Goal: Task Accomplishment & Management: Manage account settings

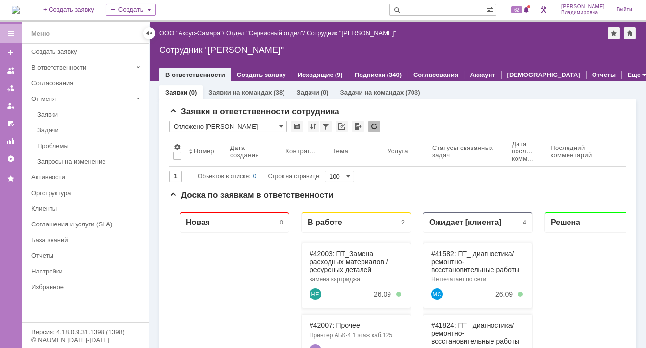
click at [20, 6] on img at bounding box center [16, 10] width 8 height 8
click at [522, 7] on span "62" at bounding box center [516, 9] width 11 height 7
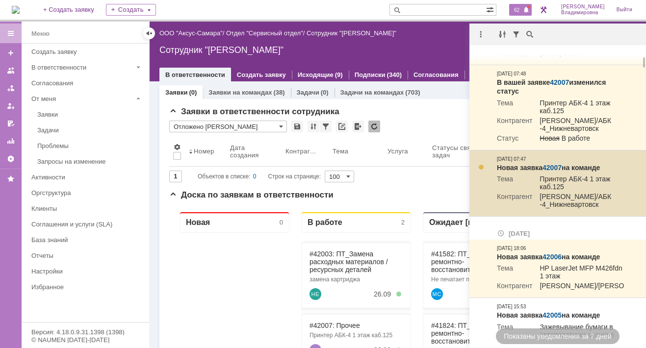
scroll to position [196, 0]
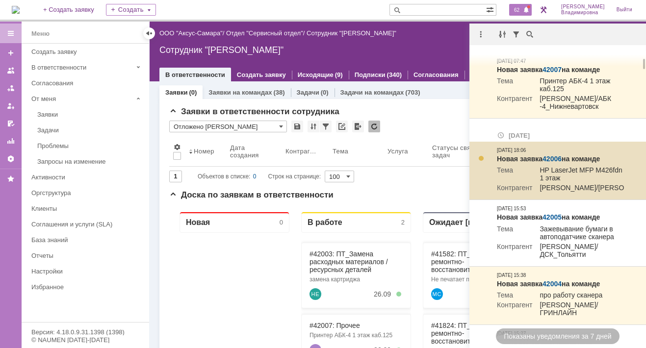
click at [556, 163] on link "42006" at bounding box center [552, 159] width 19 height 8
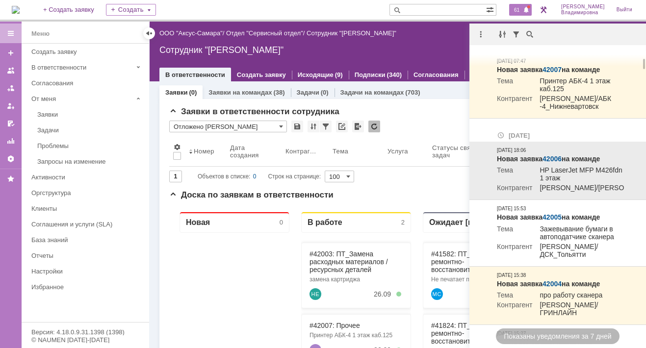
click at [556, 163] on link "42006" at bounding box center [552, 159] width 19 height 8
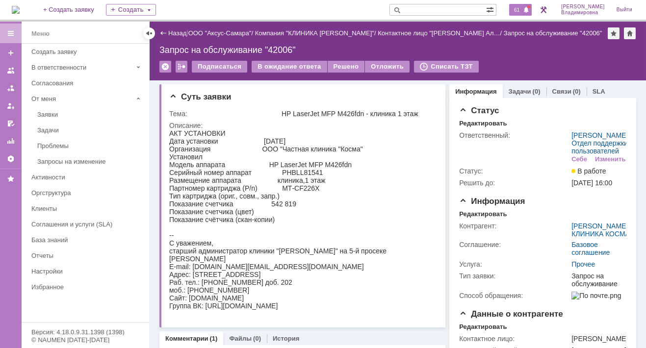
click at [518, 7] on span "61" at bounding box center [516, 9] width 11 height 7
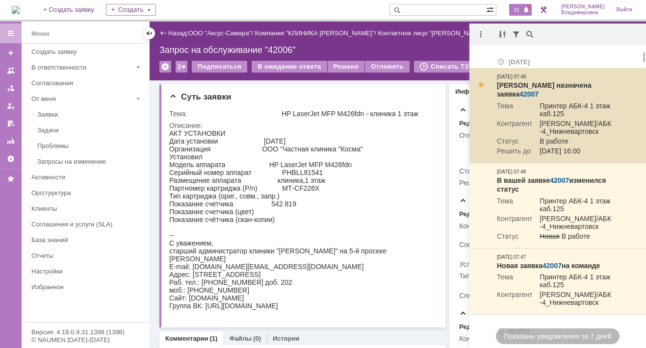
click at [539, 90] on link "42007" at bounding box center [528, 94] width 19 height 8
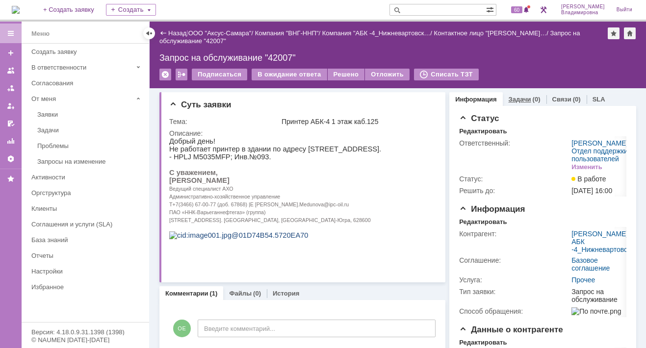
click at [513, 100] on link "Задачи" at bounding box center [520, 99] width 23 height 7
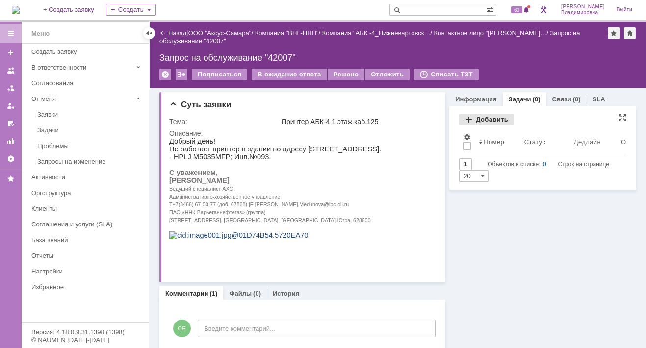
click at [482, 117] on div "Добавить" at bounding box center [486, 120] width 55 height 12
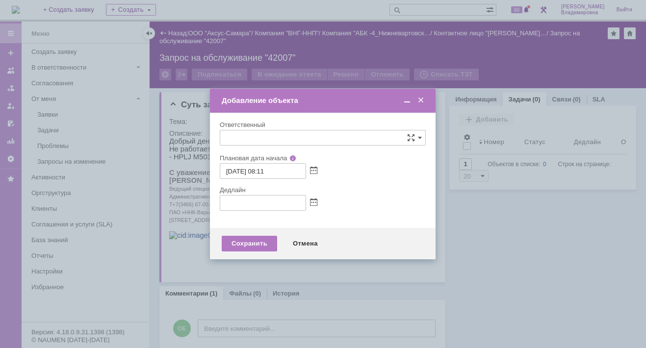
type input "[не указано]"
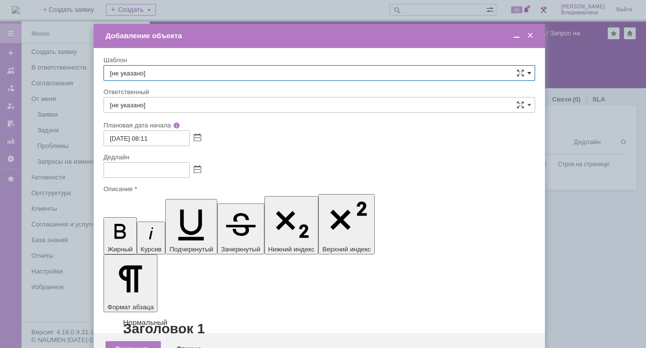
click at [528, 70] on span at bounding box center [529, 73] width 4 height 8
click at [177, 192] on span "ВНГ / ННП - диагностика, ремонт без использования ЗИП (Запрос на обслуживание)" at bounding box center [319, 196] width 419 height 8
type input "ВНГ / ННП - диагностика, ремонт без использования ЗИП (Запрос на обслуживание)"
type input "[PERSON_NAME]"
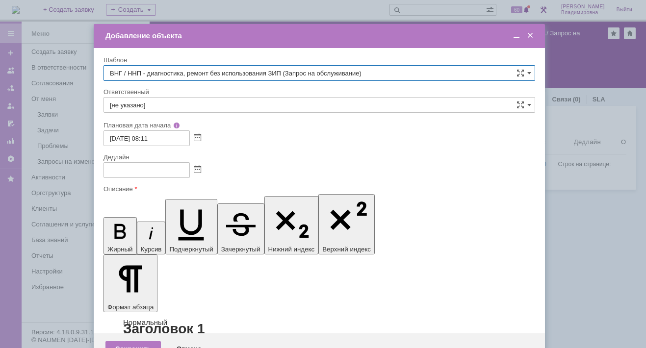
type input "[DATE] 16:11"
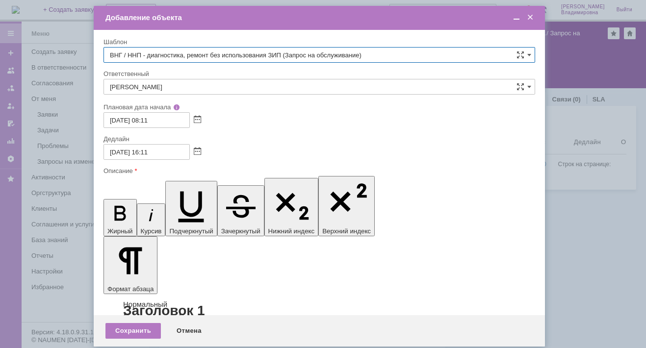
type input "ВНГ / ННП - диагностика, ремонт без использования ЗИП (Запрос на обслуживание)"
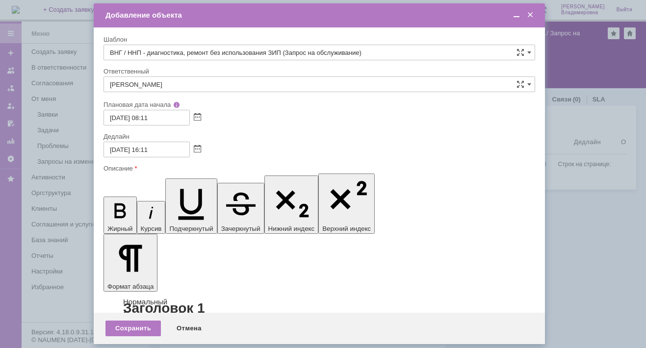
scroll to position [62, 0]
click at [124, 326] on div "Сохранить" at bounding box center [132, 329] width 55 height 16
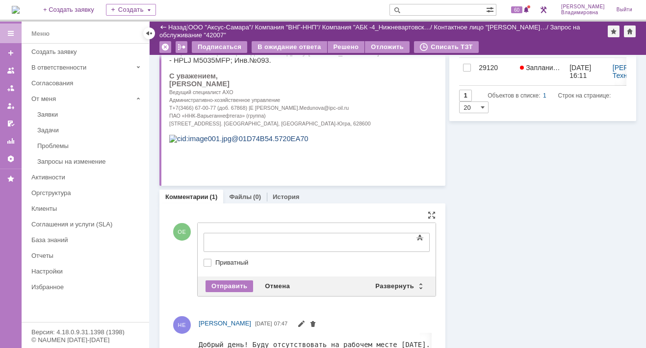
scroll to position [0, 0]
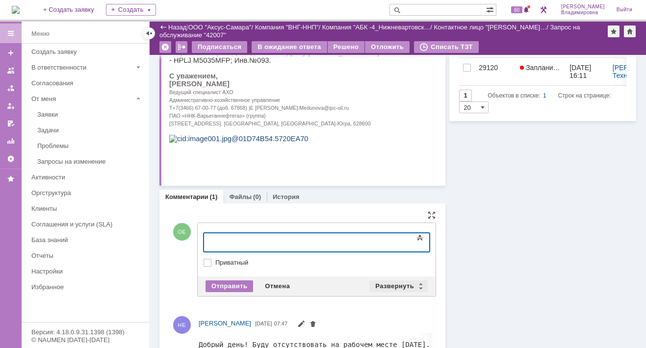
click at [400, 282] on div "Развернуть" at bounding box center [398, 287] width 58 height 12
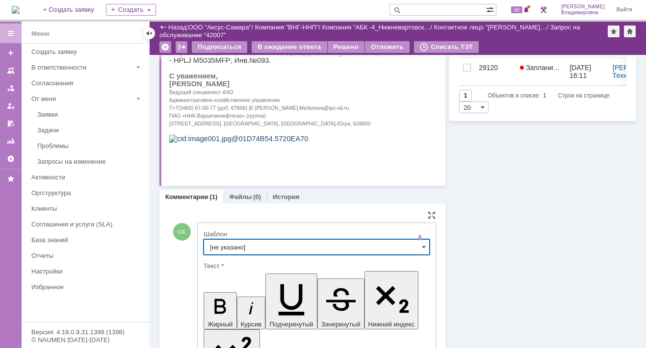
click at [221, 245] on input "[не указано]" at bounding box center [317, 247] width 226 height 16
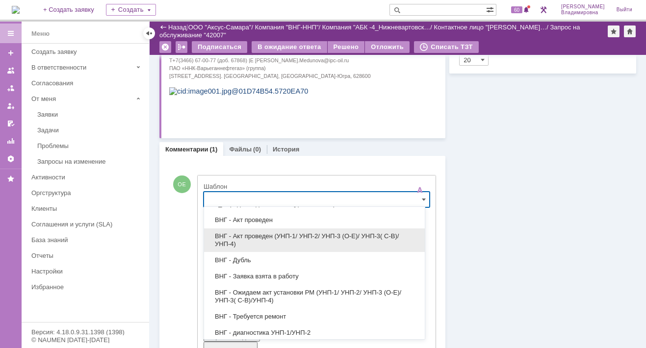
scroll to position [21, 0]
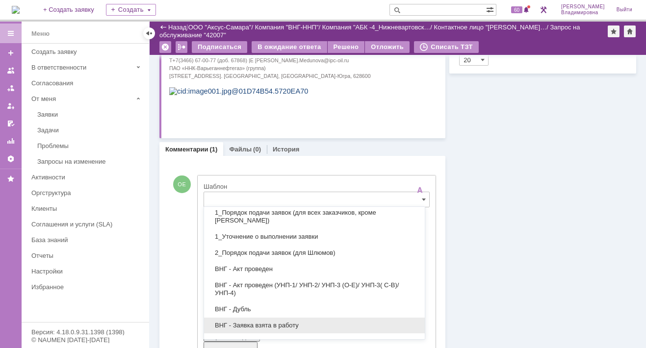
drag, startPoint x: 263, startPoint y: 319, endPoint x: 58, endPoint y: 71, distance: 322.0
click at [263, 322] on span "ВНГ - Заявка взята в работу" at bounding box center [314, 326] width 209 height 8
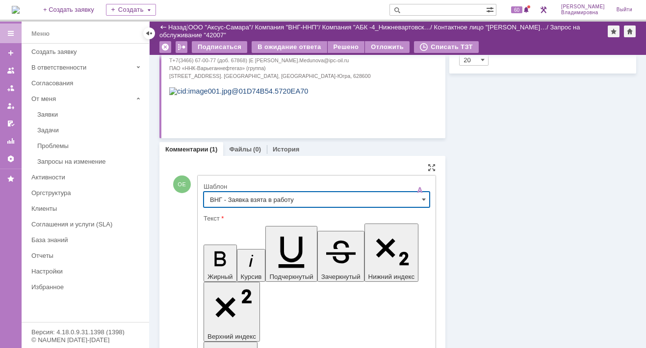
type input "ВНГ - Заявка взята в работу"
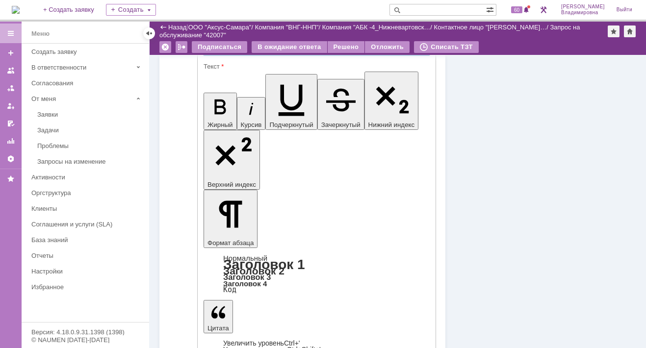
scroll to position [351, 0]
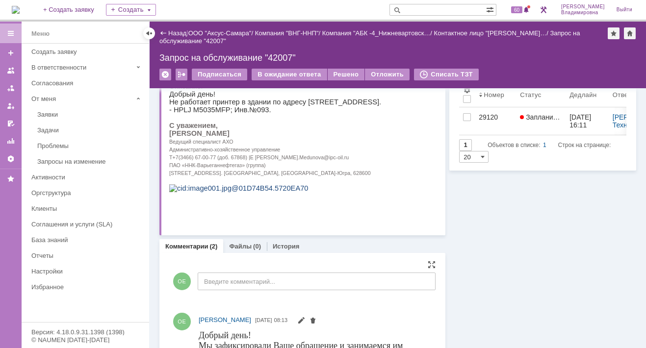
scroll to position [0, 0]
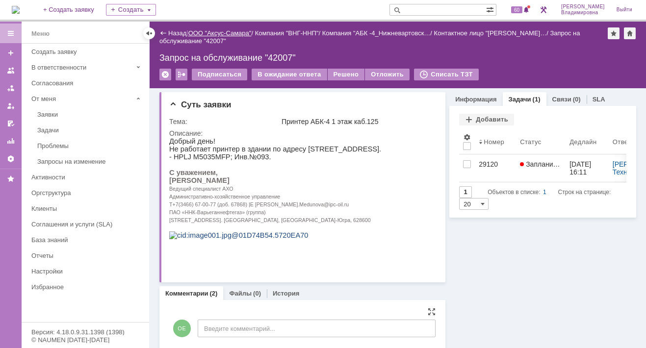
click at [219, 32] on link "ООО "Аксус-Самара"" at bounding box center [219, 32] width 63 height 7
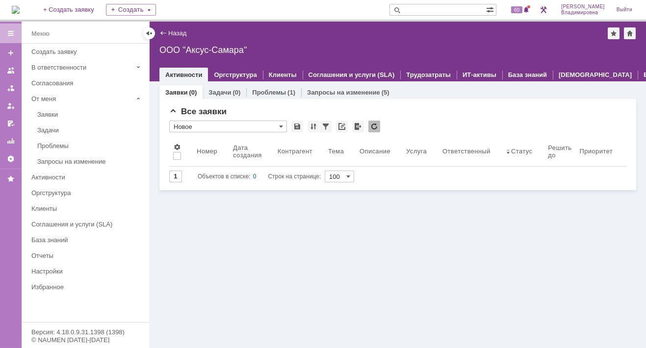
click at [20, 11] on img at bounding box center [16, 10] width 8 height 8
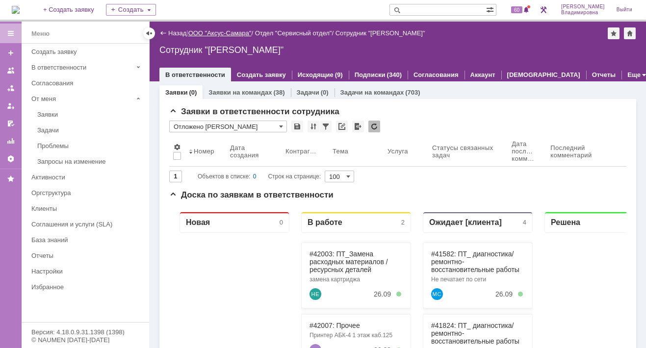
click at [225, 31] on link "ООО "Аксус-Самара"" at bounding box center [219, 32] width 63 height 7
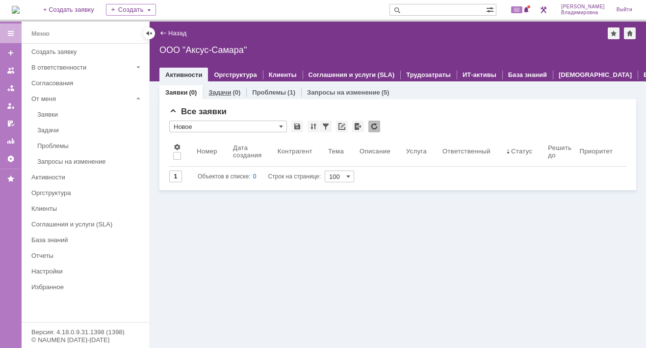
click at [218, 89] on link "Задачи" at bounding box center [219, 92] width 23 height 7
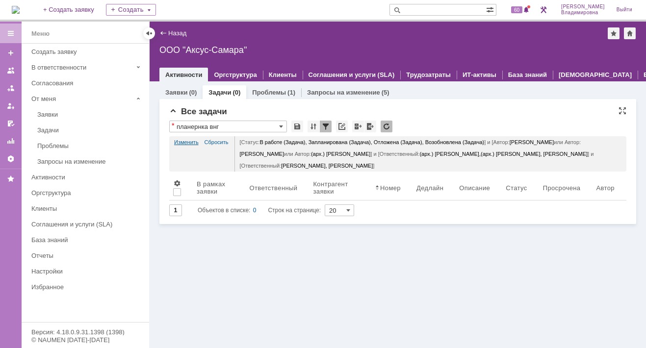
click at [185, 141] on link "Изменить" at bounding box center [186, 142] width 25 height 12
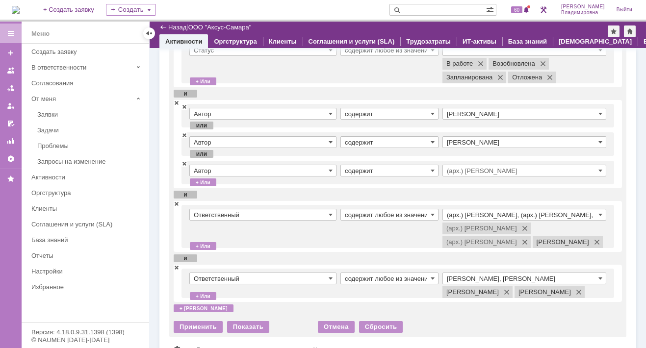
scroll to position [98, 0]
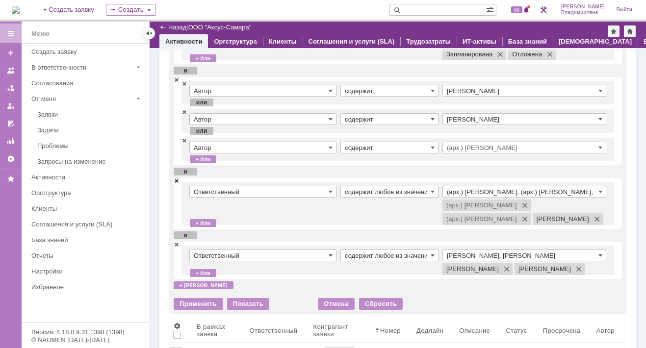
click at [177, 180] on span at bounding box center [177, 180] width 6 height 7
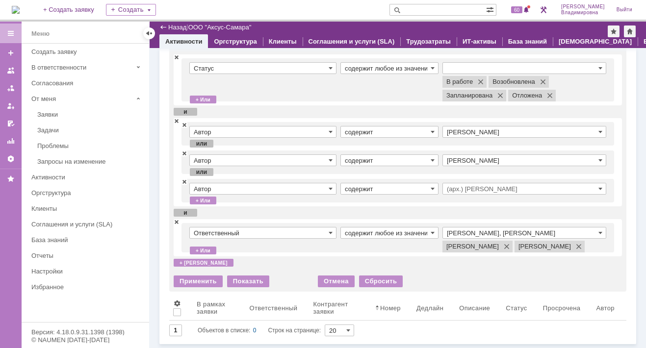
scroll to position [70, 0]
click at [201, 283] on div "Применить" at bounding box center [198, 282] width 49 height 12
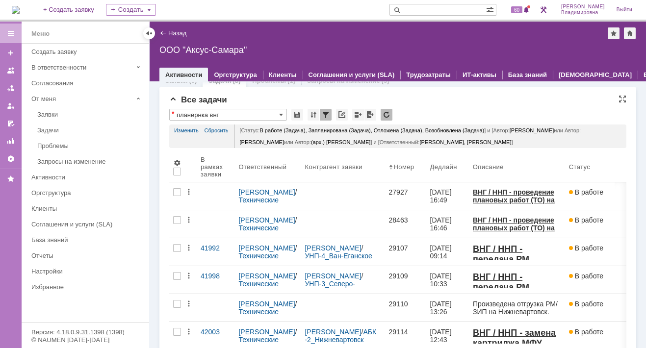
scroll to position [0, 0]
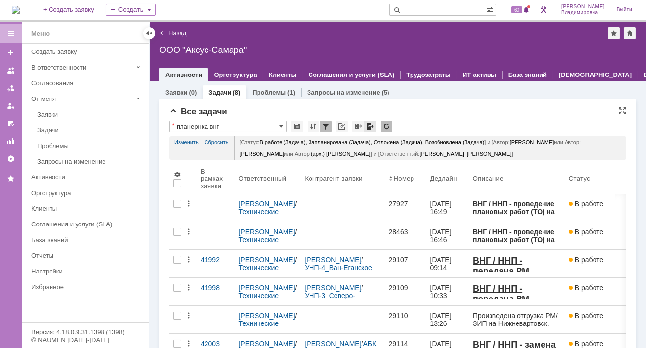
click at [366, 124] on div at bounding box center [370, 127] width 12 height 12
click at [363, 38] on div "Назад | ООО "Аксус-Самара"" at bounding box center [397, 33] width 477 height 12
click at [520, 12] on span "60" at bounding box center [516, 9] width 11 height 7
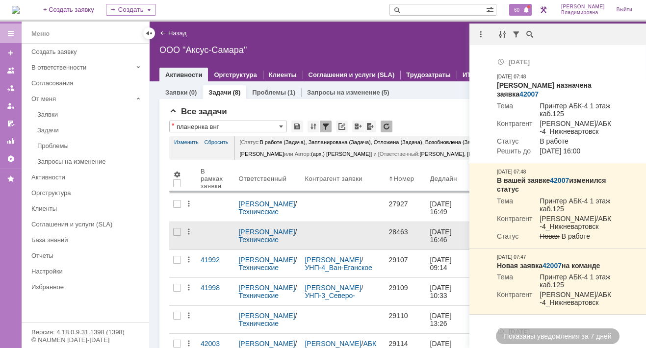
click at [397, 236] on div "28463" at bounding box center [405, 232] width 33 height 8
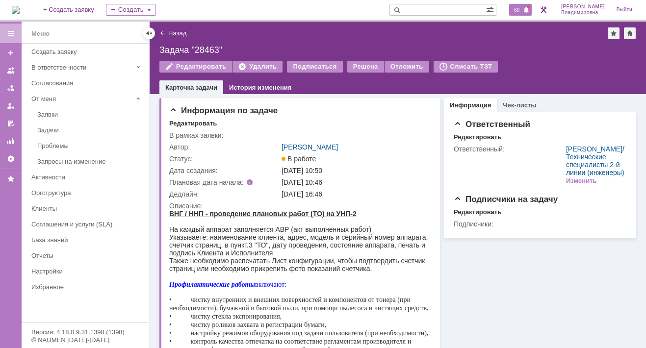
click at [519, 11] on span "60" at bounding box center [516, 9] width 11 height 7
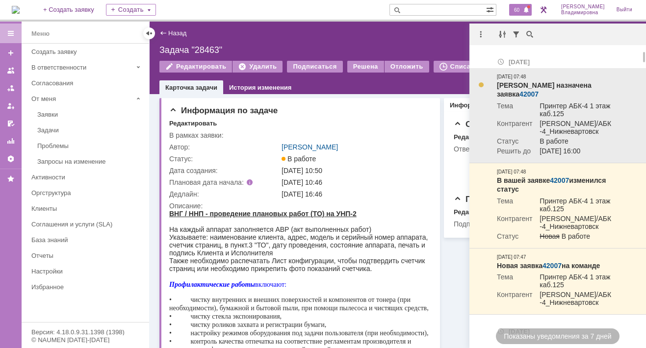
click at [539, 90] on link "42007" at bounding box center [528, 94] width 19 height 8
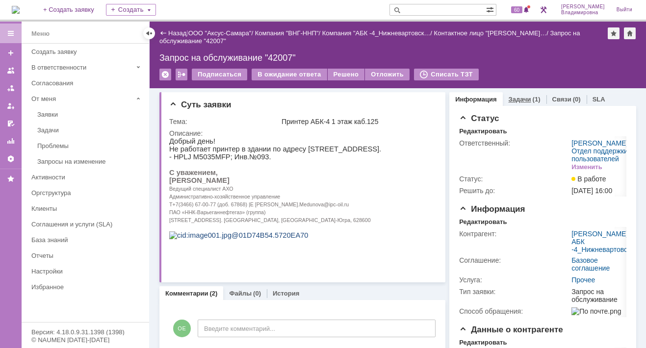
click at [509, 98] on link "Задачи" at bounding box center [520, 99] width 23 height 7
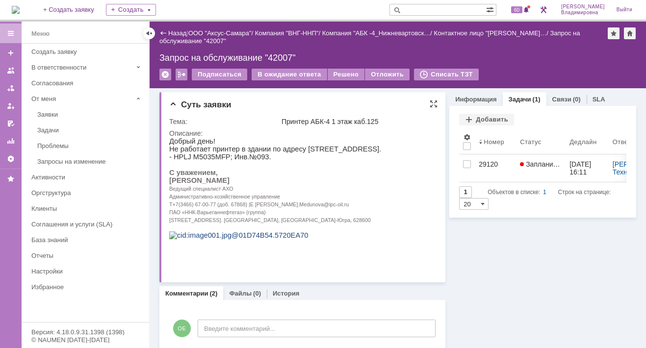
click at [346, 169] on p at bounding box center [275, 165] width 212 height 8
click at [424, 8] on input "text" at bounding box center [437, 10] width 97 height 12
type input "42003"
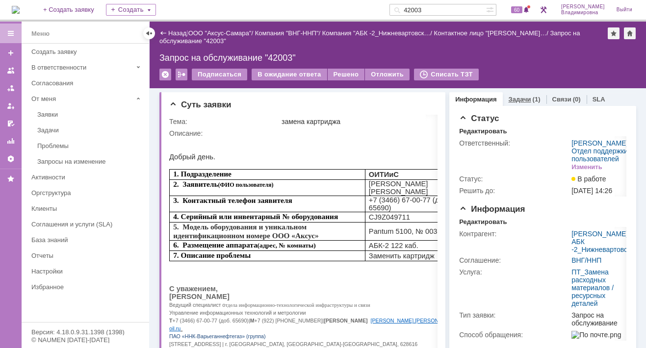
click at [517, 97] on link "Задачи" at bounding box center [520, 99] width 23 height 7
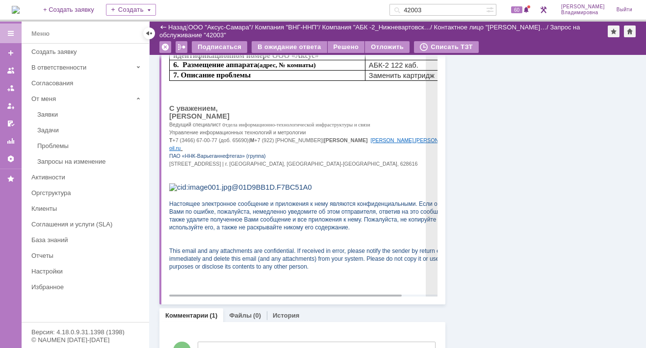
scroll to position [362, 0]
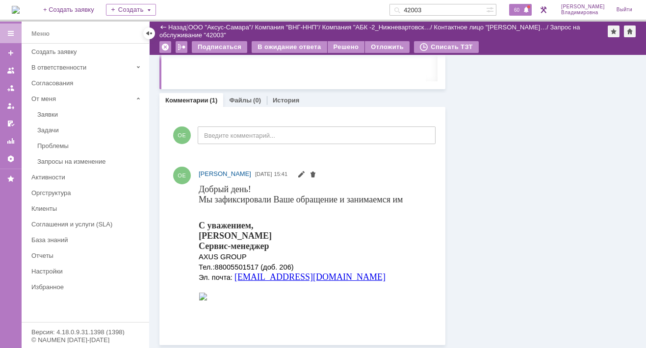
click at [524, 5] on div "60" at bounding box center [520, 10] width 23 height 12
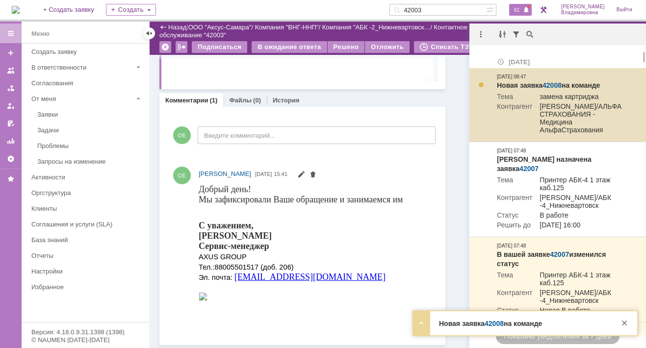
click at [557, 84] on link "42008" at bounding box center [552, 85] width 19 height 8
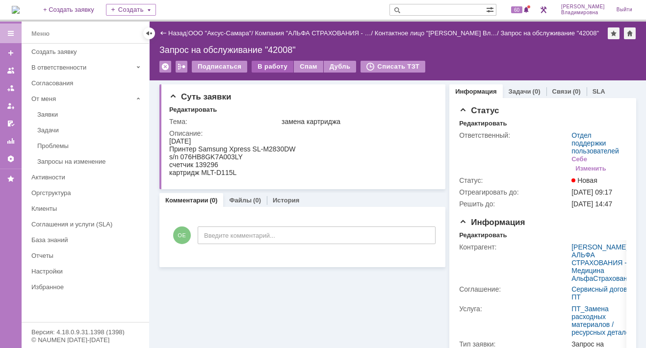
click at [269, 65] on div "В работу" at bounding box center [273, 67] width 42 height 12
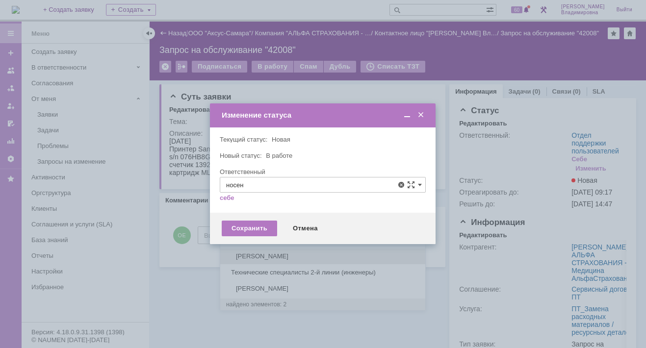
click at [270, 251] on div "[PERSON_NAME]" at bounding box center [322, 257] width 205 height 16
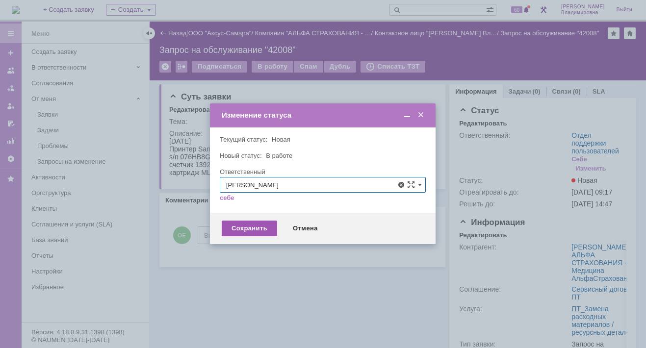
type input "[PERSON_NAME]"
click at [255, 226] on div "Сохранить" at bounding box center [249, 229] width 55 height 16
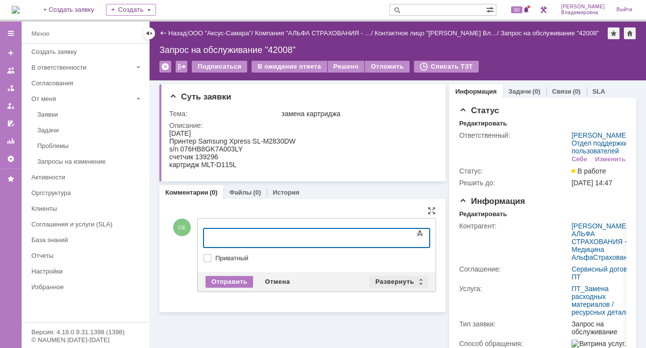
click at [390, 280] on div "Развернуть" at bounding box center [398, 282] width 58 height 12
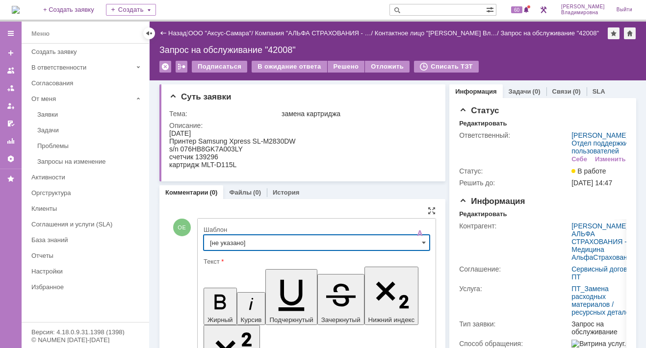
click at [232, 239] on input "[не указано]" at bounding box center [317, 243] width 226 height 16
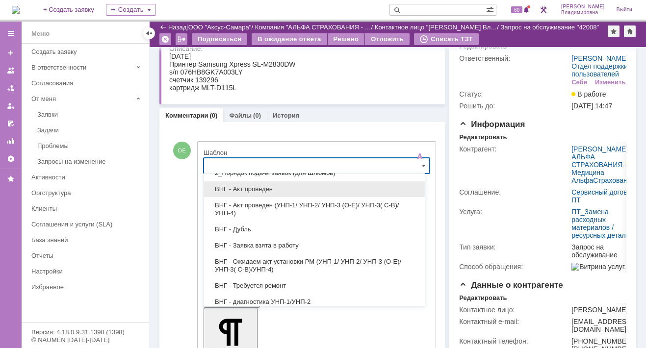
scroll to position [98, 0]
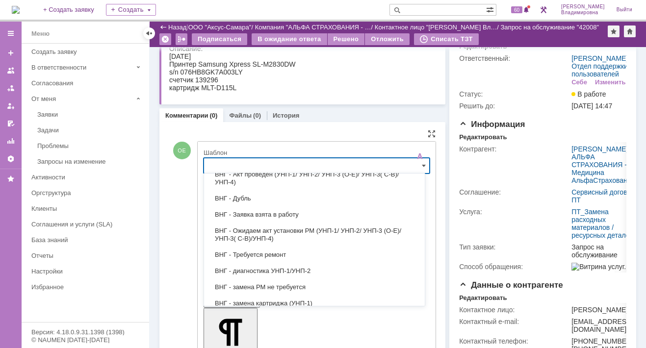
click at [255, 211] on span "ВНГ - Заявка взята в работу" at bounding box center [314, 215] width 209 height 8
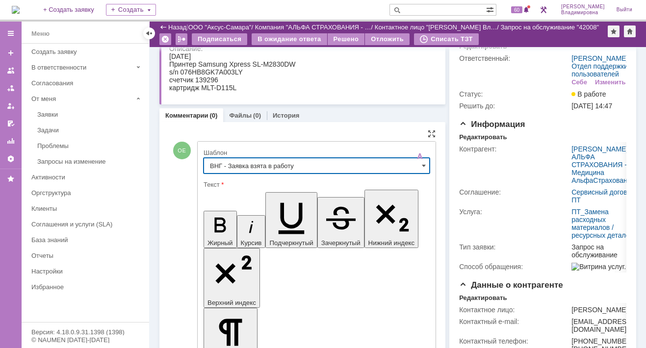
type input "ВНГ - Заявка взята в работу"
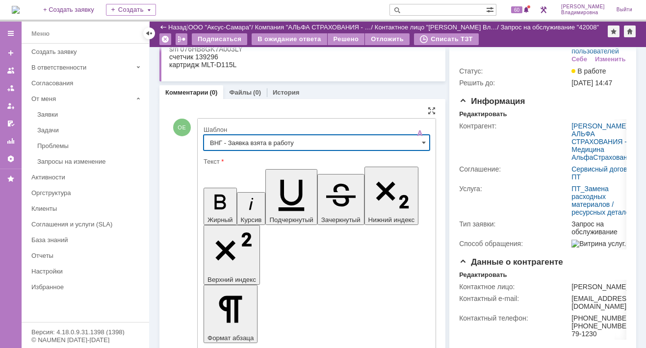
scroll to position [214, 0]
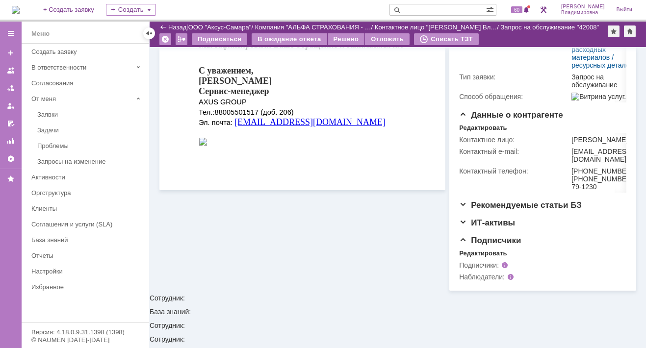
scroll to position [0, 0]
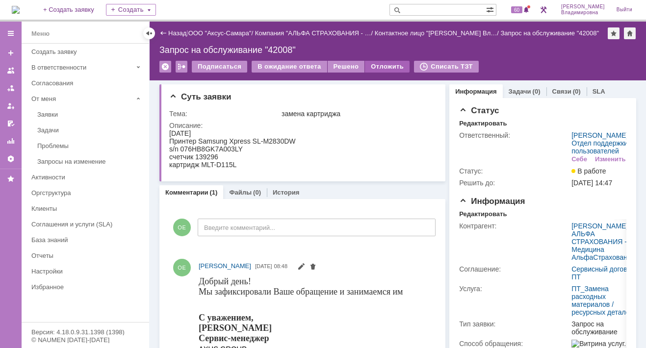
click at [377, 64] on div "Отложить" at bounding box center [387, 67] width 45 height 12
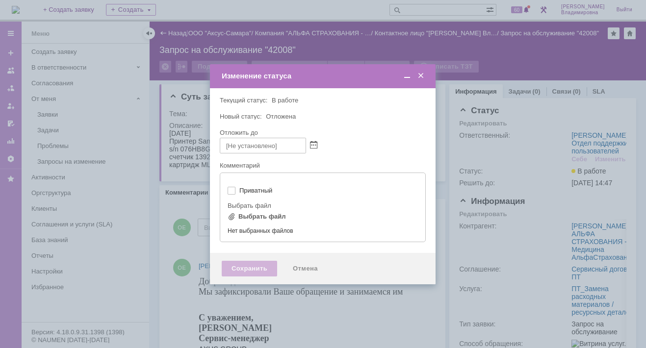
type input "[не указано]"
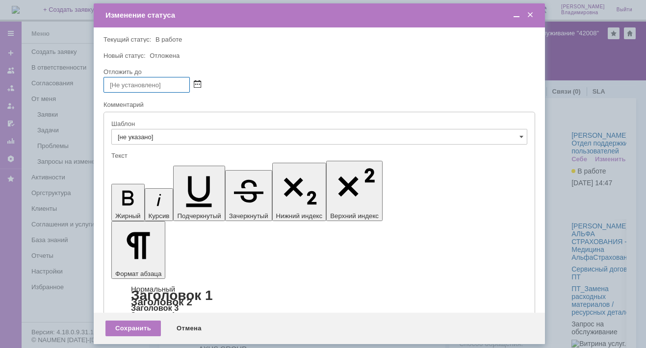
click at [195, 82] on span at bounding box center [197, 85] width 7 height 8
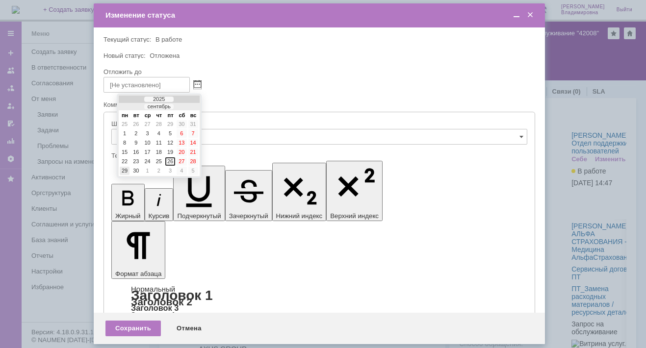
click at [125, 167] on div "29" at bounding box center [125, 171] width 10 height 8
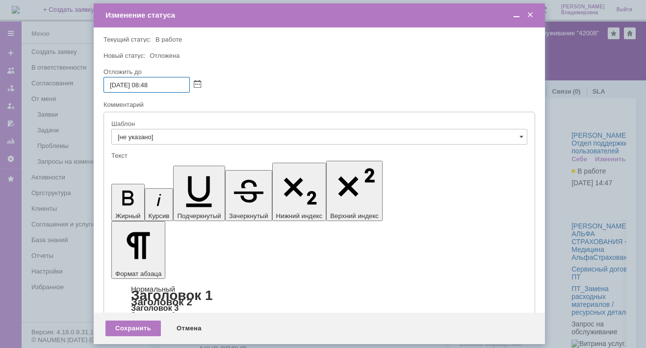
drag, startPoint x: 144, startPoint y: 82, endPoint x: 150, endPoint y: 82, distance: 5.9
click at [150, 82] on input "29.09.2025 08:48" at bounding box center [147, 85] width 86 height 16
type input "29.09.2025 11:48"
click at [135, 327] on div "Сохранить" at bounding box center [132, 329] width 55 height 16
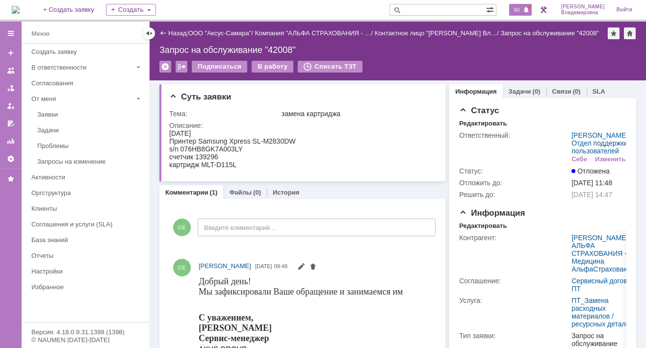
click at [522, 8] on span "60" at bounding box center [516, 9] width 11 height 7
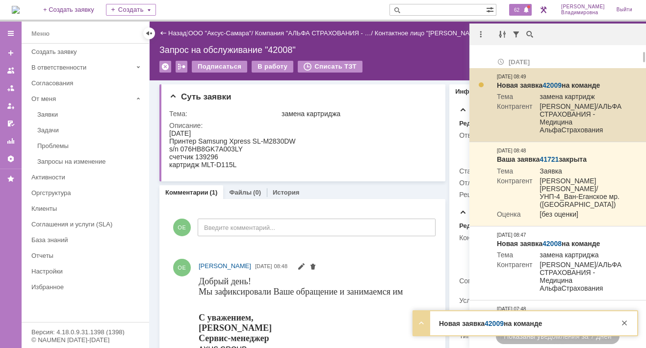
click at [552, 83] on link "42009" at bounding box center [552, 85] width 19 height 8
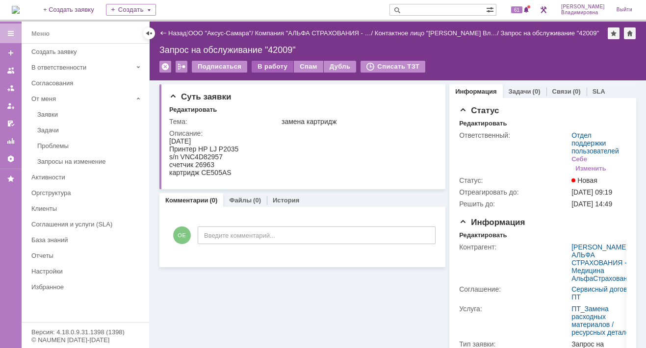
click at [269, 65] on div "В работу" at bounding box center [273, 67] width 42 height 12
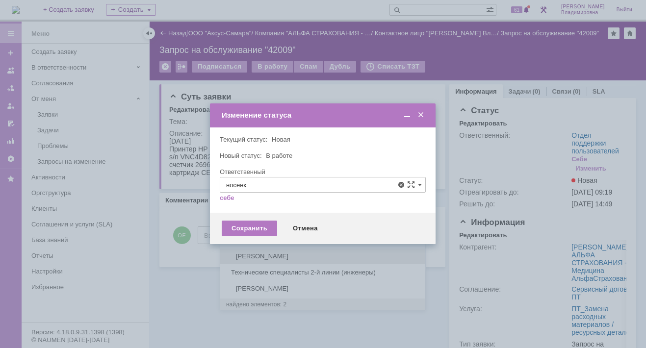
click at [254, 251] on div "[PERSON_NAME]" at bounding box center [322, 257] width 205 height 16
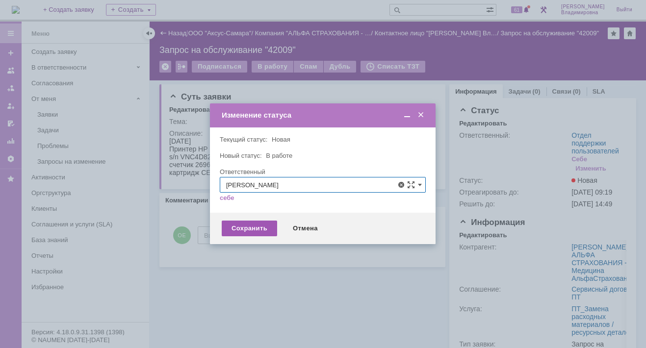
type input "[PERSON_NAME]"
click at [250, 227] on div "Сохранить" at bounding box center [249, 229] width 55 height 16
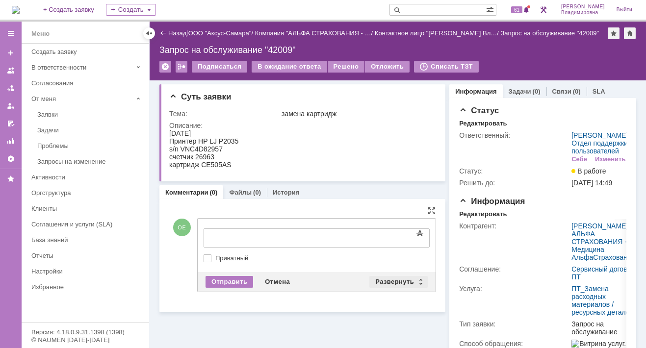
click at [395, 279] on div "Развернуть" at bounding box center [398, 282] width 58 height 12
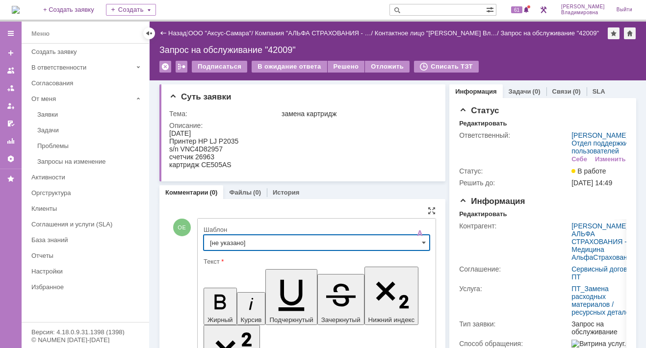
click at [231, 242] on input "[не указано]" at bounding box center [317, 243] width 226 height 16
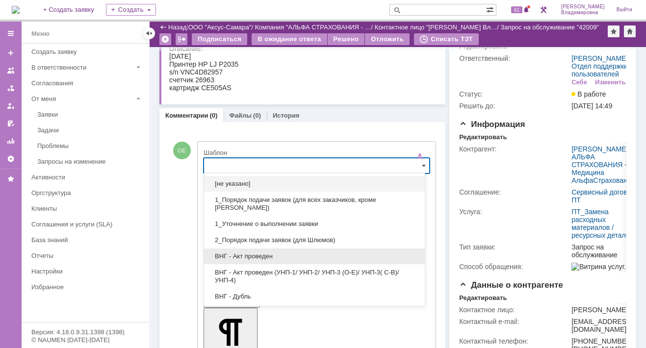
click at [245, 255] on span "ВНГ - Акт проведен" at bounding box center [314, 257] width 209 height 8
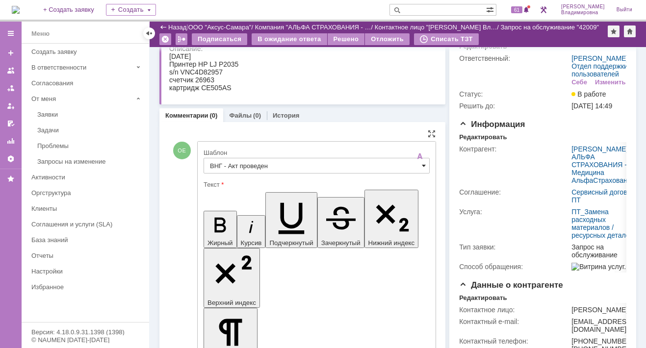
click at [422, 162] on span at bounding box center [424, 166] width 4 height 8
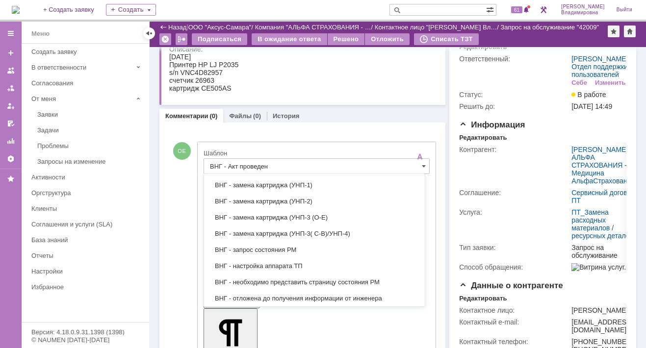
scroll to position [21, 0]
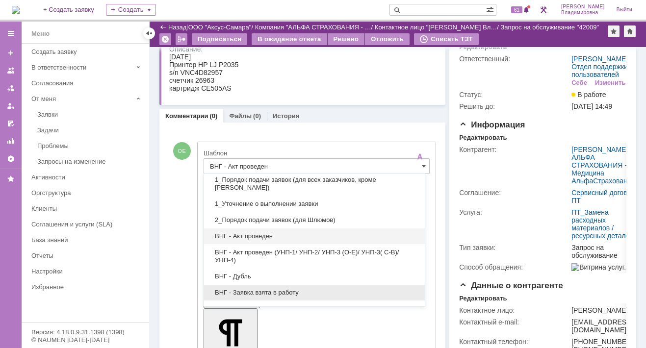
click at [239, 289] on span "ВНГ - Заявка взята в работу" at bounding box center [314, 293] width 209 height 8
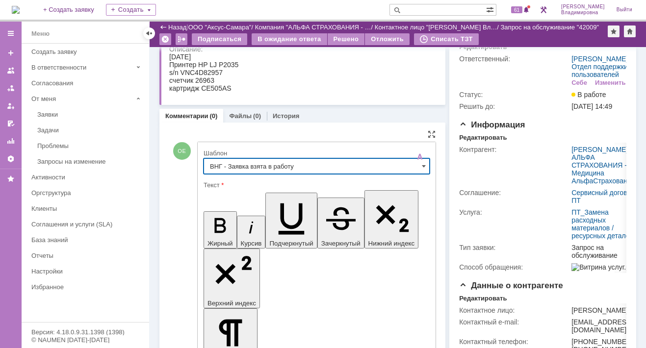
type input "ВНГ - Заявка взята в работу"
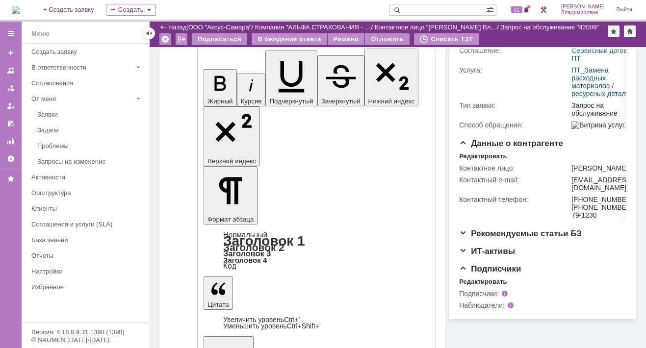
scroll to position [214, 0]
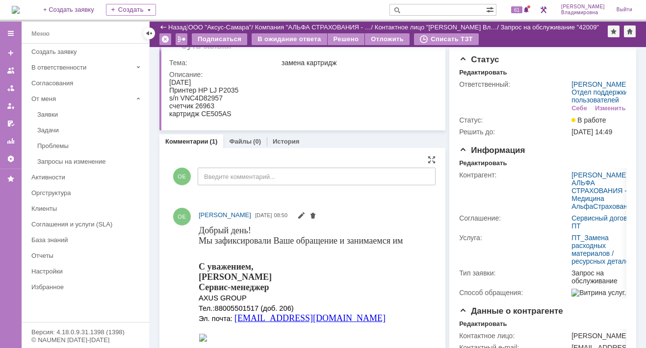
scroll to position [0, 0]
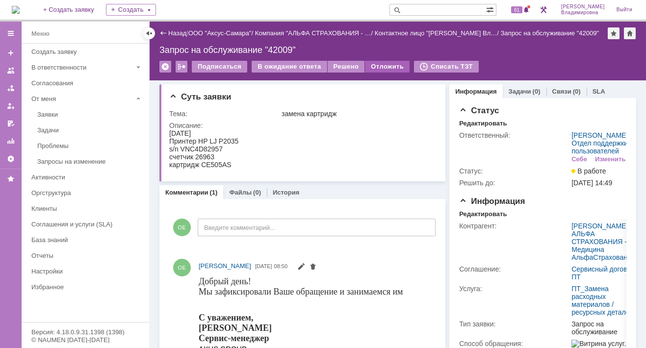
click at [374, 65] on div "Отложить" at bounding box center [387, 67] width 45 height 12
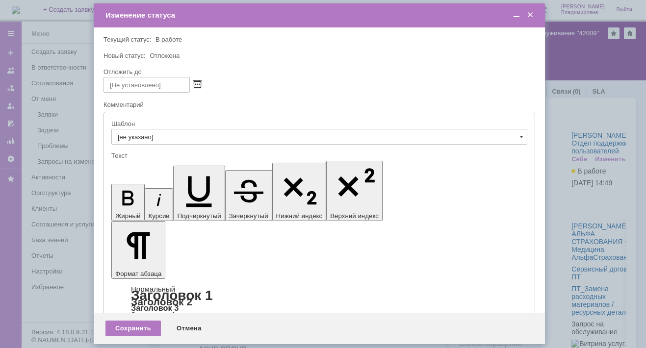
click at [196, 81] on span at bounding box center [197, 85] width 7 height 8
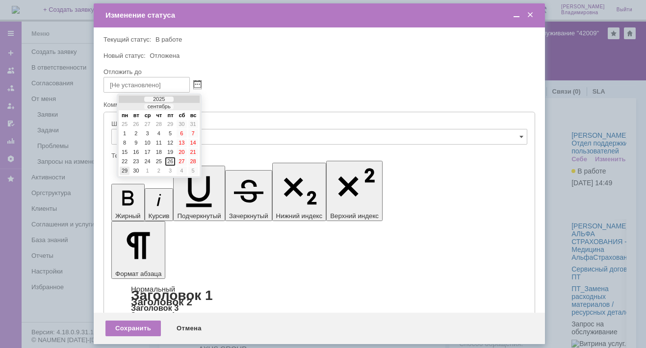
click at [123, 167] on div "29" at bounding box center [125, 171] width 10 height 8
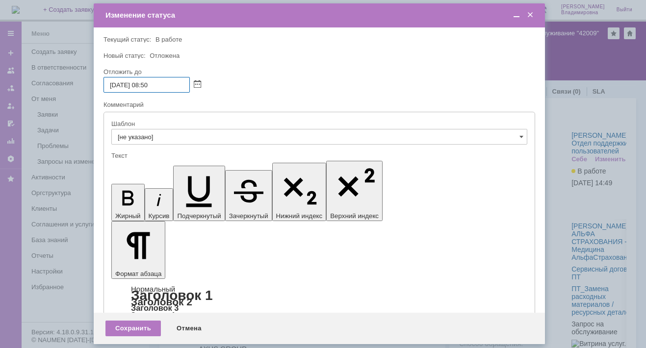
drag, startPoint x: 144, startPoint y: 83, endPoint x: 151, endPoint y: 85, distance: 6.7
click at [151, 85] on input "[DATE] 08:50" at bounding box center [147, 85] width 86 height 16
type input "[DATE] 11:50"
click at [135, 329] on div "Сохранить" at bounding box center [132, 329] width 55 height 16
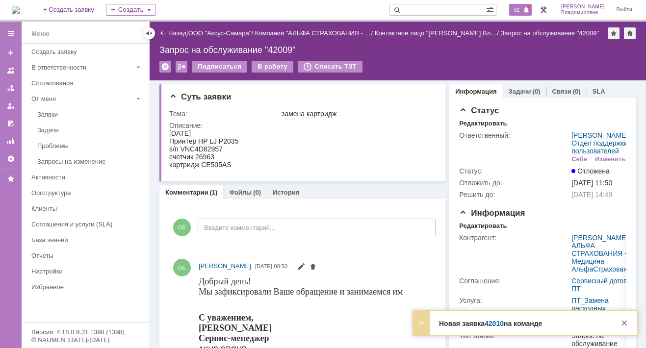
click at [522, 11] on span "62" at bounding box center [516, 9] width 11 height 7
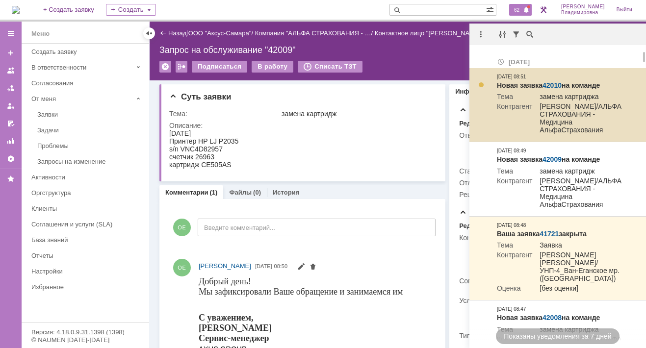
click at [552, 83] on link "42010" at bounding box center [552, 85] width 19 height 8
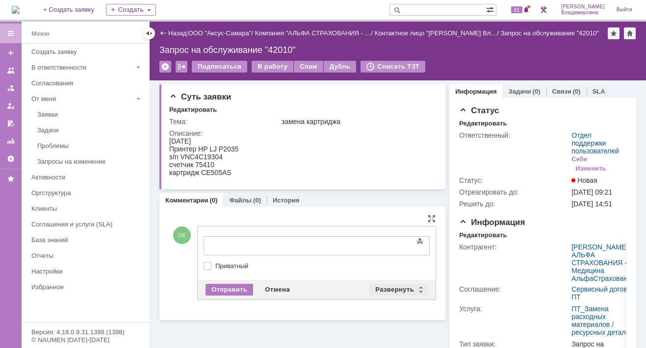
click at [378, 288] on div "Развернуть" at bounding box center [398, 290] width 58 height 12
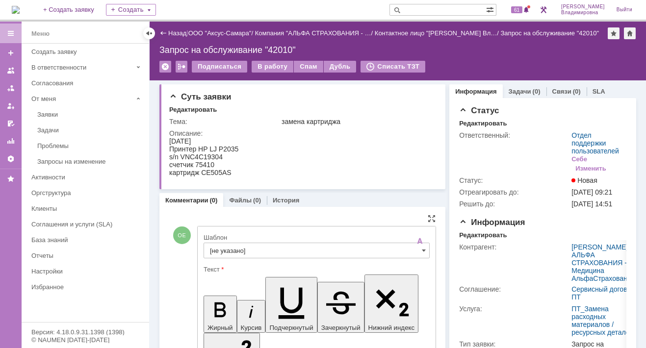
click at [223, 243] on input "[не указано]" at bounding box center [317, 251] width 226 height 16
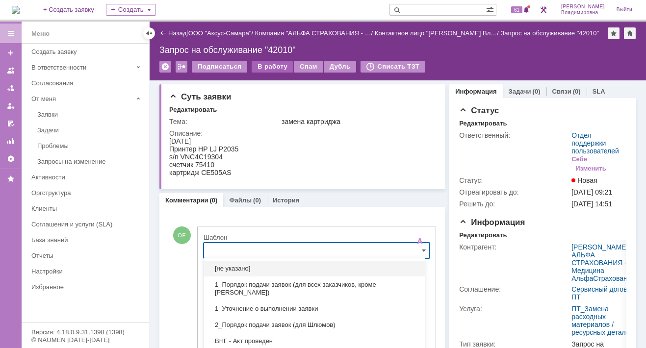
click at [268, 66] on div "В работу" at bounding box center [273, 67] width 42 height 12
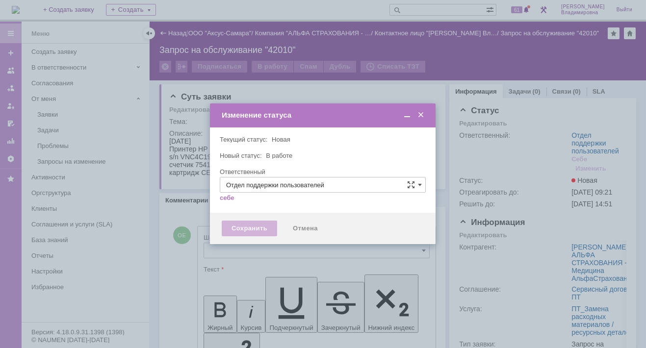
type input "[PERSON_NAME]"
type input "[не указано]"
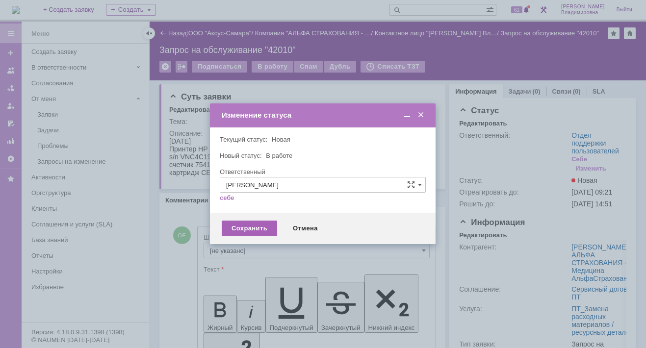
click at [249, 226] on div "Сохранить" at bounding box center [249, 229] width 55 height 16
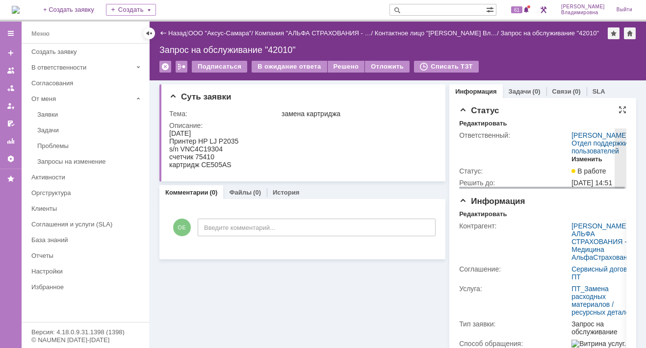
click at [576, 163] on div "Изменить" at bounding box center [586, 159] width 31 height 8
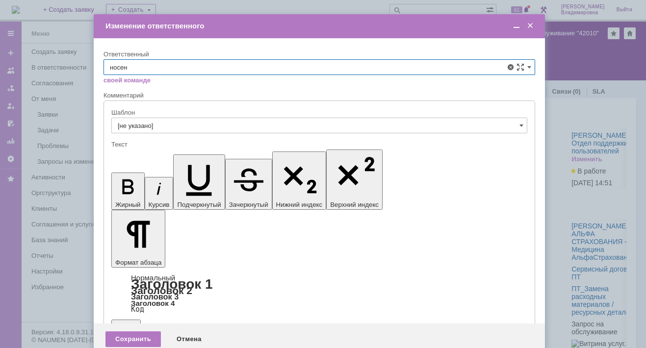
click at [160, 136] on span "[PERSON_NAME]" at bounding box center [319, 139] width 419 height 8
type input "[PERSON_NAME]"
click at [128, 332] on div "Сохранить" at bounding box center [132, 340] width 55 height 16
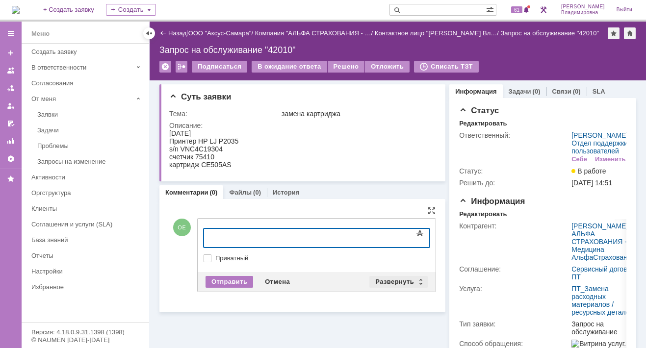
click at [384, 279] on div "Развернуть" at bounding box center [398, 282] width 58 height 12
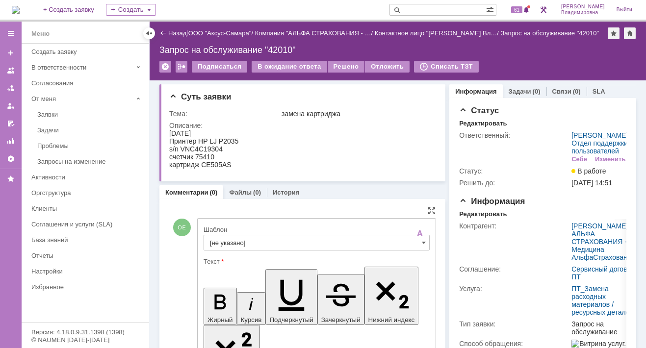
click at [238, 242] on input "[не указано]" at bounding box center [317, 243] width 226 height 16
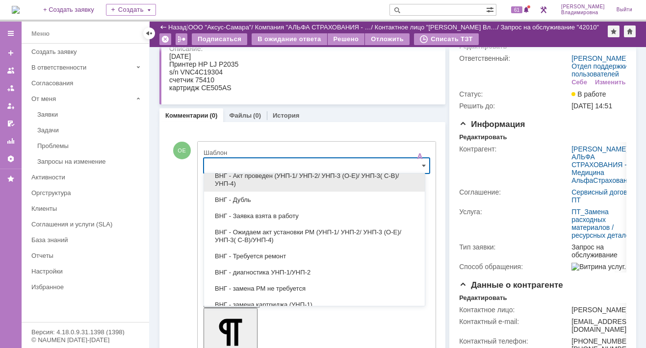
scroll to position [98, 0]
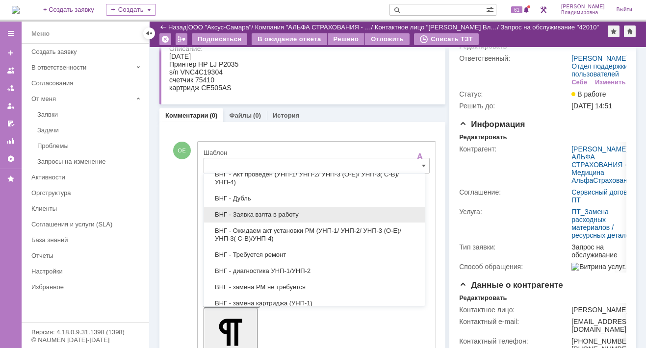
click at [264, 213] on span "ВНГ - Заявка взята в работу" at bounding box center [314, 215] width 209 height 8
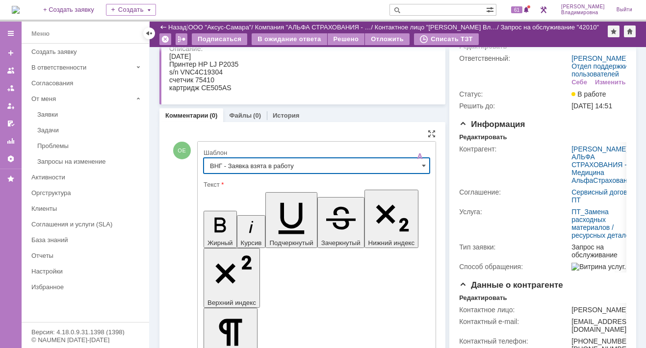
type input "ВНГ - Заявка взята в работу"
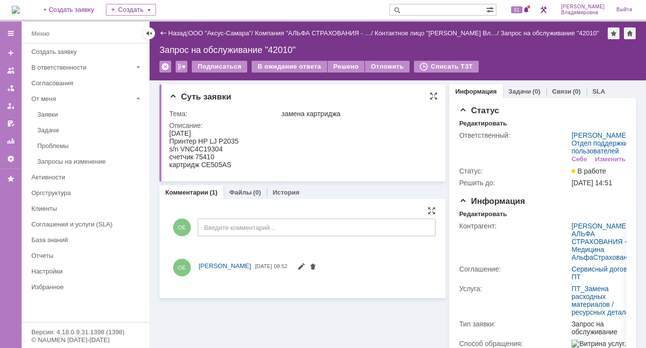
scroll to position [0, 0]
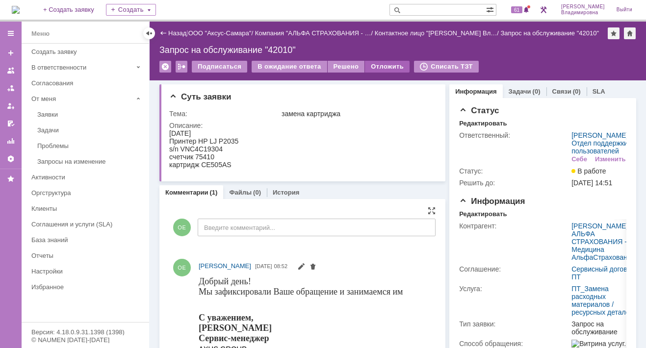
click at [378, 64] on div "Отложить" at bounding box center [387, 67] width 45 height 12
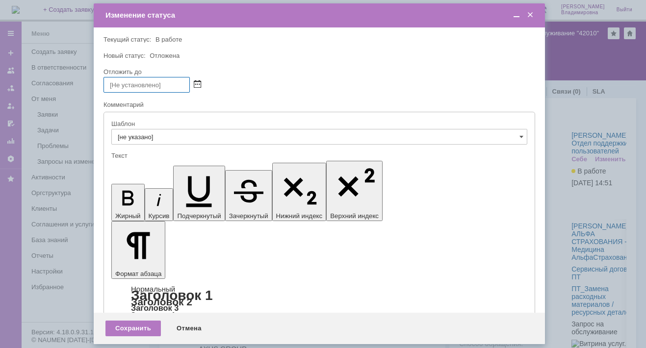
click at [195, 82] on span at bounding box center [197, 85] width 7 height 8
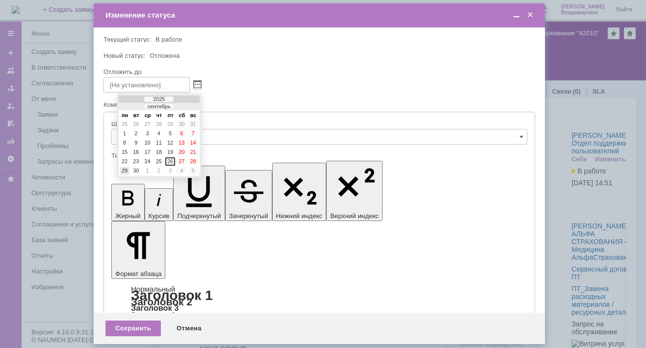
drag, startPoint x: 125, startPoint y: 167, endPoint x: 128, endPoint y: 161, distance: 7.2
click at [125, 167] on div "29" at bounding box center [125, 171] width 10 height 8
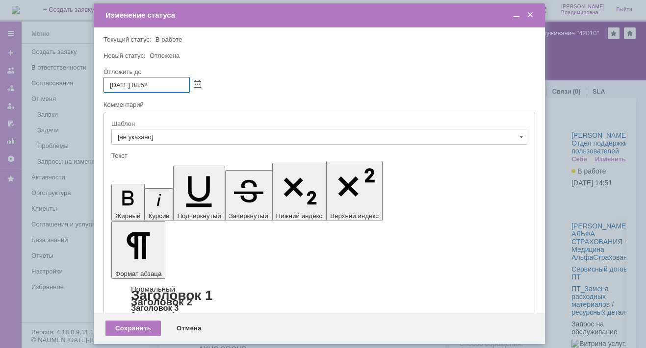
drag, startPoint x: 144, startPoint y: 82, endPoint x: 150, endPoint y: 82, distance: 5.4
click at [150, 82] on input "29.09.2025 08:52" at bounding box center [147, 85] width 86 height 16
type input "29.09.2025 11:52"
click at [133, 325] on div "Сохранить" at bounding box center [132, 329] width 55 height 16
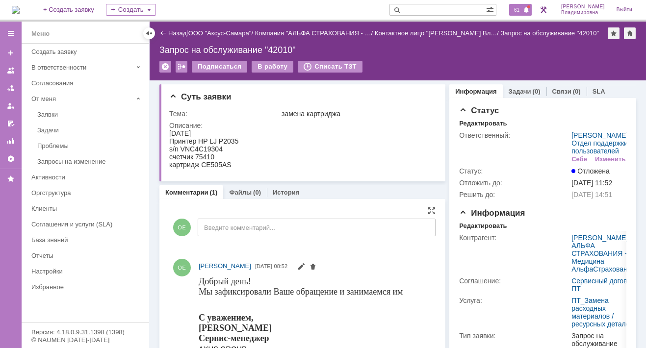
click at [521, 10] on span "61" at bounding box center [516, 9] width 11 height 7
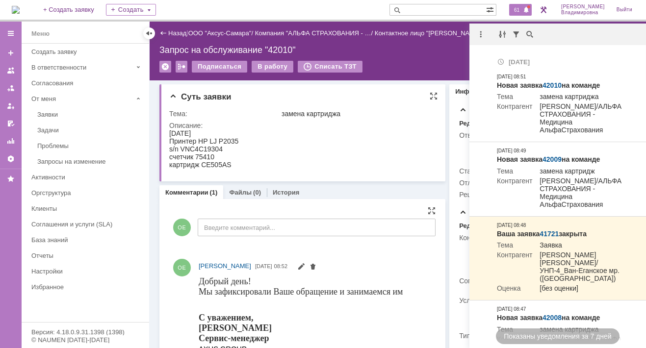
click at [348, 143] on html "26.09.2025 Принтер HP LJ P2035 s/n VNC4C19304 счетчик 75410 картридж CE505AS" at bounding box center [299, 148] width 261 height 39
click at [293, 143] on html "26.09.2025 Принтер HP LJ P2035 s/n VNC4C19304 счетчик 75410 картридж CE505AS" at bounding box center [299, 148] width 261 height 39
click at [325, 160] on html "26.09.2025 Принтер HP LJ P2035 s/n VNC4C19304 счетчик 75410 картридж CE505AS" at bounding box center [299, 148] width 261 height 39
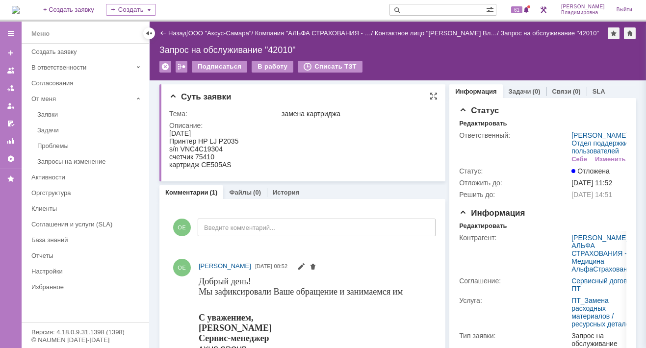
drag, startPoint x: 405, startPoint y: 129, endPoint x: 148, endPoint y: 16, distance: 280.9
click at [405, 129] on iframe at bounding box center [299, 149] width 261 height 41
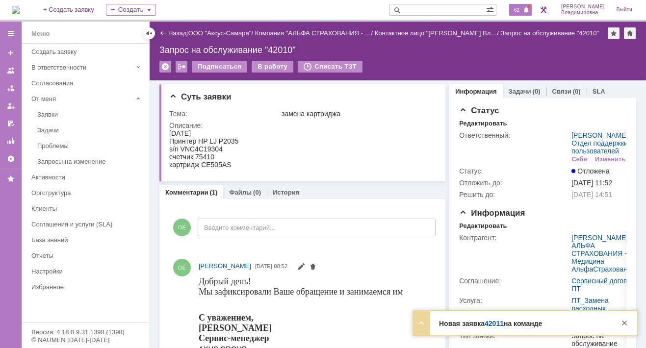
click at [522, 9] on span "62" at bounding box center [516, 9] width 11 height 7
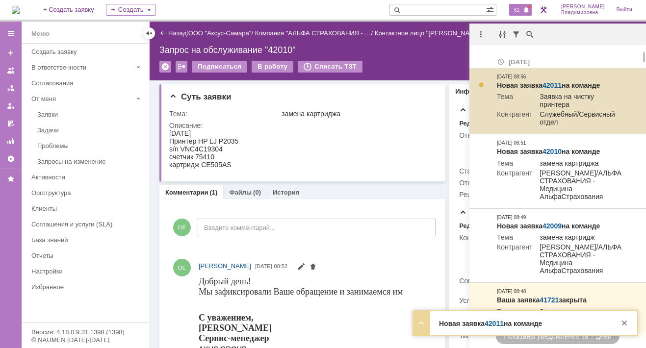
click at [552, 84] on link "42011" at bounding box center [552, 85] width 19 height 8
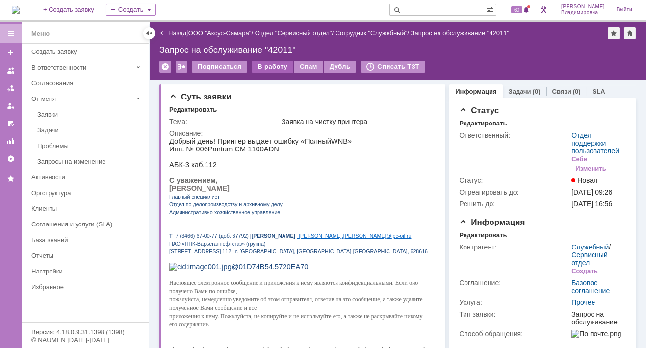
click at [271, 63] on div "В работу" at bounding box center [273, 67] width 42 height 12
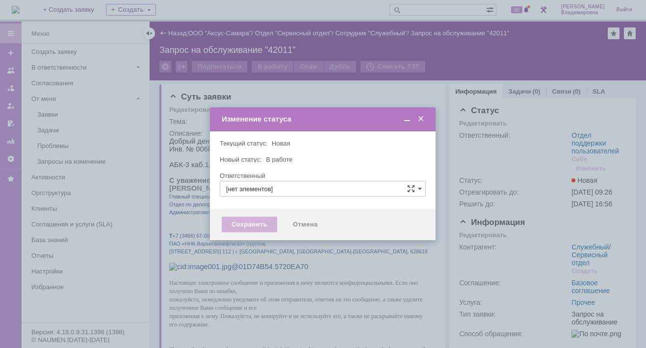
type input "Отдел поддержки пользователей"
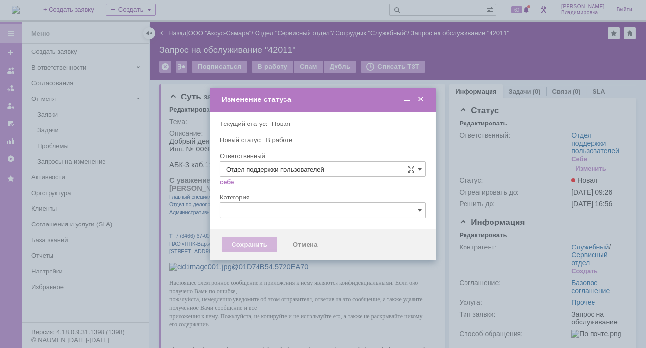
type input "[PERSON_NAME]"
click at [243, 241] on div "Сохранить" at bounding box center [249, 245] width 55 height 16
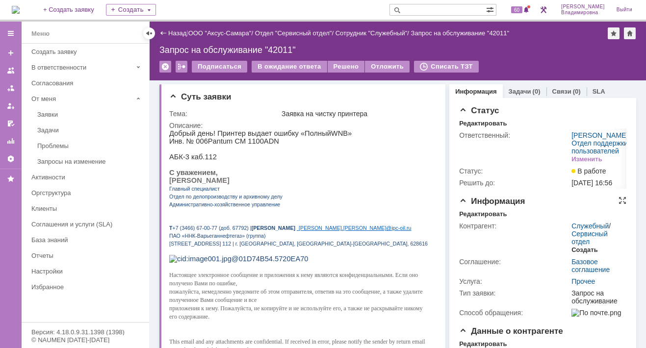
click at [574, 254] on div "Создать" at bounding box center [584, 250] width 26 height 8
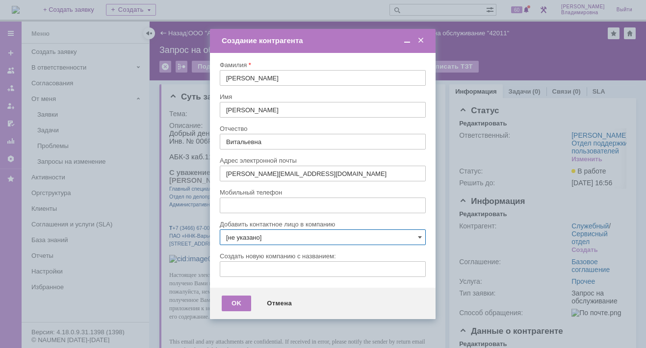
click at [416, 235] on input "[не указано]" at bounding box center [323, 238] width 206 height 16
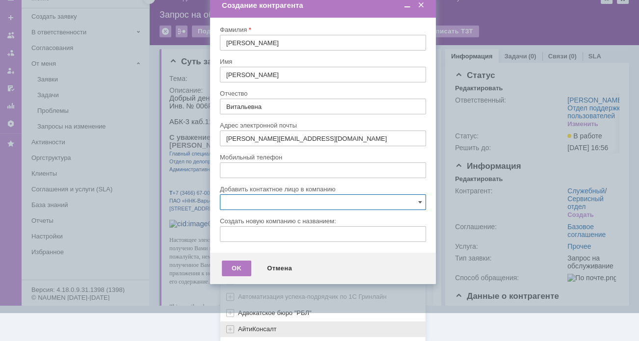
scroll to position [291, 0]
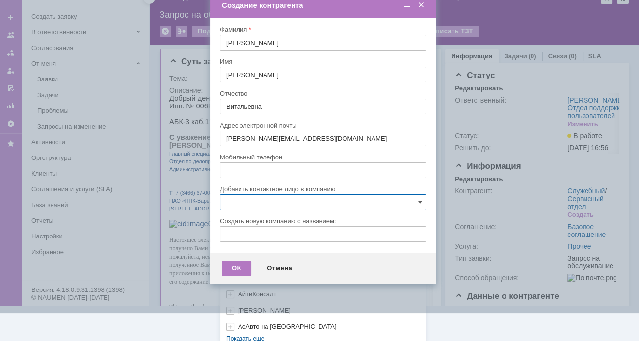
click at [245, 331] on div "[не указано] AVON AXUS Axus Computers DELPHI Xcom _подрядчик Михайловка «ММЦ Пр…" at bounding box center [322, 131] width 205 height 419
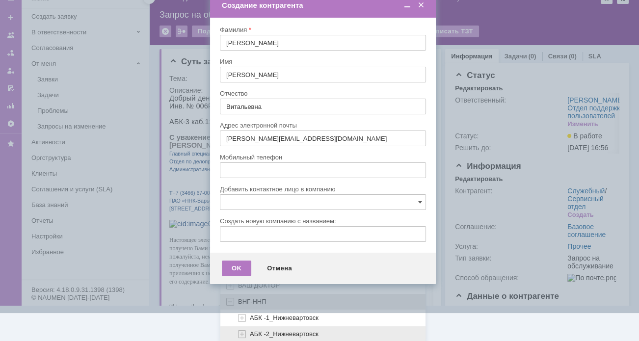
scroll to position [512, 0]
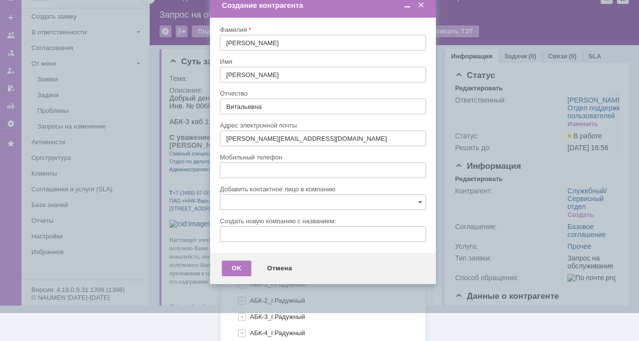
click at [262, 248] on span "АБК -3_Нижневартовск" at bounding box center [284, 251] width 69 height 7
type input "АБК -3_Нижневартовск"
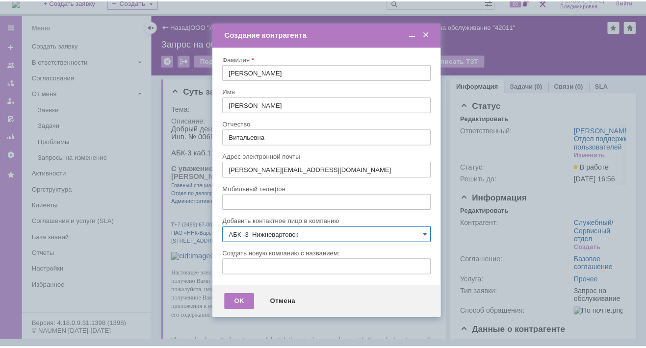
scroll to position [0, 0]
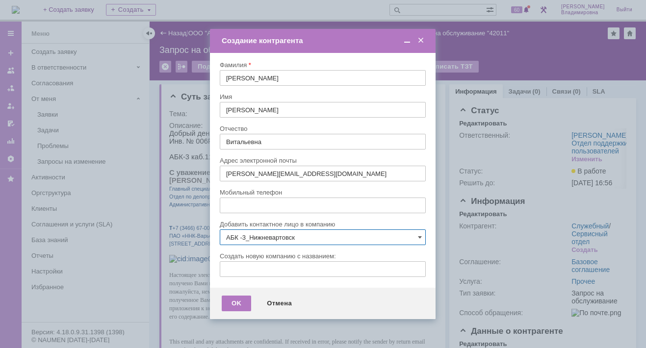
click at [262, 246] on div at bounding box center [323, 248] width 206 height 7
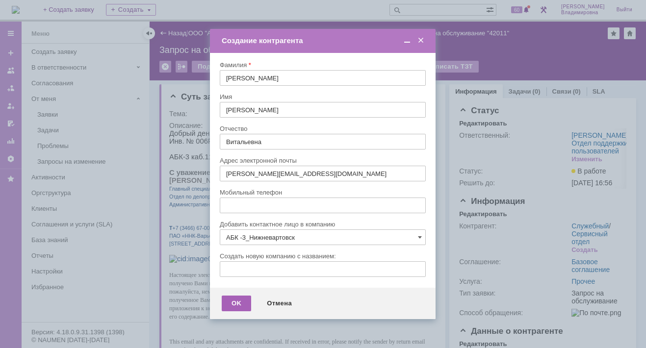
click at [241, 305] on div "OK" at bounding box center [236, 304] width 29 height 16
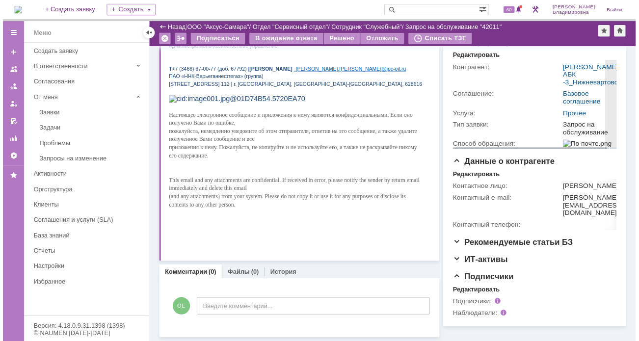
scroll to position [142, 0]
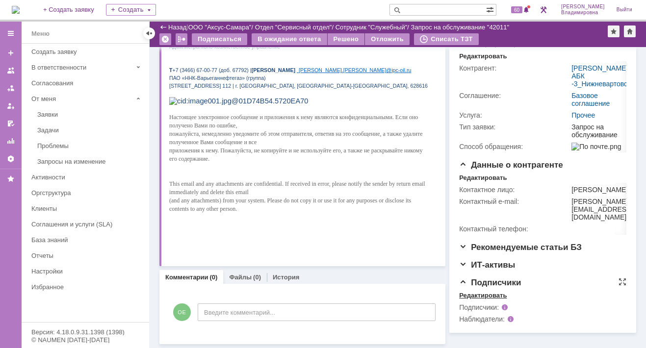
click at [485, 300] on div "Редактировать" at bounding box center [483, 296] width 48 height 8
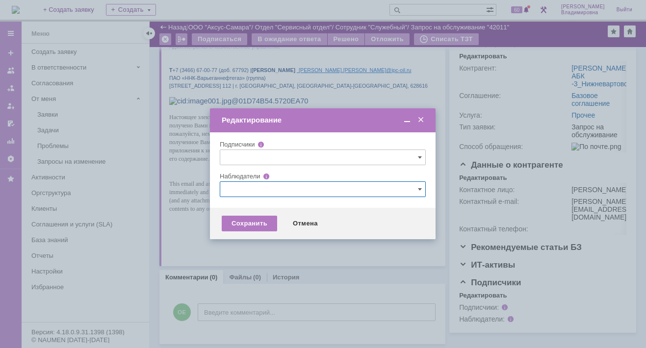
click at [234, 185] on input "text" at bounding box center [323, 189] width 206 height 16
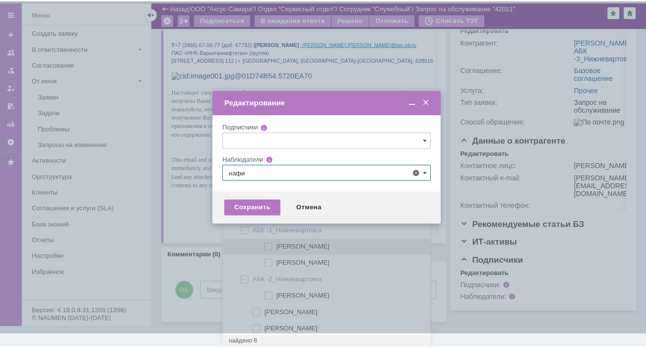
scroll to position [0, 0]
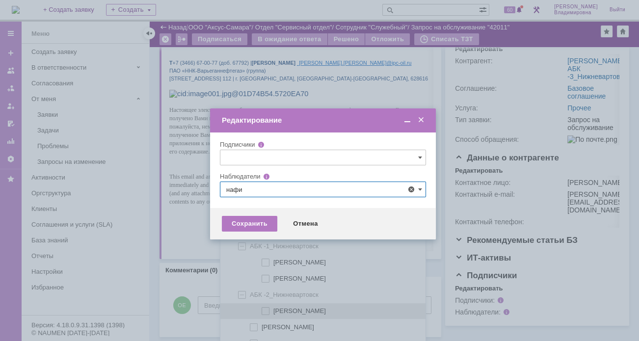
click at [263, 306] on div "[PERSON_NAME]" at bounding box center [322, 311] width 205 height 16
click at [273, 310] on span at bounding box center [273, 309] width 0 height 5
click at [264, 310] on input "[PERSON_NAME]" at bounding box center [266, 311] width 6 height 6
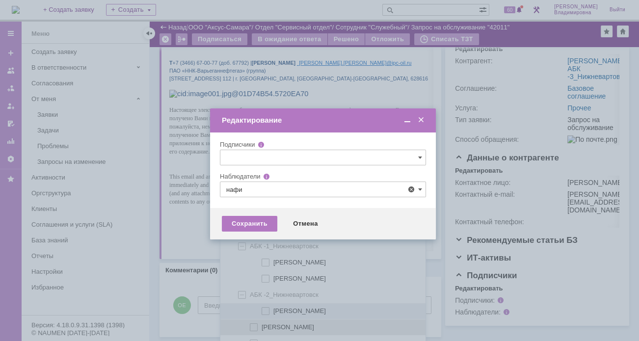
type input "[PERSON_NAME]"
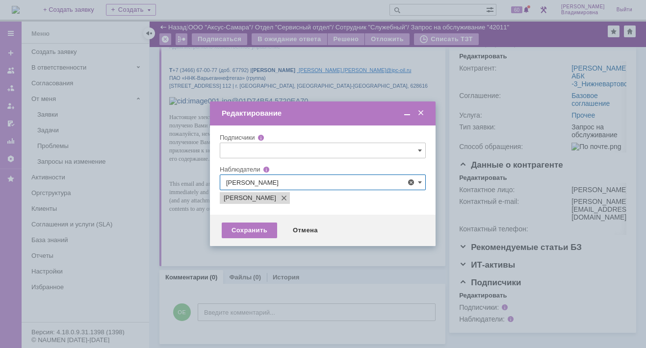
click at [189, 269] on div at bounding box center [323, 174] width 646 height 348
click at [259, 230] on div "Сохранить" at bounding box center [249, 231] width 55 height 16
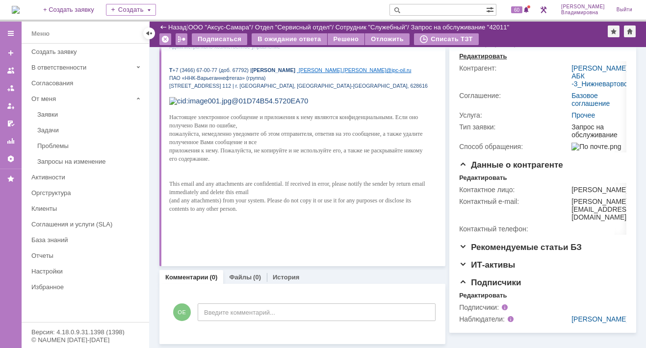
click at [475, 60] on div "Редактировать" at bounding box center [483, 56] width 48 height 8
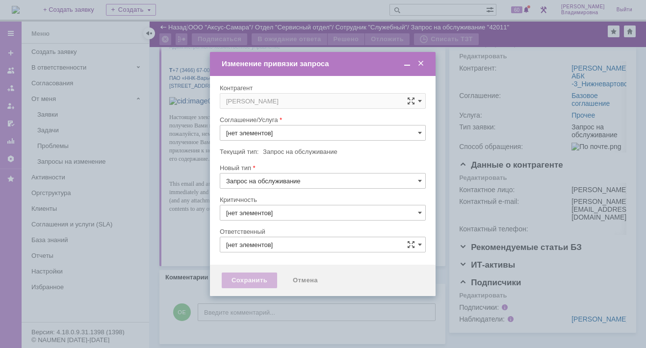
type input "3. Низкая"
type input "Прочее"
type input "[не указано]"
type input "[PERSON_NAME]"
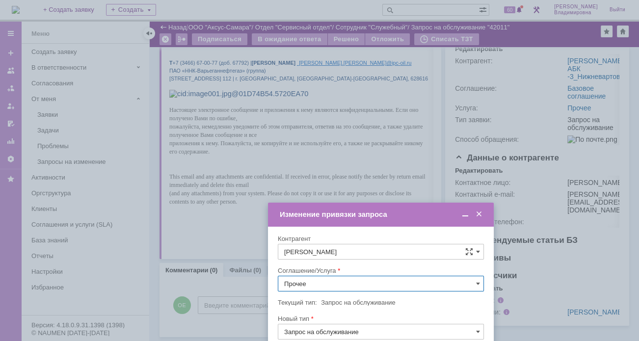
drag, startPoint x: 345, startPoint y: 41, endPoint x: 425, endPoint y: 157, distance: 140.8
click at [425, 210] on div "Изменение привязки запроса" at bounding box center [382, 214] width 204 height 9
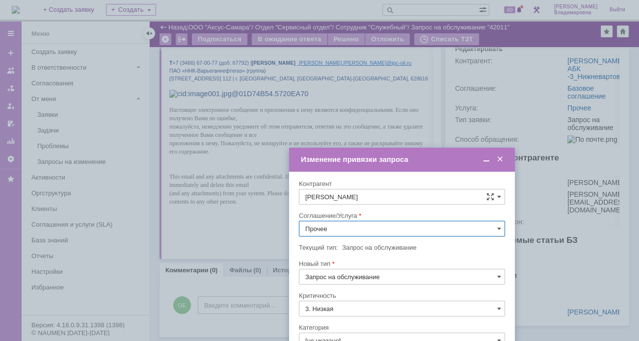
click at [497, 155] on span at bounding box center [500, 159] width 10 height 9
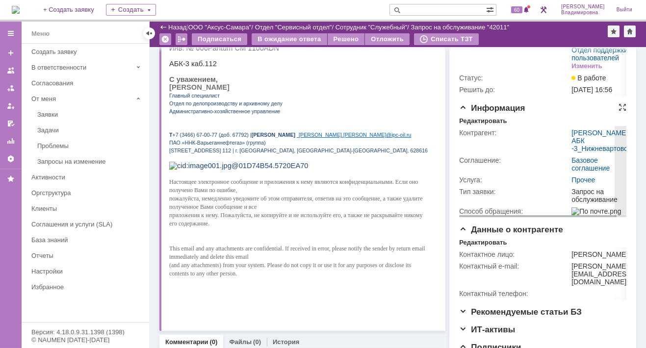
scroll to position [60, 0]
click at [479, 125] on div "Редактировать" at bounding box center [483, 121] width 48 height 8
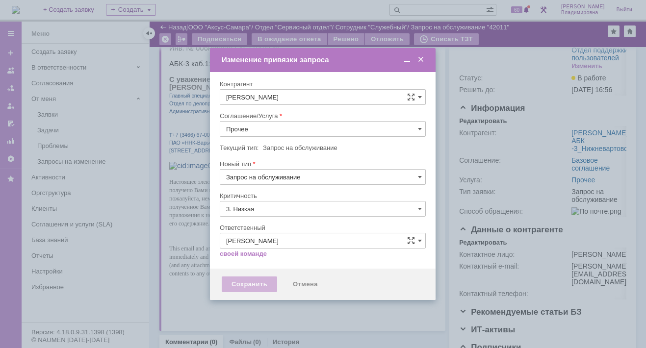
type input "[не указано]"
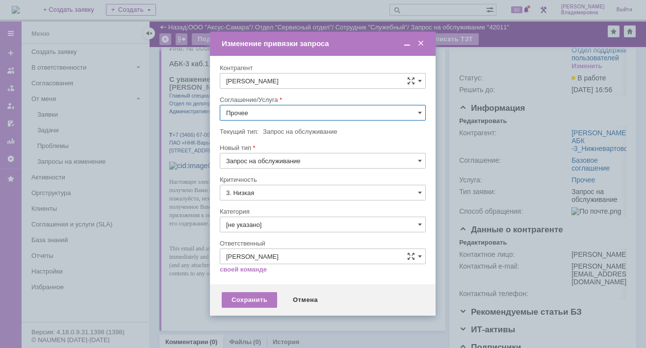
click at [268, 111] on input "Прочее" at bounding box center [323, 113] width 206 height 16
click at [277, 230] on span "ПТ_Замена расходных материалов / ресурсных деталей" at bounding box center [322, 234] width 193 height 8
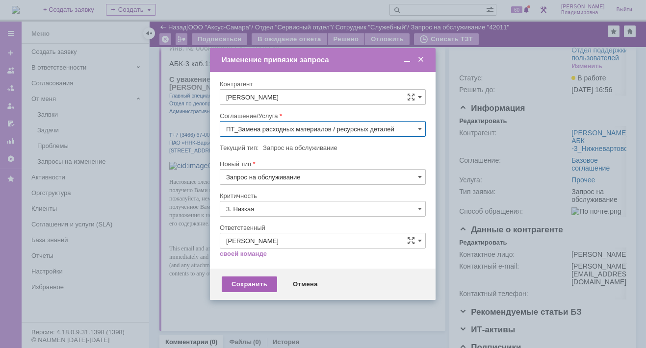
type input "ПТ_Замена расходных материалов / ресурсных деталей"
click at [253, 285] on div "Сохранить" at bounding box center [249, 285] width 55 height 16
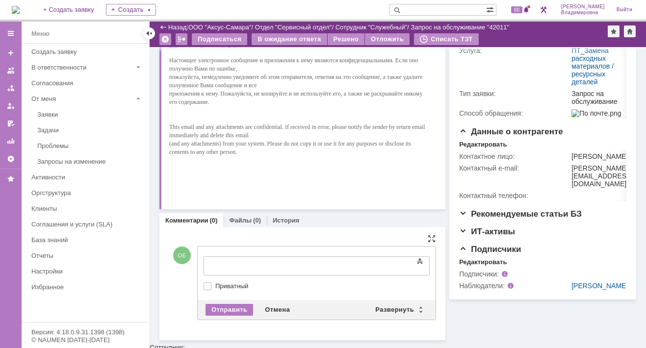
scroll to position [0, 0]
click at [389, 306] on div "Развернуть" at bounding box center [398, 310] width 58 height 12
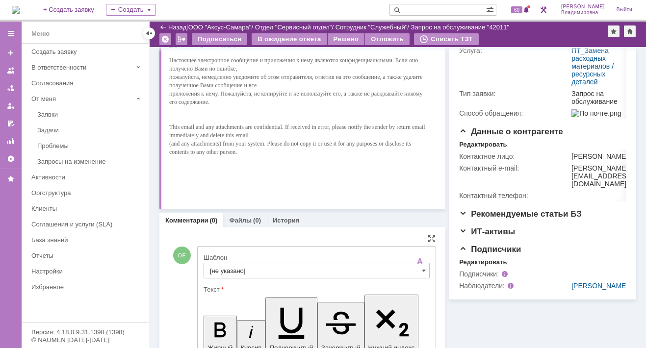
click at [226, 265] on input "[не указано]" at bounding box center [317, 271] width 226 height 16
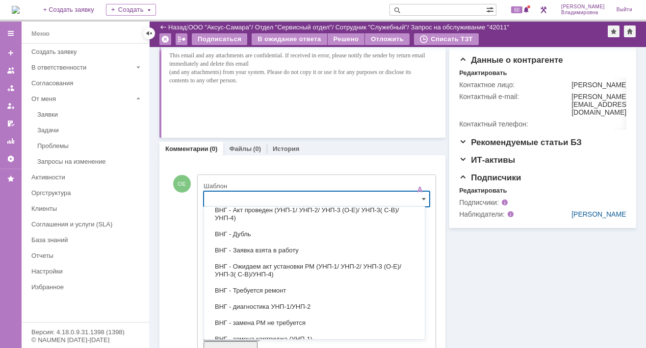
scroll to position [49, 0]
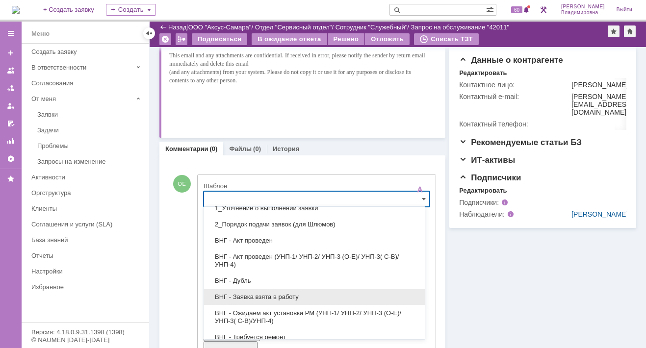
click at [242, 294] on span "ВНГ - Заявка взята в работу" at bounding box center [314, 297] width 209 height 8
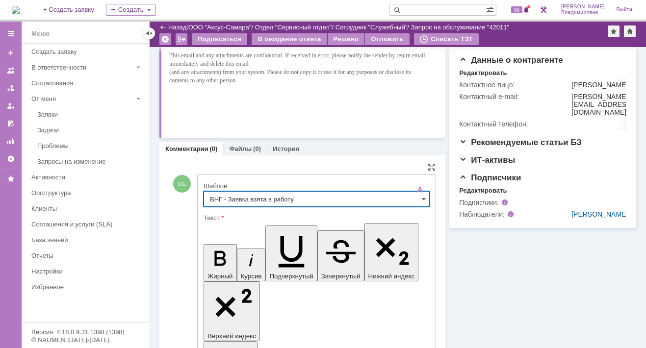
type input "ВНГ - Заявка взята в работу"
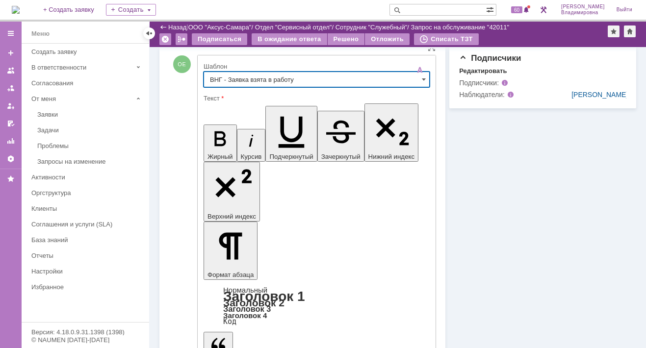
scroll to position [412, 0]
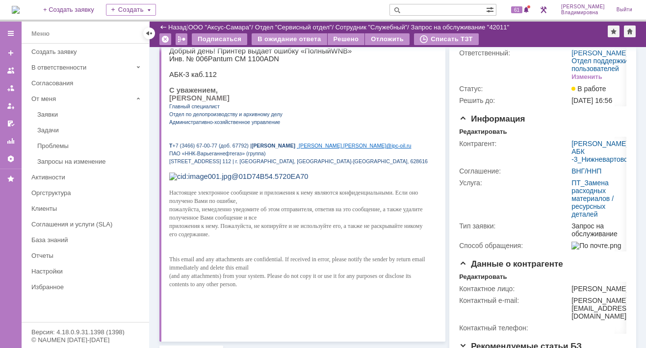
scroll to position [0, 0]
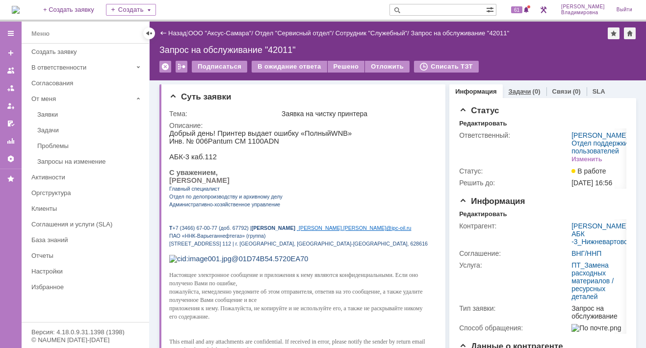
click at [516, 90] on link "Задачи" at bounding box center [520, 91] width 23 height 7
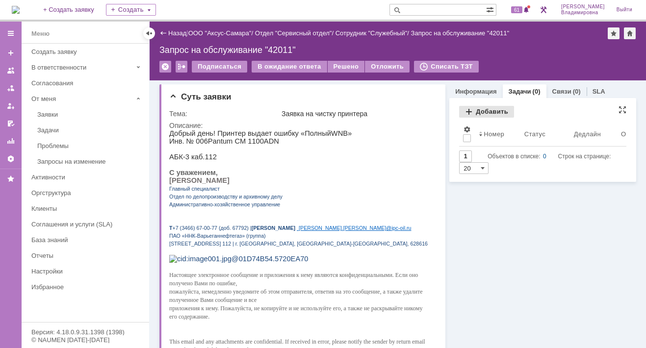
click at [488, 110] on div "Добавить" at bounding box center [486, 112] width 55 height 12
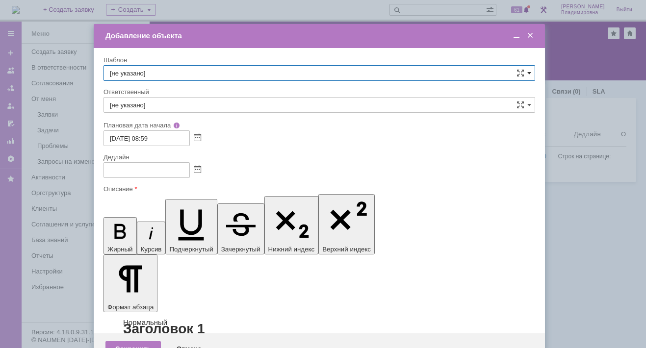
click at [528, 71] on span at bounding box center [529, 73] width 4 height 8
click at [156, 127] on span "ВНГ / ННП - замена РМ (Запрос на обслуживание)" at bounding box center [319, 131] width 419 height 8
type input "ВНГ / ННП - замена РМ (Запрос на обслуживание)"
type input "Сидоров Евгений"
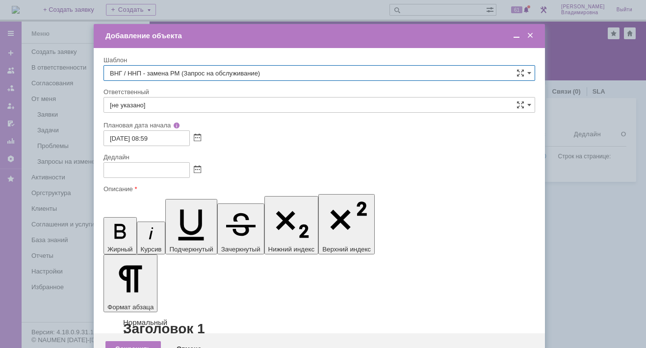
type input "26.09.2025 16:59"
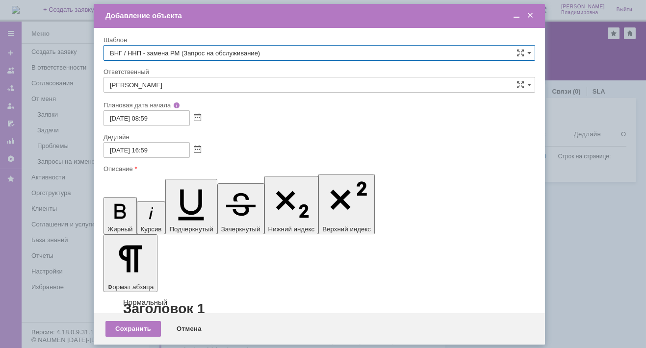
type input "ВНГ / ННП - замена РМ (Запрос на обслуживание)"
drag, startPoint x: 166, startPoint y: 2804, endPoint x: 246, endPoint y: 2802, distance: 80.5
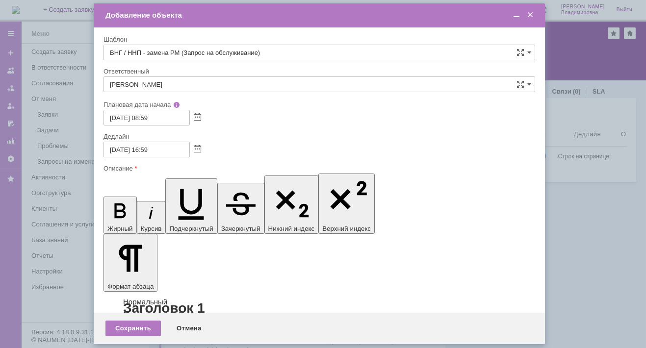
scroll to position [98, 0]
drag, startPoint x: 166, startPoint y: 2801, endPoint x: 251, endPoint y: 2801, distance: 84.9
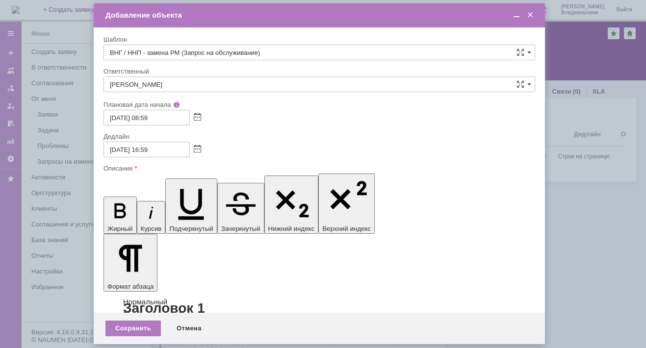
scroll to position [98, 0]
click at [138, 329] on div "Сохранить" at bounding box center [132, 329] width 55 height 16
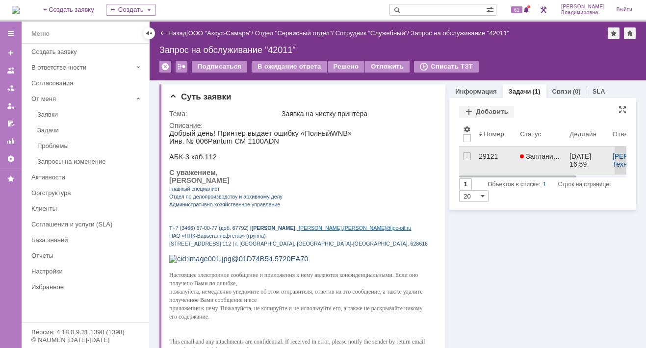
click at [481, 156] on div "29121" at bounding box center [495, 157] width 33 height 8
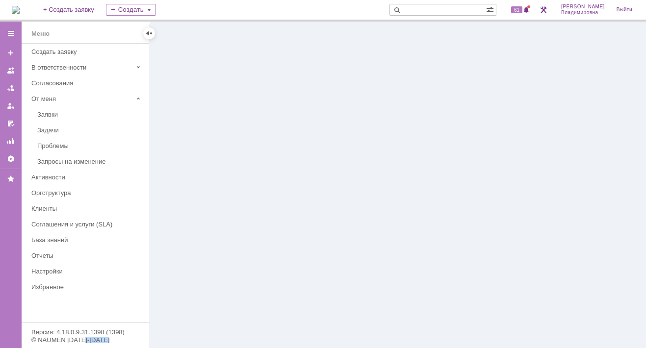
click at [481, 156] on div at bounding box center [398, 185] width 496 height 327
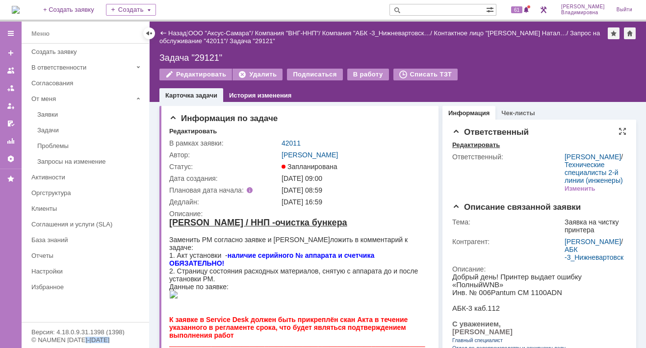
click at [482, 144] on div "Редактировать" at bounding box center [476, 145] width 48 height 8
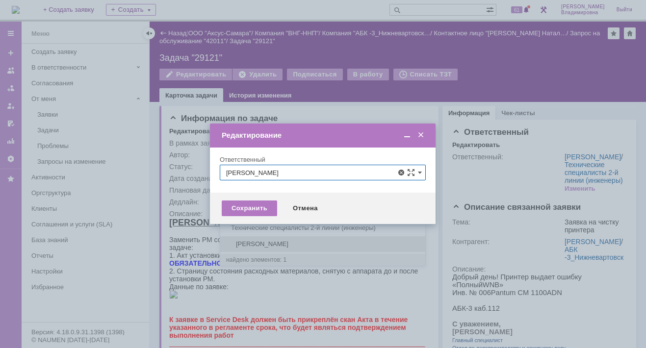
click at [313, 242] on span "[PERSON_NAME]" at bounding box center [322, 244] width 193 height 8
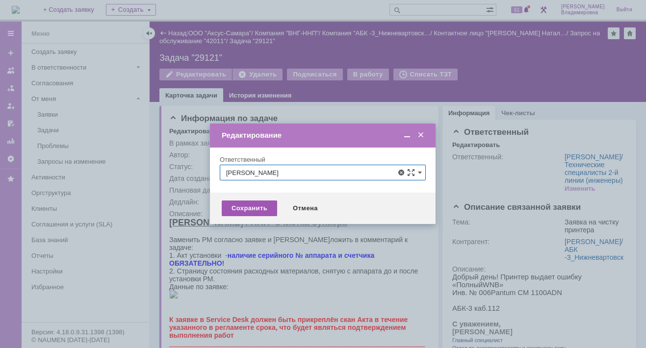
type input "[PERSON_NAME]"
click at [249, 207] on div "Сохранить" at bounding box center [249, 209] width 55 height 16
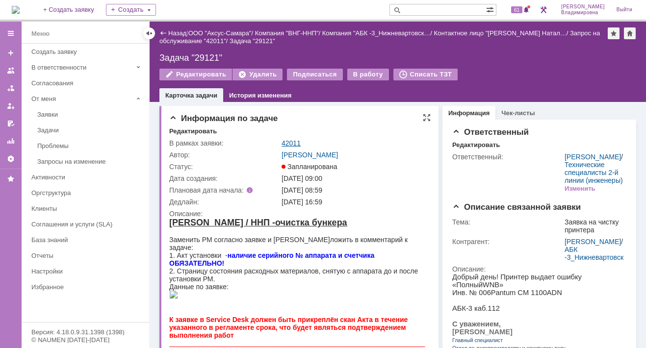
click at [286, 142] on link "42011" at bounding box center [291, 143] width 19 height 8
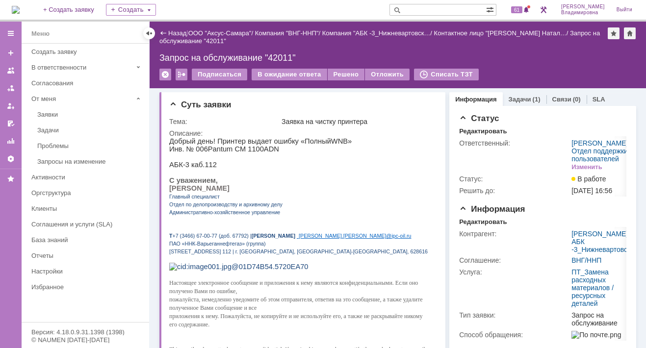
click at [509, 97] on link "Задачи" at bounding box center [520, 99] width 23 height 7
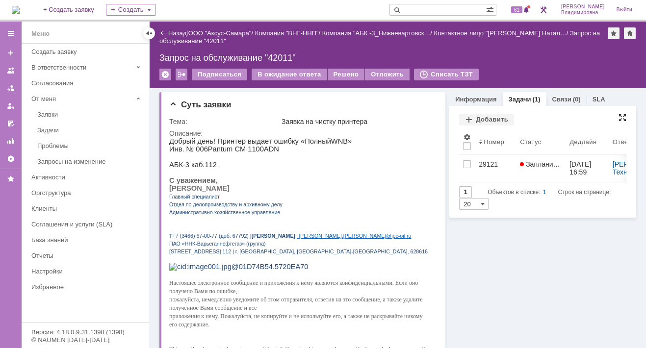
click at [619, 116] on div at bounding box center [623, 118] width 8 height 8
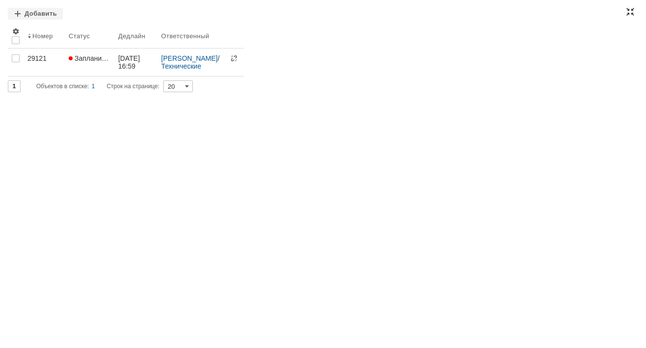
click at [630, 12] on div at bounding box center [630, 12] width 8 height 8
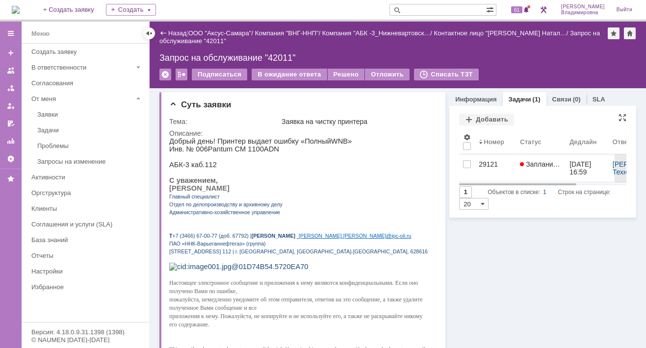
scroll to position [25, 0]
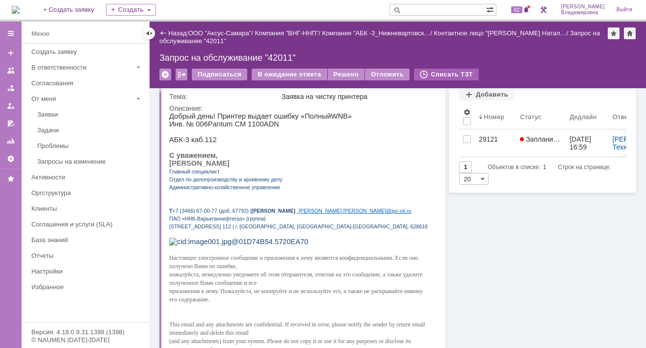
click at [456, 79] on div "Списать ТЗТ" at bounding box center [446, 75] width 65 height 12
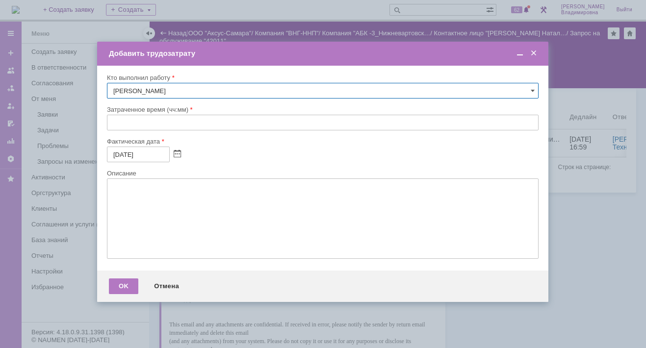
click at [534, 56] on span at bounding box center [534, 53] width 10 height 9
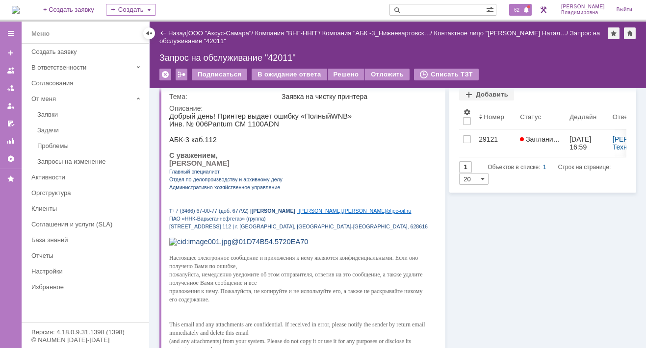
click at [520, 15] on div "62" at bounding box center [520, 10] width 23 height 12
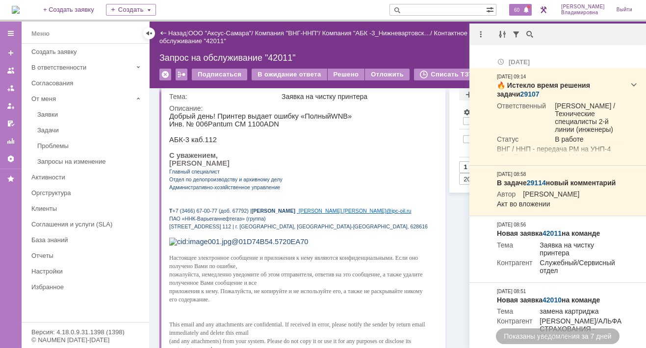
scroll to position [221, 0]
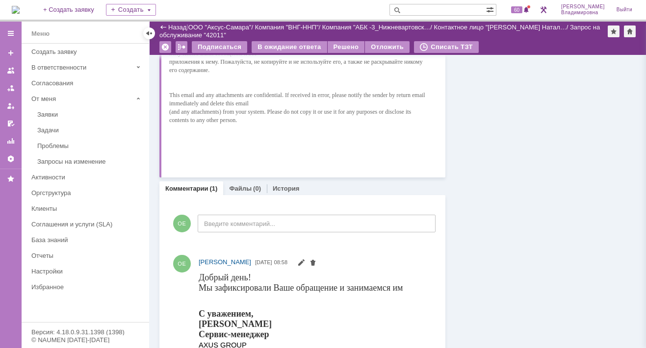
click at [363, 185] on div "Комментарии (1) Файлы (0) История" at bounding box center [302, 188] width 286 height 14
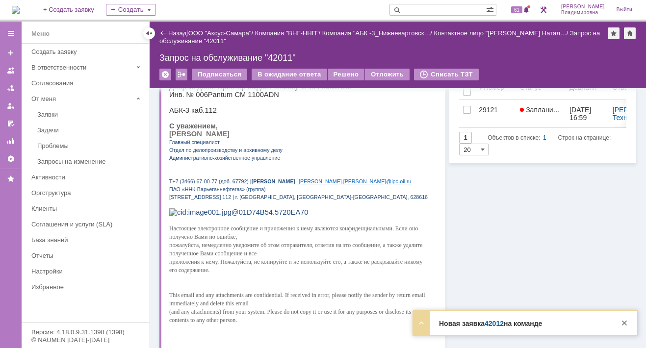
scroll to position [0, 0]
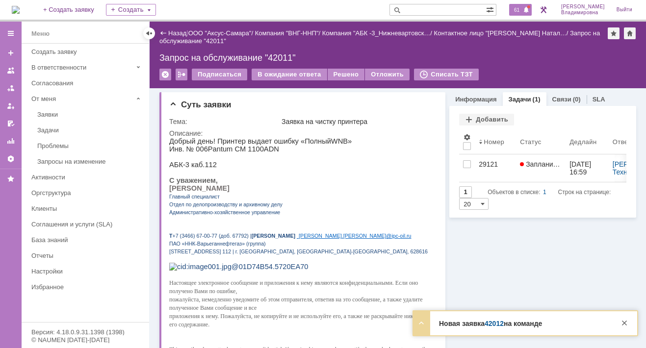
click at [521, 10] on span "61" at bounding box center [516, 9] width 11 height 7
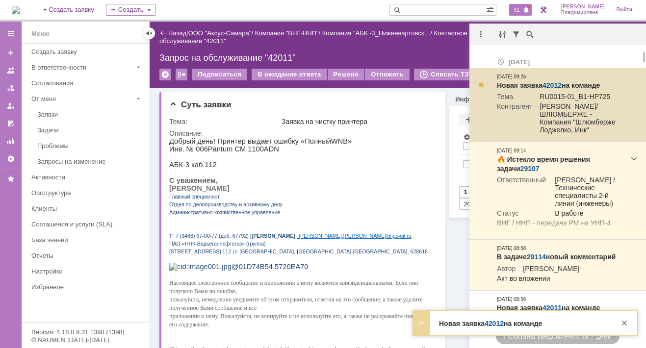
click at [556, 84] on link "42012" at bounding box center [552, 85] width 19 height 8
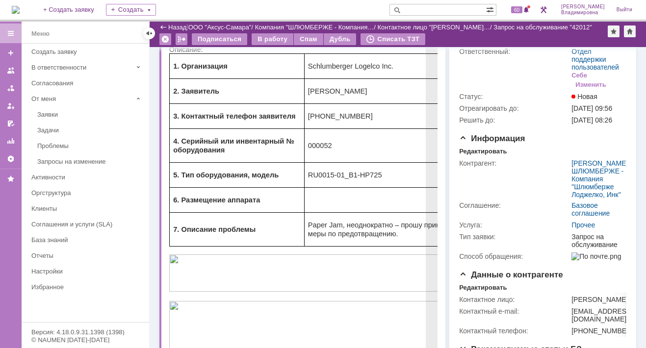
scroll to position [147, 0]
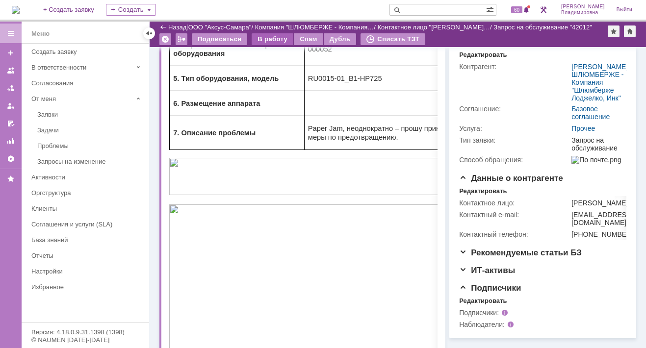
click at [271, 38] on div "В работу" at bounding box center [273, 39] width 42 height 12
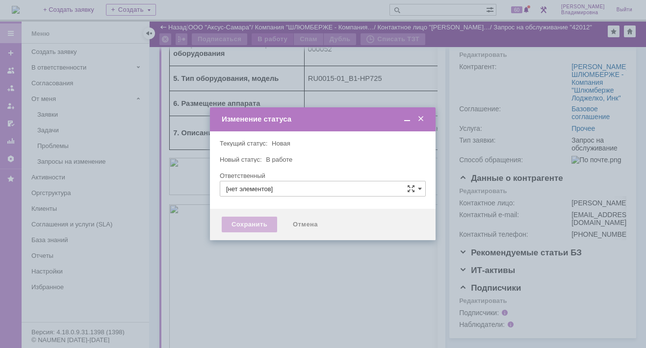
type input "Отдел поддержки пользователей"
type input "[PERSON_NAME]"
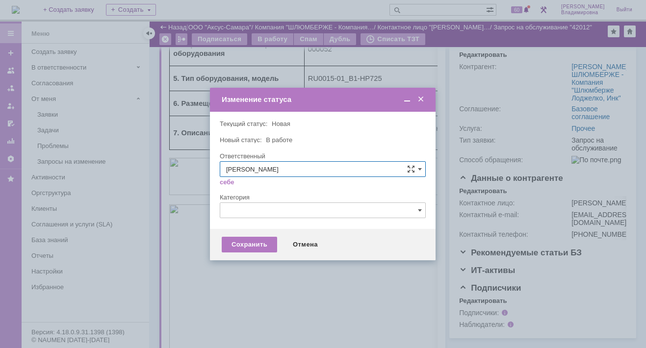
click at [511, 102] on div at bounding box center [323, 174] width 646 height 348
click at [420, 97] on span at bounding box center [421, 99] width 10 height 9
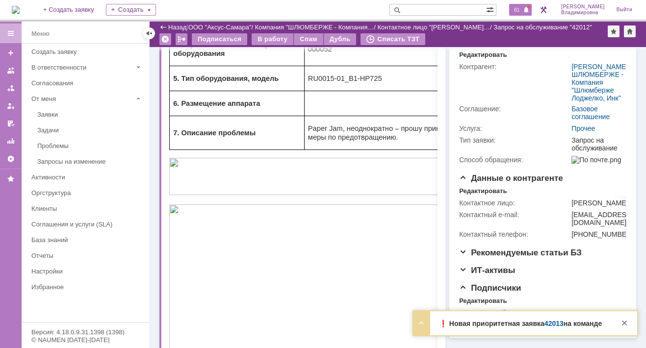
click at [522, 9] on span "61" at bounding box center [516, 9] width 11 height 7
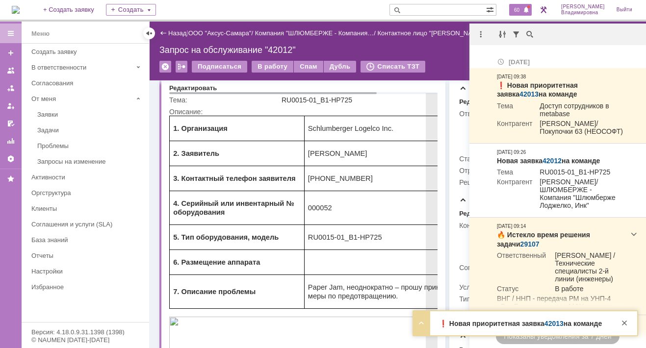
scroll to position [0, 0]
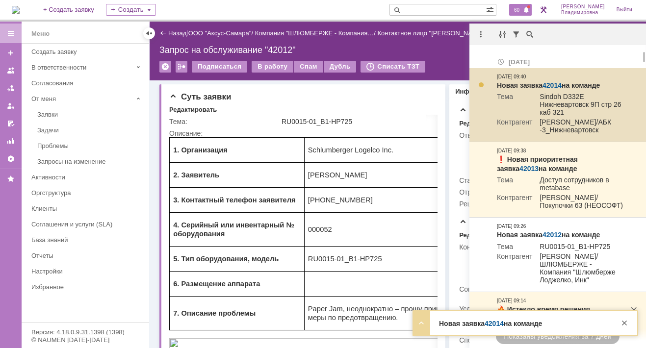
click at [551, 84] on link "42014" at bounding box center [552, 85] width 19 height 8
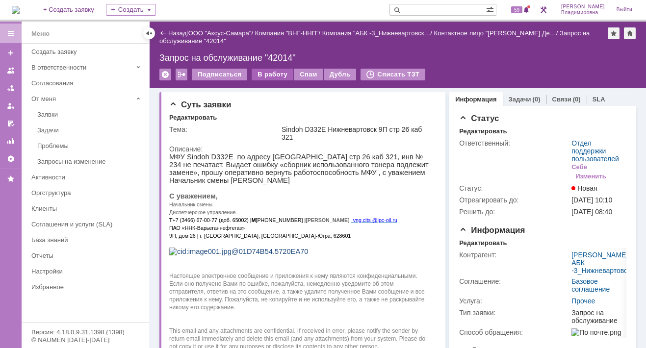
click at [271, 75] on div "В работу" at bounding box center [273, 75] width 42 height 12
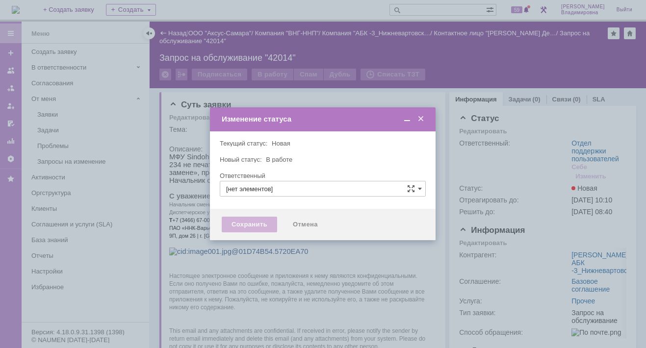
type input "Отдел поддержки пользователей"
type input "[PERSON_NAME]"
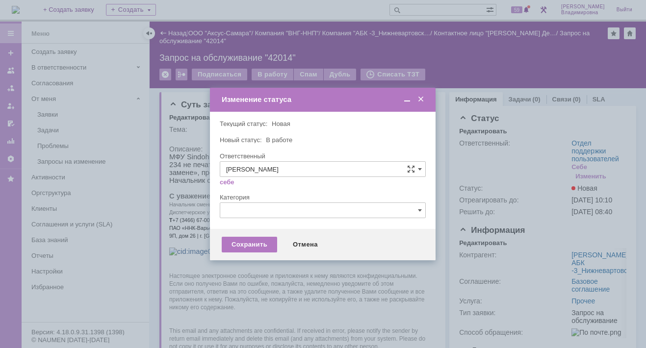
drag, startPoint x: 249, startPoint y: 244, endPoint x: 141, endPoint y: 247, distance: 108.4
click at [249, 245] on div "Сохранить" at bounding box center [249, 245] width 55 height 16
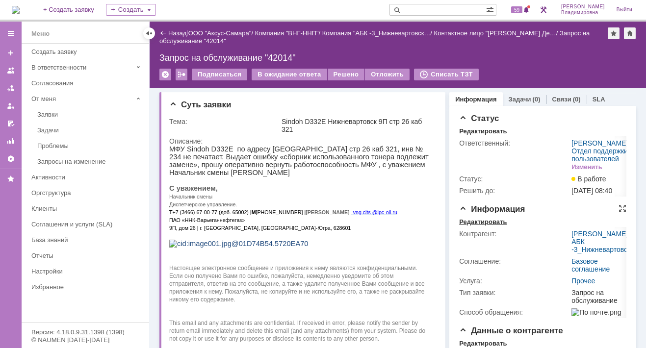
click at [480, 226] on div "Редактировать" at bounding box center [483, 222] width 48 height 8
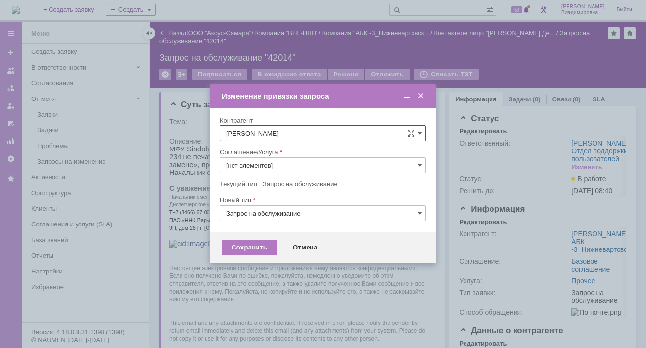
type input "Прочее"
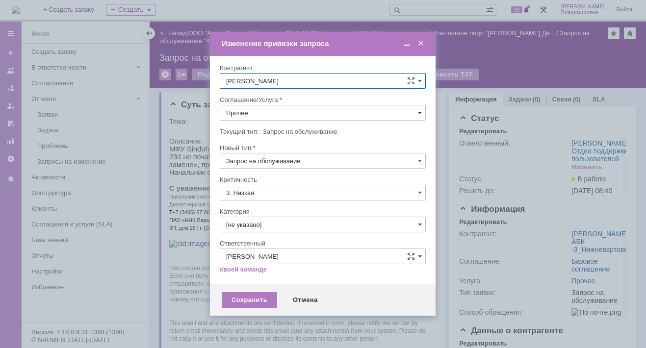
click at [418, 110] on span at bounding box center [420, 113] width 4 height 8
click at [261, 230] on span "ПТ_Замена расходных материалов / ресурсных деталей" at bounding box center [322, 234] width 193 height 8
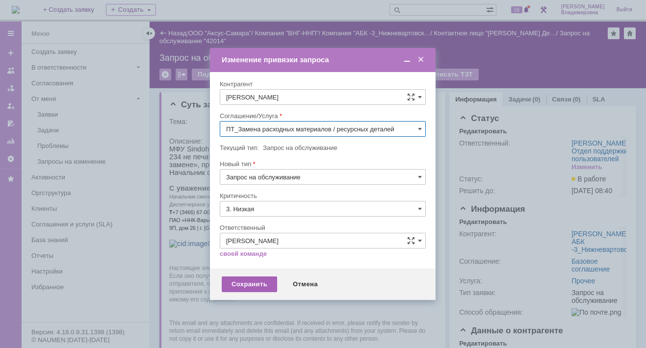
type input "ПТ_Замена расходных материалов / ресурсных деталей"
click at [236, 283] on div "Сохранить" at bounding box center [249, 285] width 55 height 16
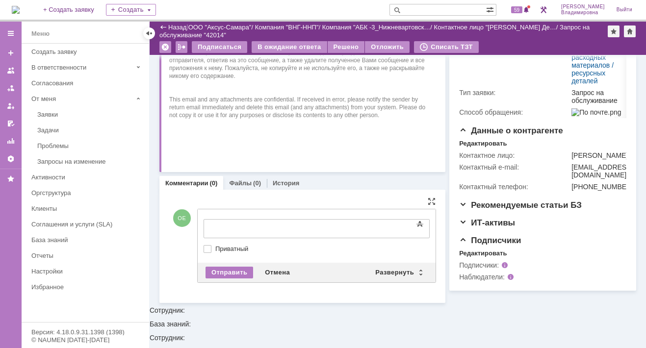
scroll to position [0, 0]
click at [394, 267] on div "Развернуть" at bounding box center [398, 273] width 58 height 12
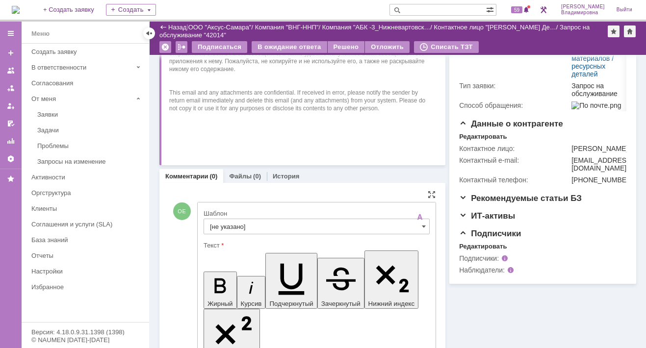
click at [216, 225] on input "[не указано]" at bounding box center [317, 227] width 226 height 16
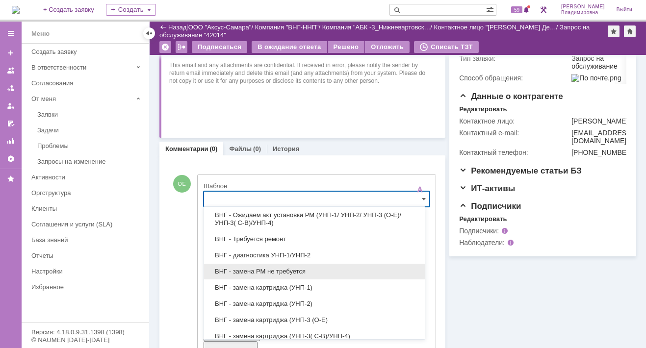
scroll to position [98, 0]
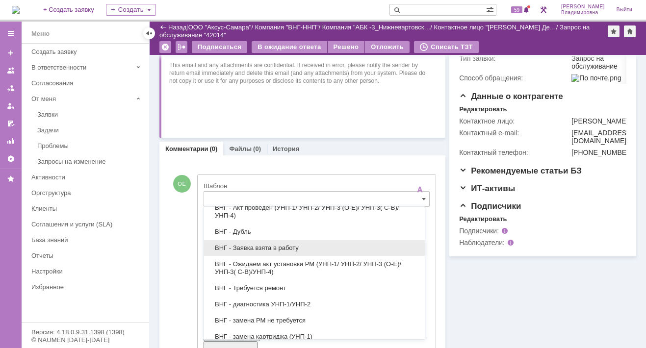
click at [253, 248] on span "ВНГ - Заявка взята в работу" at bounding box center [314, 248] width 209 height 8
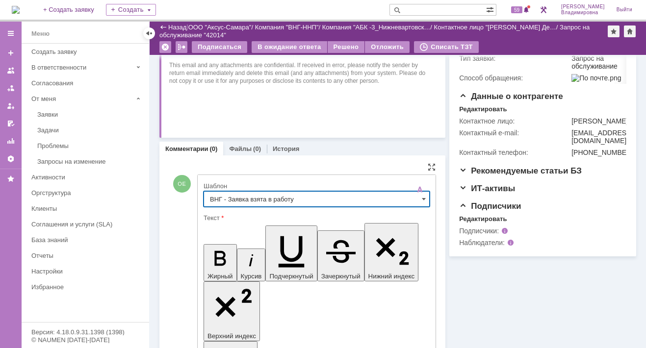
type input "ВНГ - Заявка взята в работу"
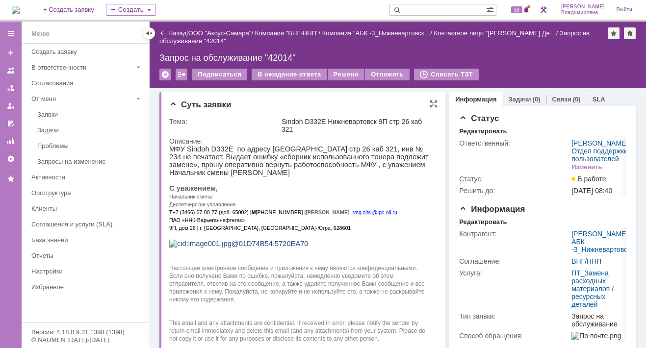
scroll to position [0, 0]
click at [510, 97] on link "Задачи" at bounding box center [520, 99] width 23 height 7
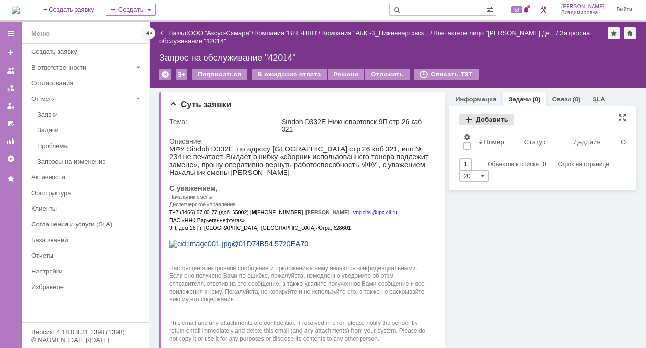
click at [480, 118] on div "Добавить" at bounding box center [486, 120] width 55 height 12
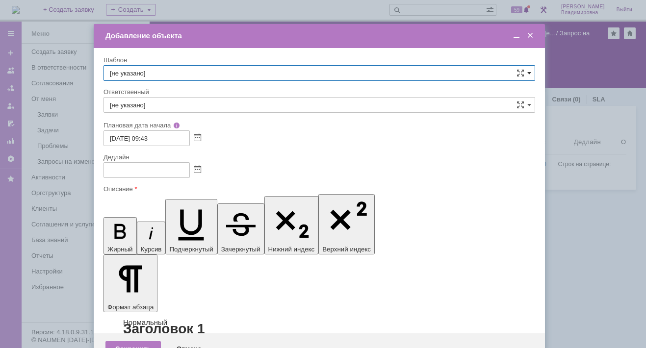
click at [528, 72] on span at bounding box center [529, 73] width 4 height 8
click at [152, 176] on span "ВНГ / ННП - замена РМ (Запрос на обслуживание)" at bounding box center [319, 180] width 419 height 8
type input "ВНГ / ННП - замена РМ (Запрос на обслуживание)"
type input "[PERSON_NAME]"
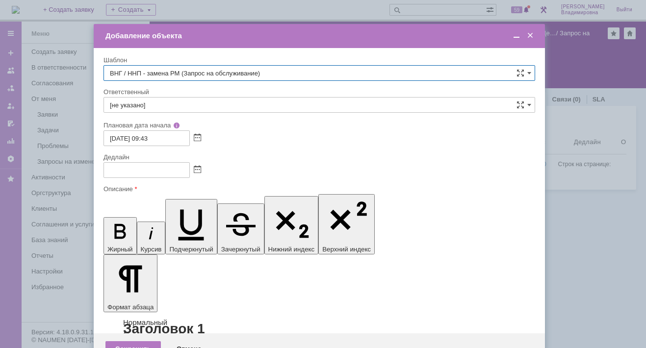
type input "[DATE] 17:43"
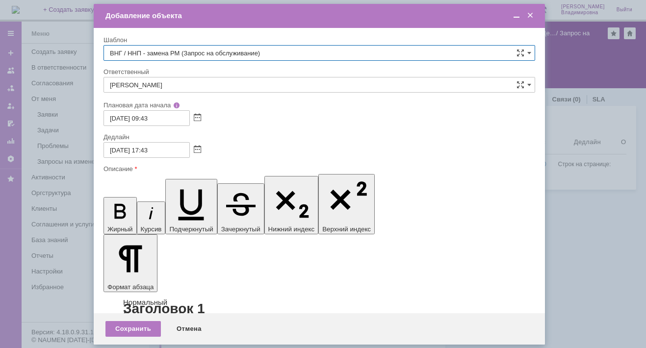
type input "ВНГ / ННП - замена РМ (Запрос на обслуживание)"
drag, startPoint x: 199, startPoint y: 2802, endPoint x: 254, endPoint y: 2809, distance: 55.3
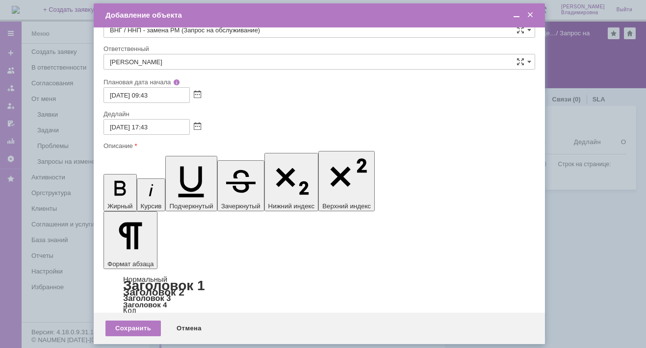
scroll to position [4, 0]
click at [171, 60] on input "[PERSON_NAME]" at bounding box center [320, 62] width 432 height 16
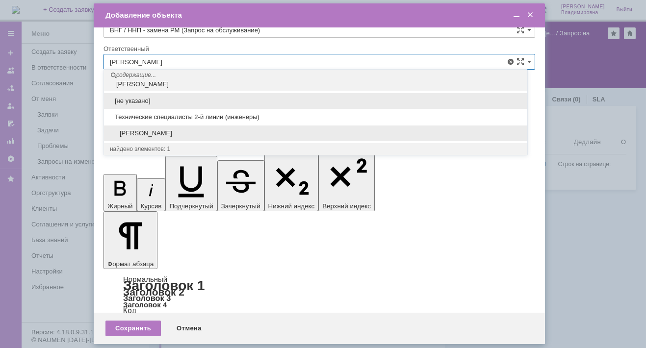
click at [138, 132] on span "[PERSON_NAME]" at bounding box center [316, 133] width 412 height 8
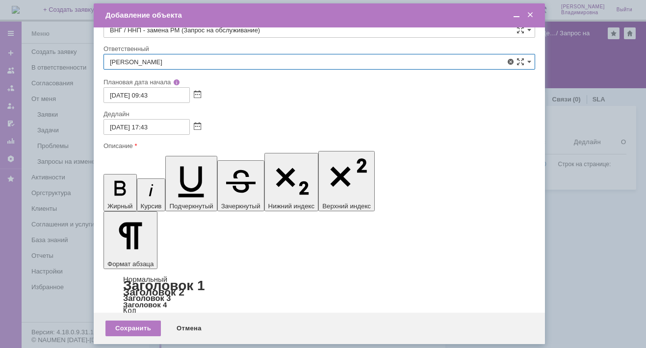
type input "[PERSON_NAME]"
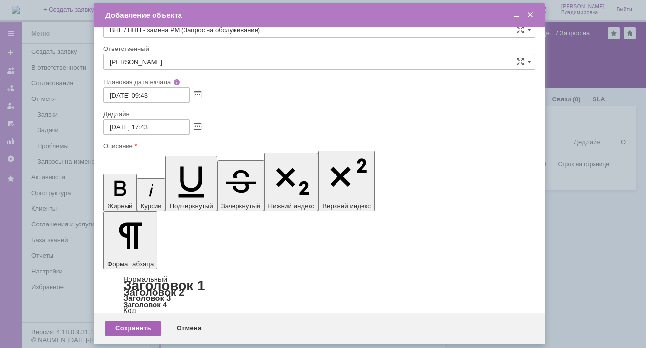
click at [134, 328] on div "Сохранить" at bounding box center [132, 329] width 55 height 16
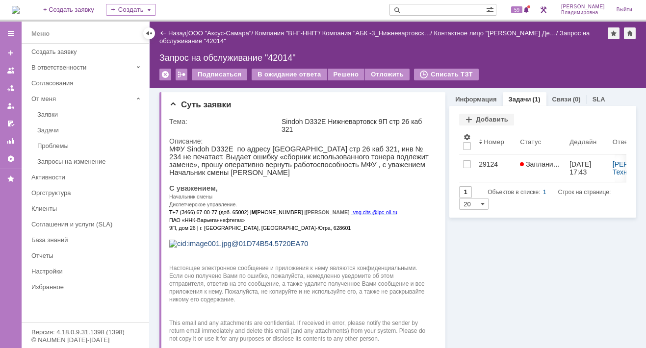
click at [616, 112] on div "Задачи Добавить Результаты поиска: 1 Объектов в списке: 1 Строк на странице: 20…" at bounding box center [542, 162] width 187 height 112
drag, startPoint x: 616, startPoint y: 113, endPoint x: 598, endPoint y: 128, distance: 23.3
click at [619, 114] on div at bounding box center [623, 118] width 8 height 8
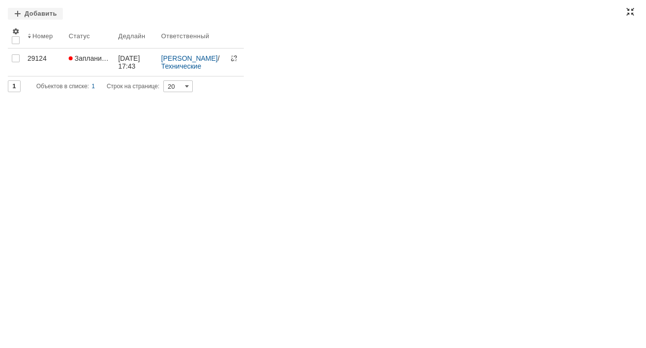
click at [632, 12] on div at bounding box center [630, 12] width 8 height 8
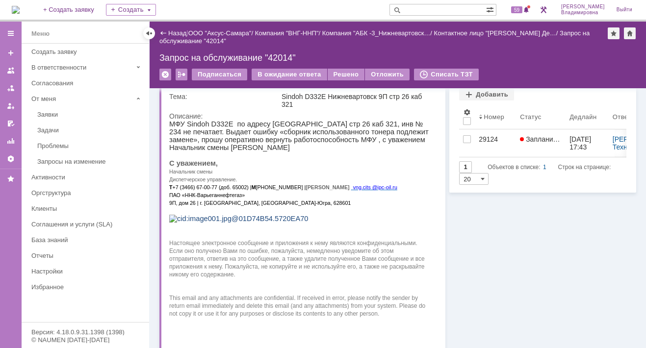
scroll to position [0, 0]
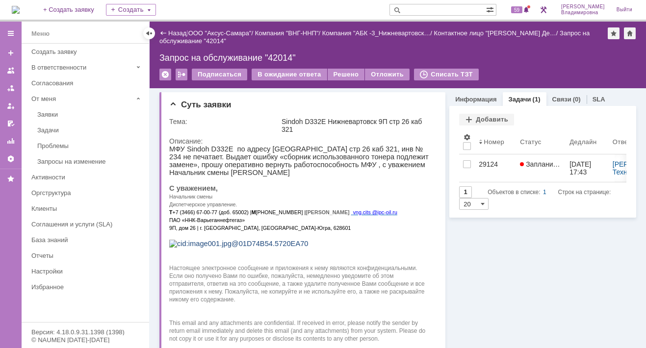
click at [20, 8] on img at bounding box center [16, 10] width 8 height 8
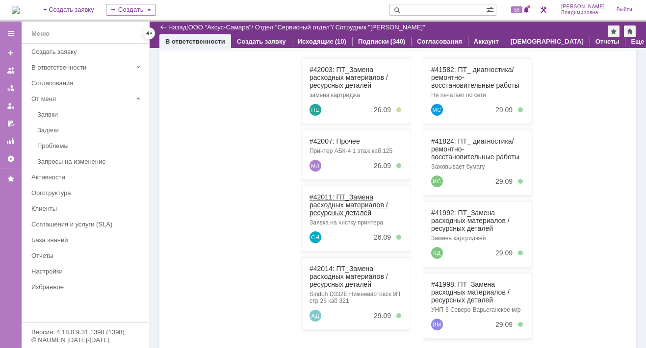
scroll to position [79, 0]
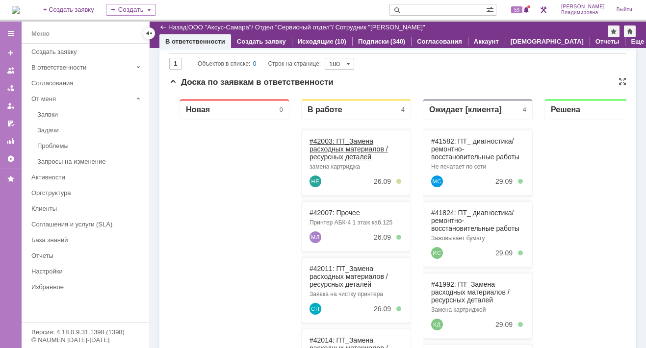
click at [324, 139] on link "#42003: ПТ_Замена расходных материалов / ресурсных деталей" at bounding box center [349, 149] width 78 height 24
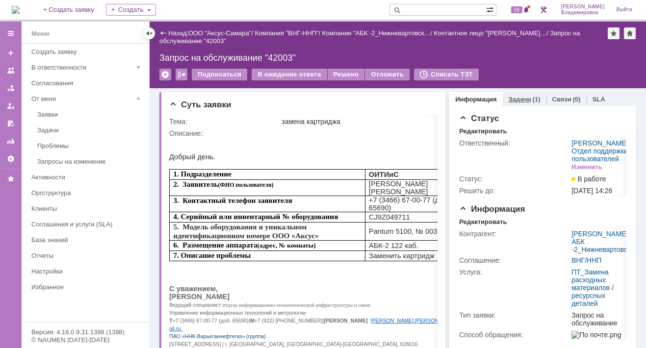
click at [516, 99] on link "Задачи" at bounding box center [520, 99] width 23 height 7
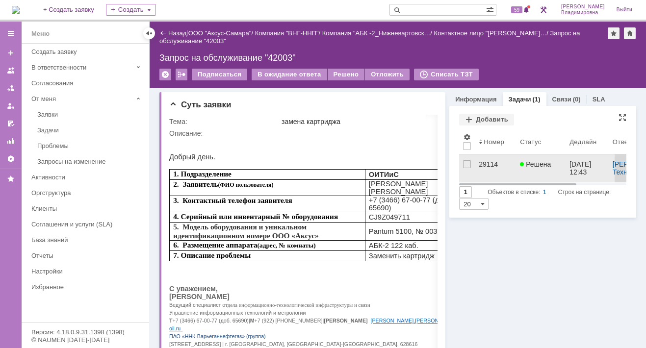
click at [490, 164] on div "29114" at bounding box center [495, 164] width 33 height 8
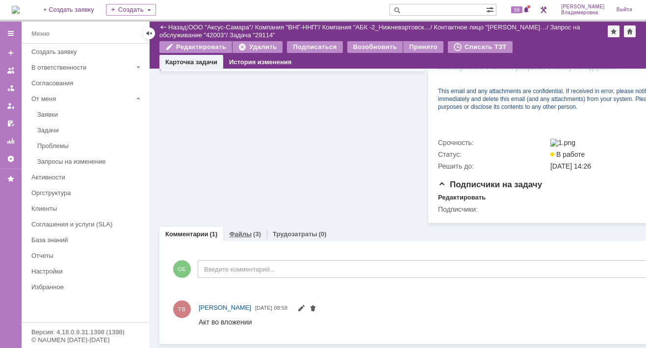
click at [245, 231] on link "Файлы" at bounding box center [240, 234] width 23 height 7
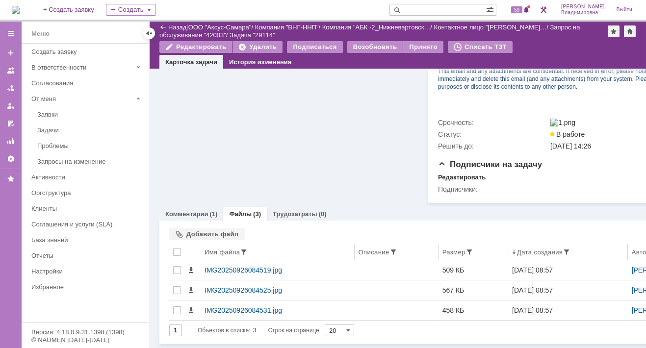
scroll to position [434, 0]
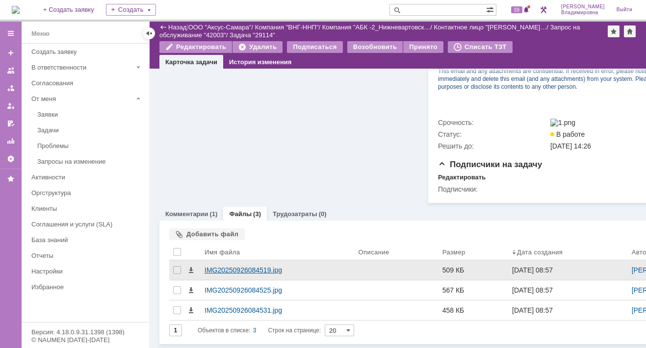
click at [238, 260] on div "IMG20250926084519.jpg" at bounding box center [278, 270] width 154 height 20
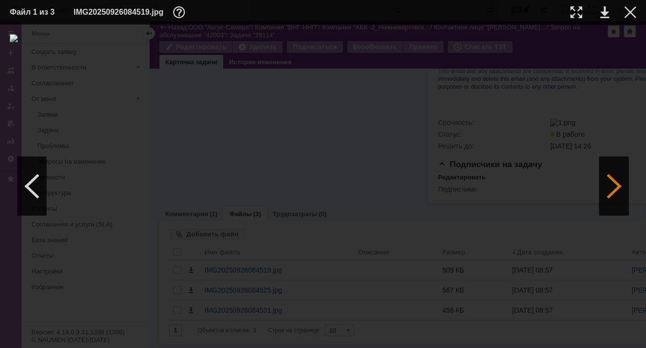
click at [616, 181] on div at bounding box center [613, 186] width 29 height 59
click at [628, 12] on div at bounding box center [630, 12] width 12 height 12
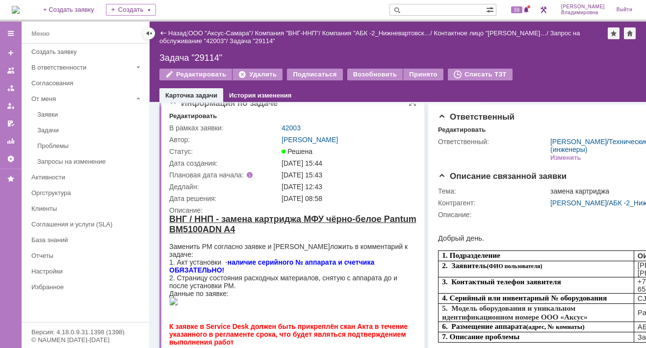
scroll to position [0, 0]
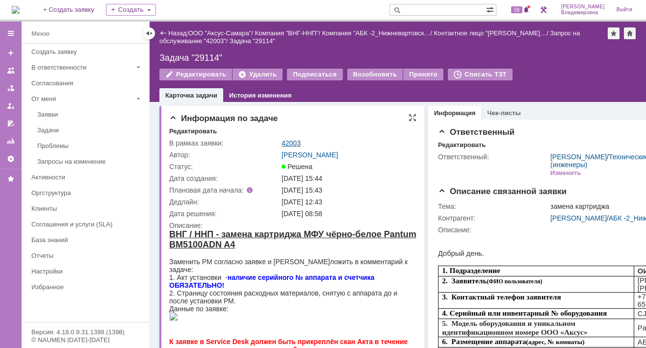
click at [295, 142] on link "42003" at bounding box center [291, 143] width 19 height 8
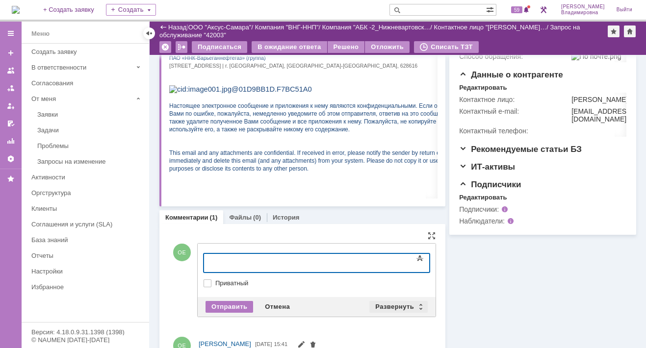
click at [387, 303] on div "Развернуть" at bounding box center [398, 307] width 58 height 12
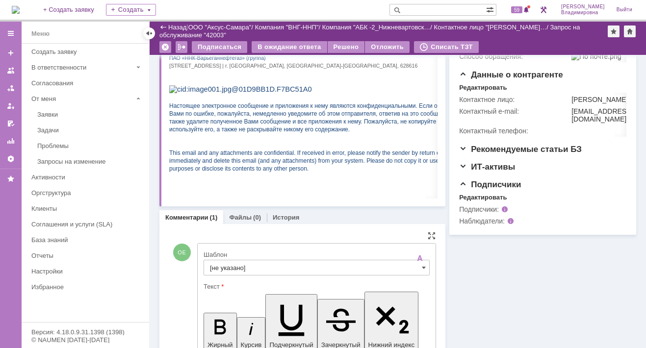
click at [225, 261] on input "[не указано]" at bounding box center [317, 268] width 226 height 16
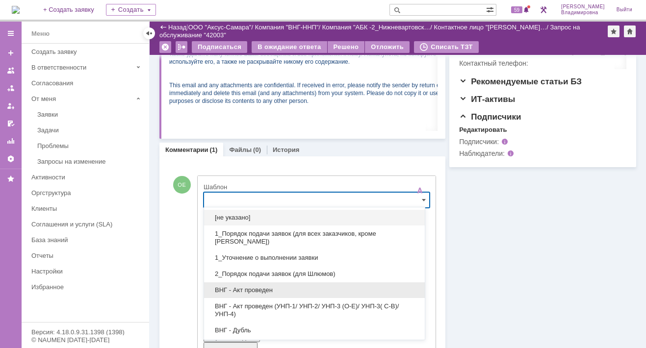
click at [259, 286] on span "ВНГ - Акт проведен" at bounding box center [314, 290] width 209 height 8
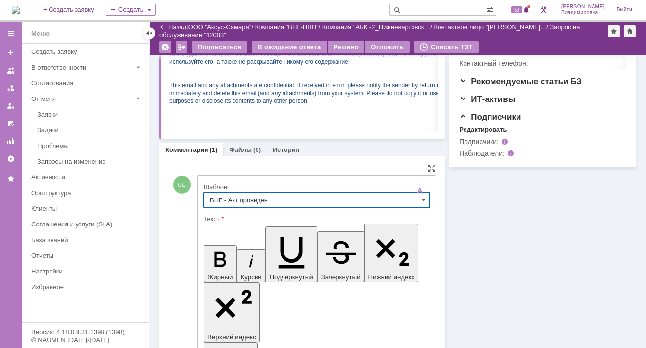
type input "ВНГ - Акт проведен"
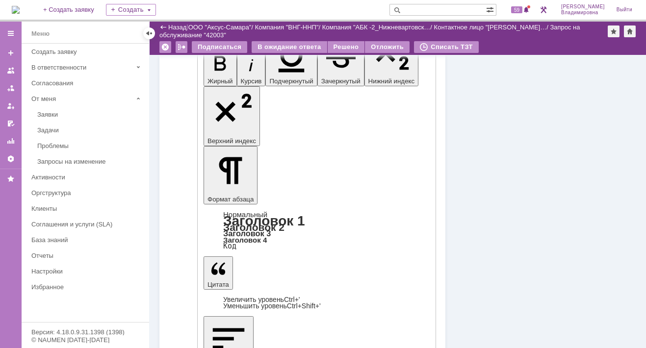
scroll to position [509, 0]
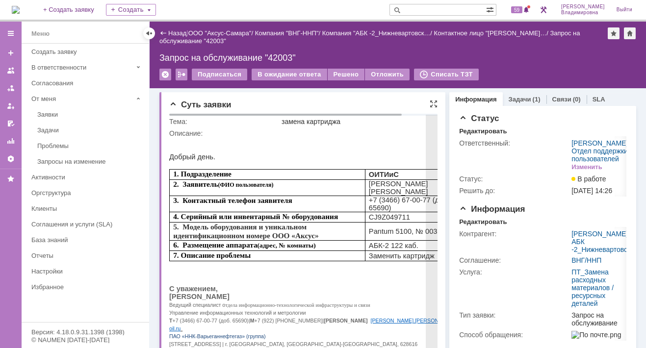
scroll to position [0, 0]
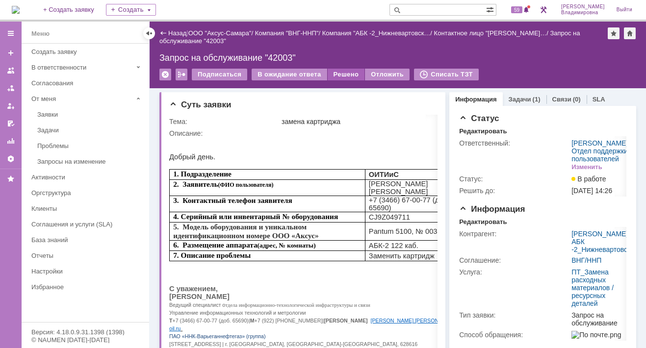
click at [337, 73] on div "Решено" at bounding box center [346, 75] width 37 height 12
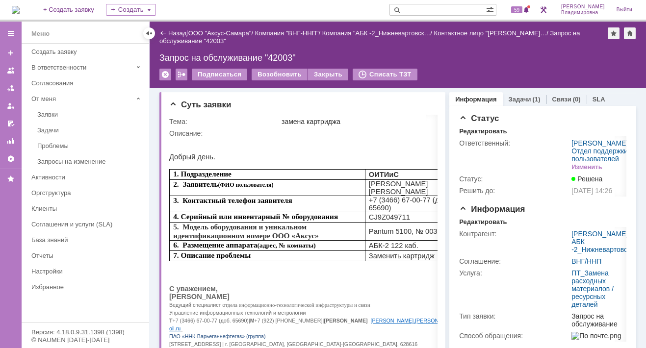
click at [455, 7] on input "text" at bounding box center [437, 10] width 97 height 12
drag, startPoint x: 34, startPoint y: 9, endPoint x: 48, endPoint y: 22, distance: 18.4
click at [20, 9] on img at bounding box center [16, 10] width 8 height 8
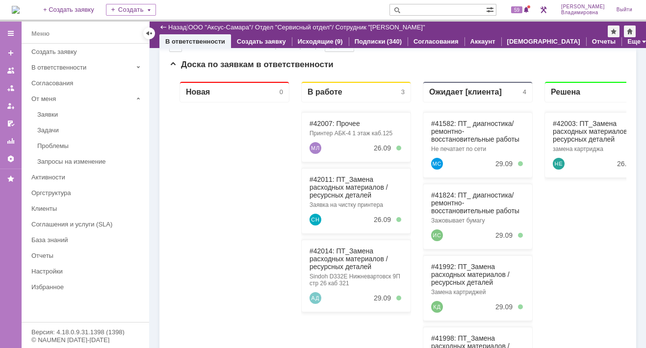
scroll to position [49, 0]
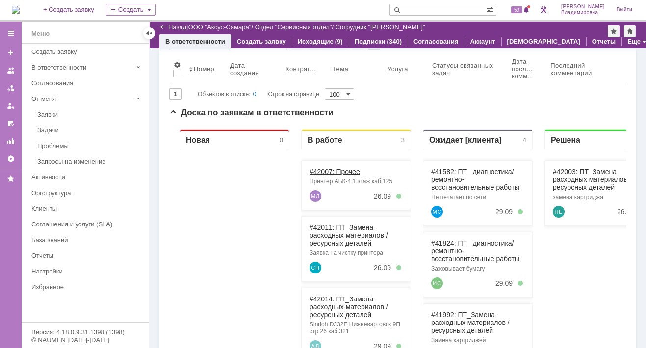
click at [326, 170] on link "#42007: Прочее" at bounding box center [335, 172] width 51 height 8
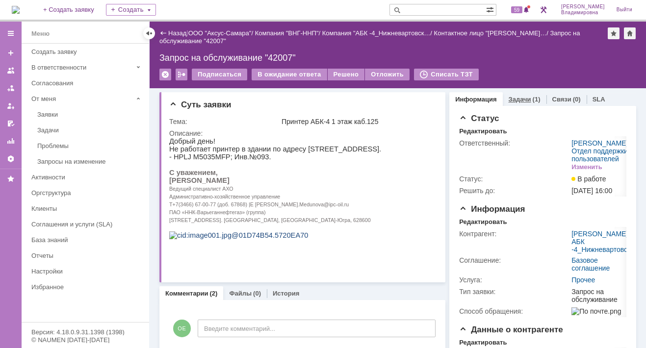
click at [510, 97] on link "Задачи" at bounding box center [520, 99] width 23 height 7
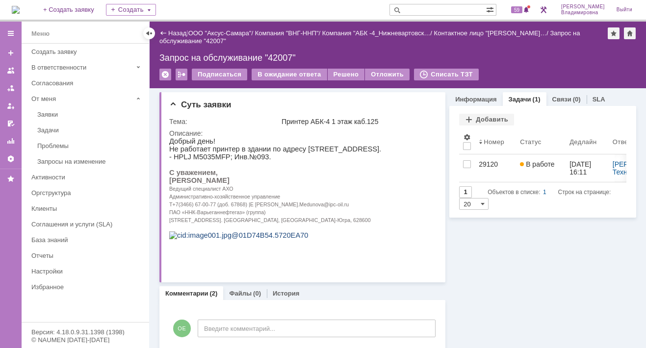
click at [164, 32] on div "Назад" at bounding box center [172, 32] width 27 height 7
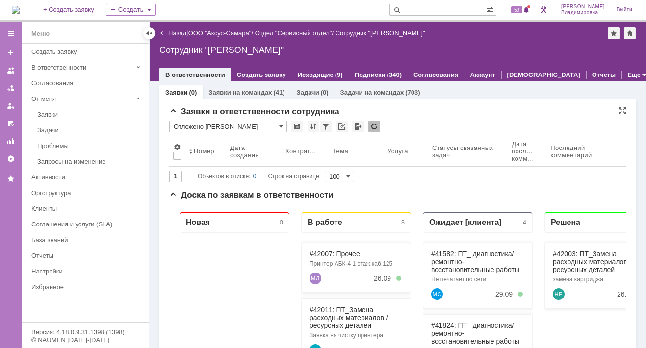
scroll to position [147, 0]
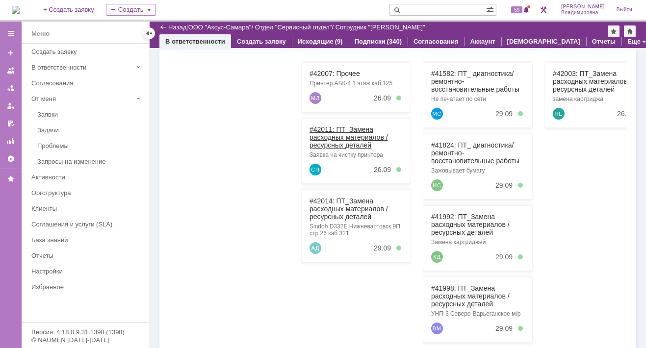
click at [320, 126] on link "#42011: ПТ_Замена расходных материалов / ресурсных деталей" at bounding box center [349, 138] width 78 height 24
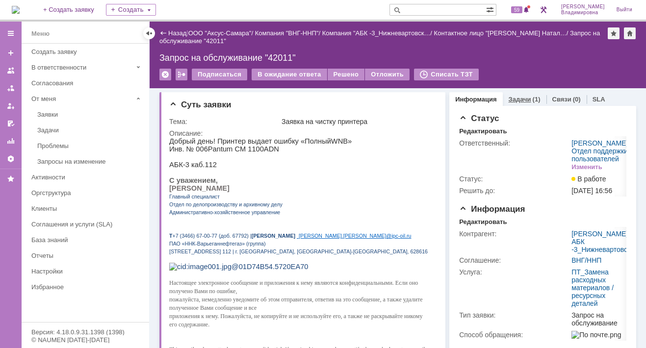
click at [513, 98] on link "Задачи" at bounding box center [520, 99] width 23 height 7
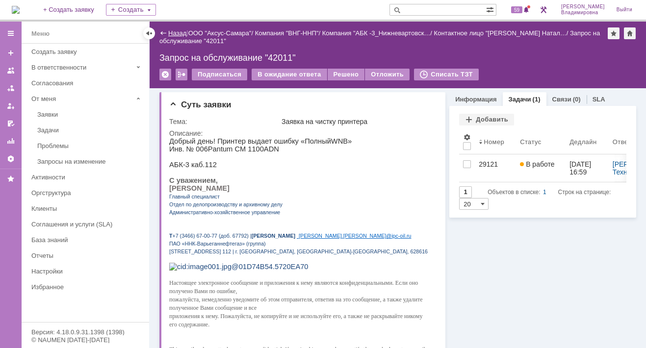
click at [174, 34] on link "Назад" at bounding box center [177, 32] width 18 height 7
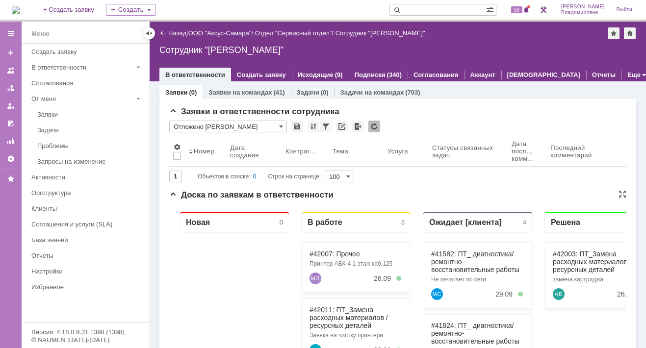
scroll to position [98, 0]
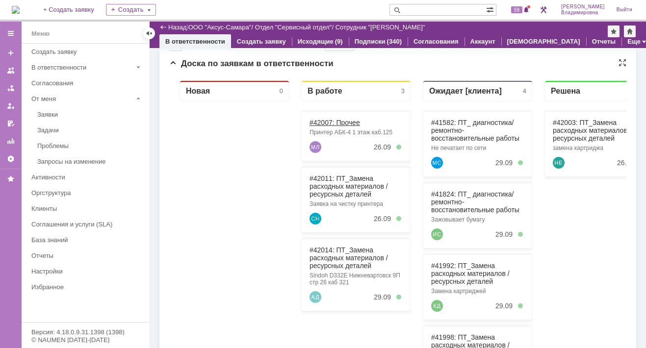
click at [322, 121] on link "#42007: Прочее" at bounding box center [335, 123] width 51 height 8
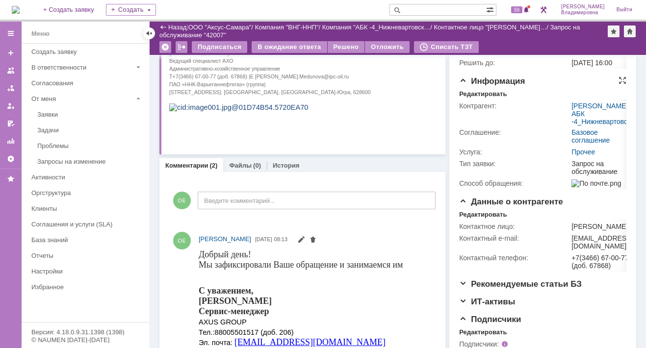
scroll to position [98, 0]
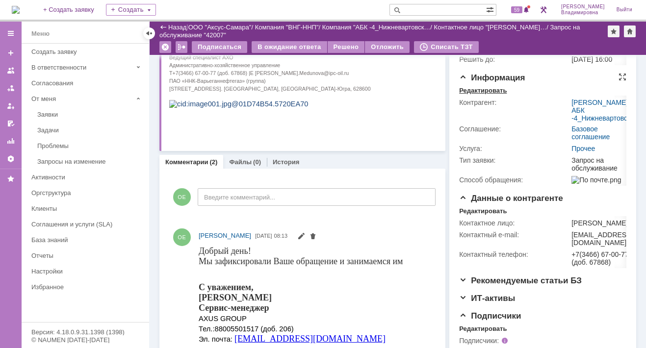
click at [487, 95] on div "Редактировать" at bounding box center [483, 91] width 48 height 8
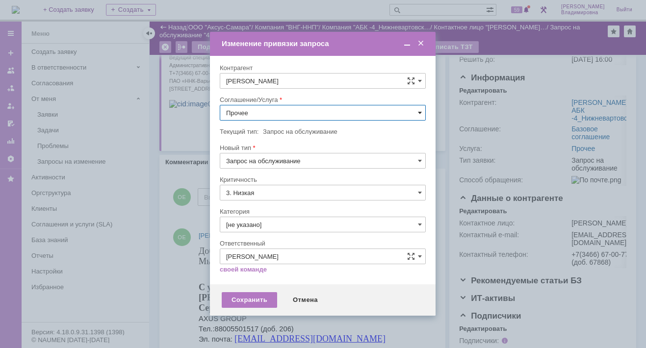
click at [418, 110] on span at bounding box center [420, 113] width 4 height 8
click at [272, 199] on span "ПТ_ диагностика/ ремонтно-восстановительные работы" at bounding box center [322, 202] width 193 height 8
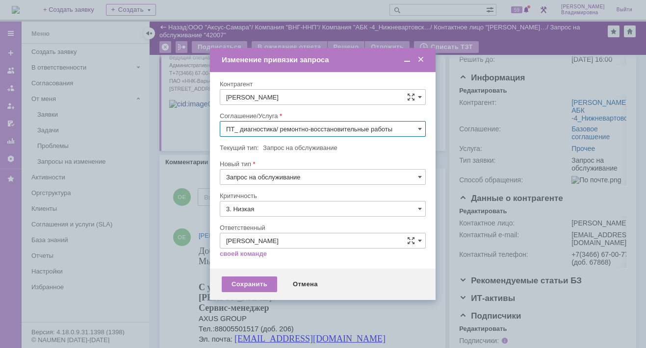
type input "ПТ_ диагностика/ ремонтно-восстановительные работы"
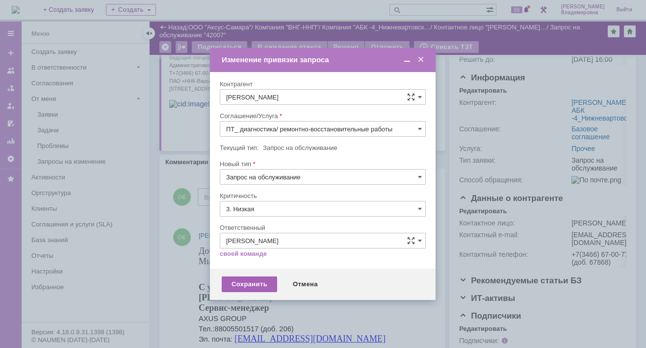
click at [242, 281] on div "Сохранить" at bounding box center [249, 285] width 55 height 16
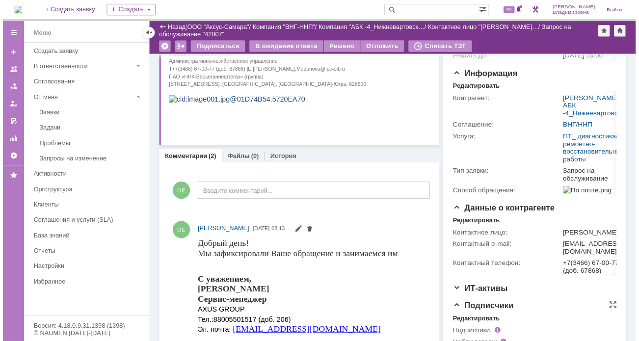
scroll to position [196, 0]
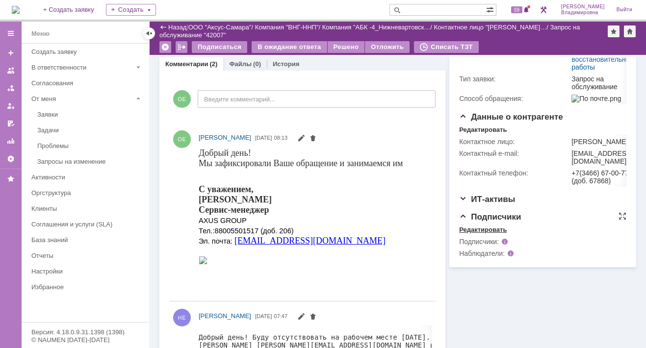
click at [480, 234] on div "Редактировать" at bounding box center [483, 230] width 48 height 8
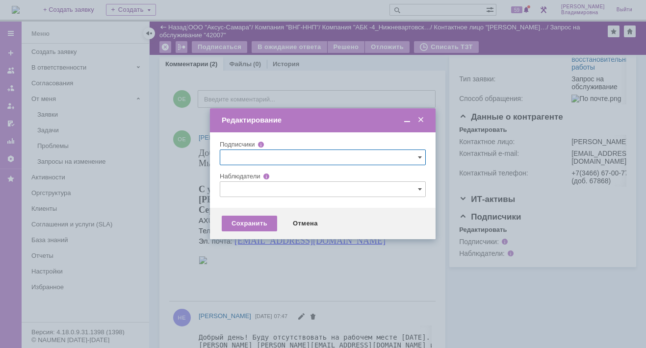
click at [238, 188] on input "text" at bounding box center [323, 189] width 206 height 16
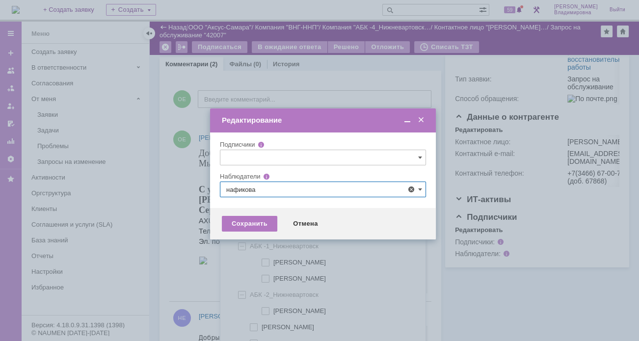
scroll to position [20, 0]
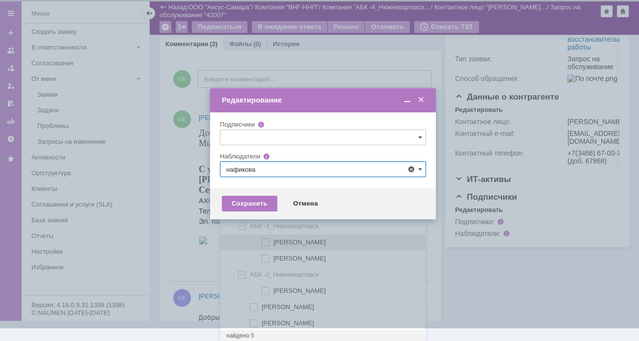
click at [273, 240] on span at bounding box center [273, 240] width 0 height 5
click at [265, 240] on input "нафикова евгения" at bounding box center [266, 242] width 6 height 6
type input "нафикова евгения"
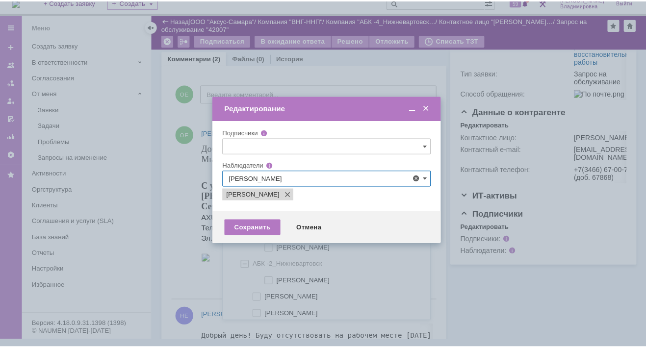
scroll to position [0, 0]
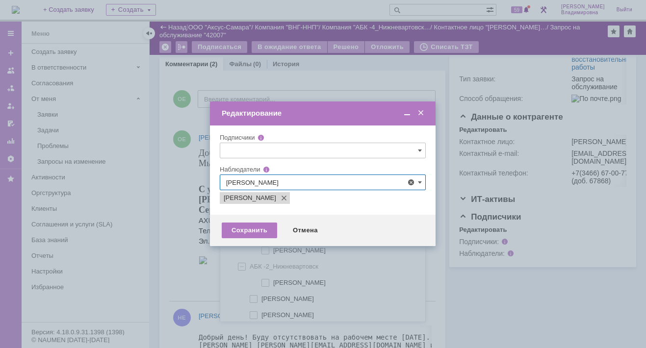
click at [184, 276] on div at bounding box center [323, 174] width 646 height 348
click at [248, 226] on div "Сохранить" at bounding box center [249, 231] width 55 height 16
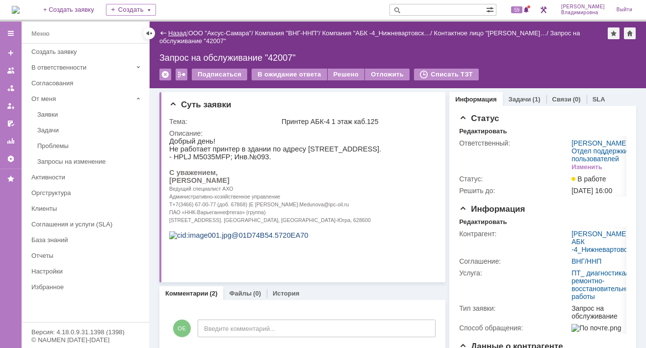
click at [175, 31] on link "Назад" at bounding box center [177, 32] width 18 height 7
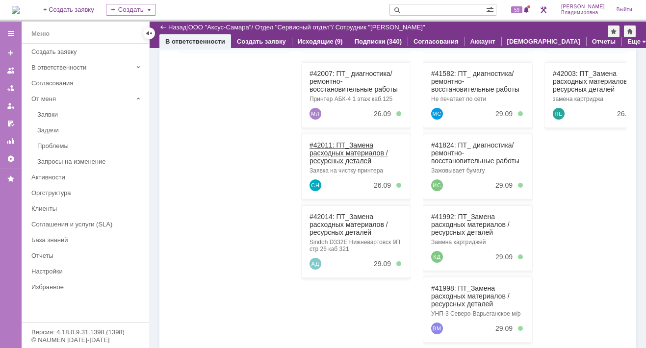
click at [325, 143] on link "#42011: ПТ_Замена расходных материалов / ресурсных деталей" at bounding box center [349, 153] width 78 height 24
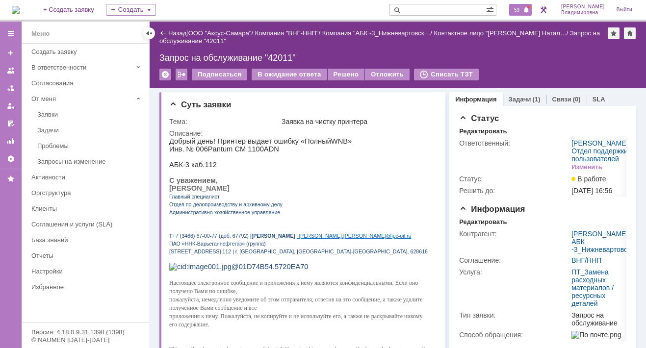
drag, startPoint x: 518, startPoint y: 6, endPoint x: 519, endPoint y: 13, distance: 6.4
click at [518, 6] on span "59" at bounding box center [516, 9] width 11 height 7
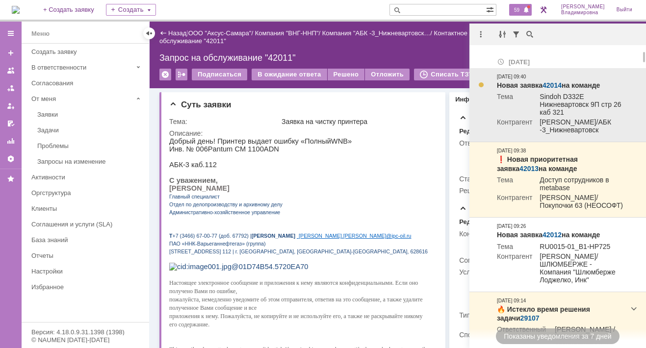
click at [547, 82] on link "42014" at bounding box center [552, 85] width 19 height 8
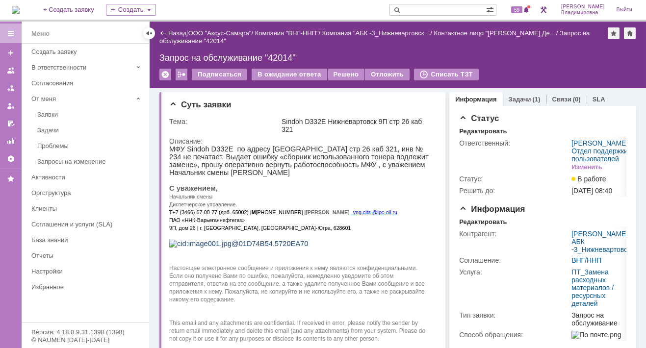
click at [385, 53] on div "Запрос на обслуживание "42014"" at bounding box center [397, 58] width 477 height 10
click at [522, 8] on span "59" at bounding box center [516, 9] width 11 height 7
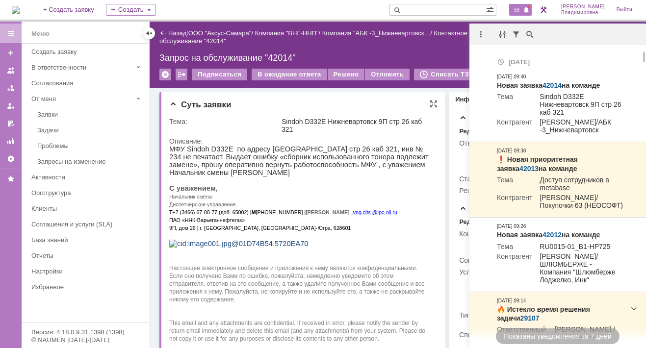
click at [373, 216] on p "Т +7 (3466) 67-00-77 (доб. 65002) | М [PHONE_NUMBER] | Е vng.cits @ ipc - oil .…" at bounding box center [299, 212] width 261 height 8
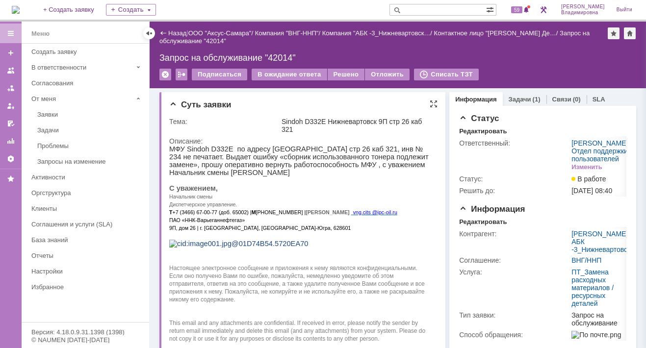
click at [394, 92] on div "Суть заявки Тема: Sindoh D332E Нижневартовск 9П стр 26 каб 321 Описание:" at bounding box center [302, 244] width 286 height 304
click at [394, 94] on div "Суть заявки Тема: Sindoh D332E Нижневартовск 9П стр 26 каб 321 Описание:" at bounding box center [302, 244] width 286 height 304
click at [513, 100] on link "Задачи" at bounding box center [520, 99] width 23 height 7
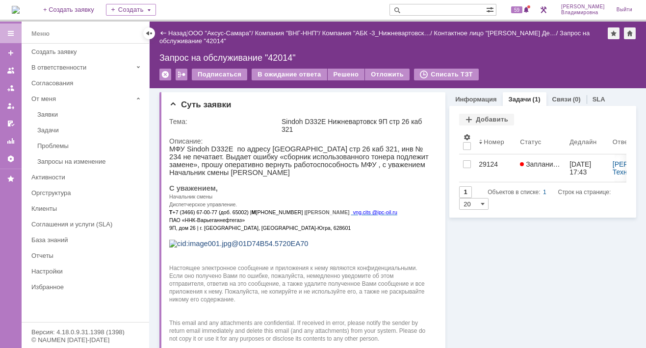
click at [20, 10] on img at bounding box center [16, 10] width 8 height 8
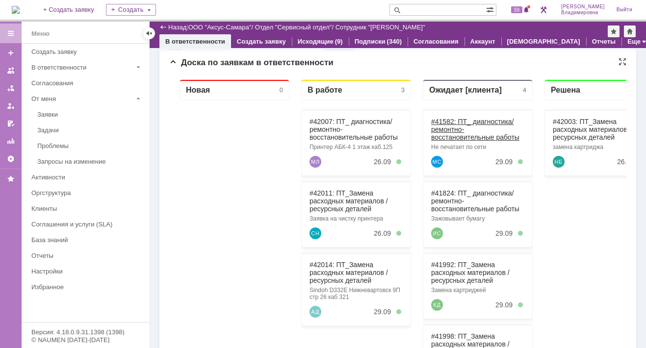
scroll to position [98, 0]
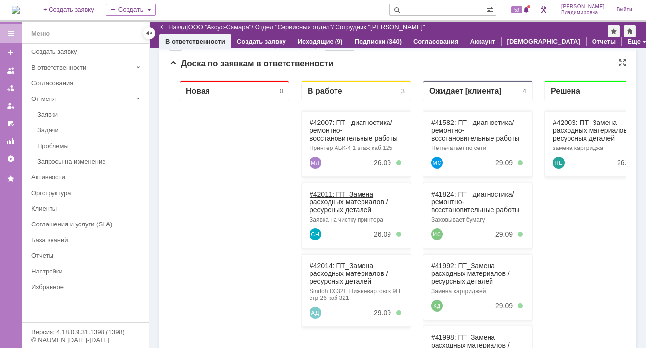
click at [323, 194] on link "#42011: ПТ_Замена расходных материалов / ресурсных деталей" at bounding box center [349, 202] width 78 height 24
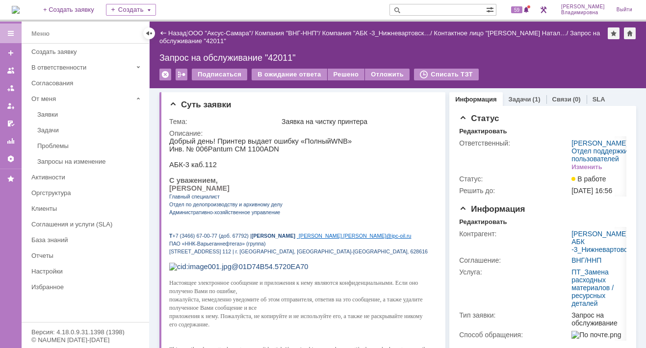
click at [334, 7] on div "На домашнюю + Создать заявку Создать 59 [PERSON_NAME]" at bounding box center [323, 11] width 646 height 22
click at [20, 9] on img at bounding box center [16, 10] width 8 height 8
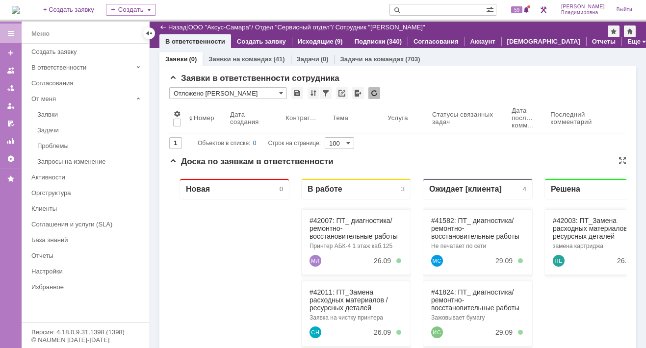
scroll to position [147, 0]
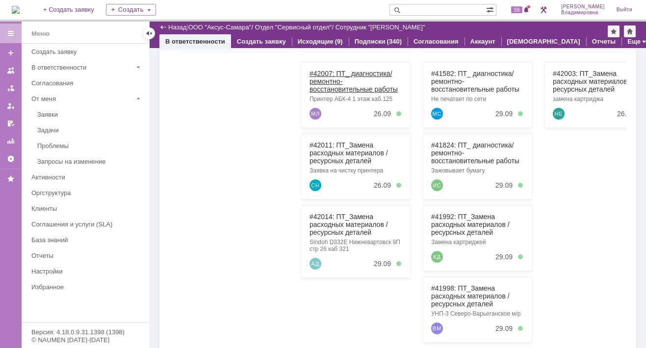
click at [326, 70] on link "#42007: ПТ_ диагностика/ ремонтно-восстановительные работы" at bounding box center [354, 82] width 88 height 24
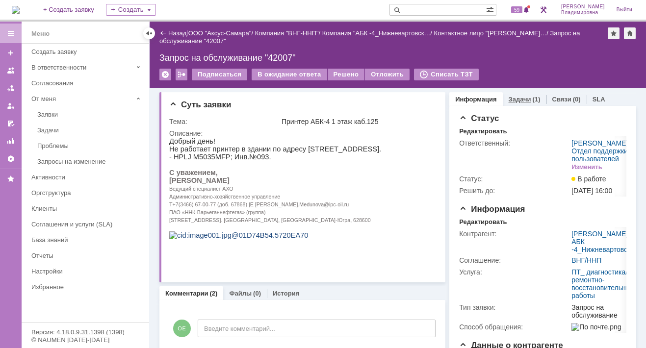
click at [519, 98] on link "Задачи" at bounding box center [520, 99] width 23 height 7
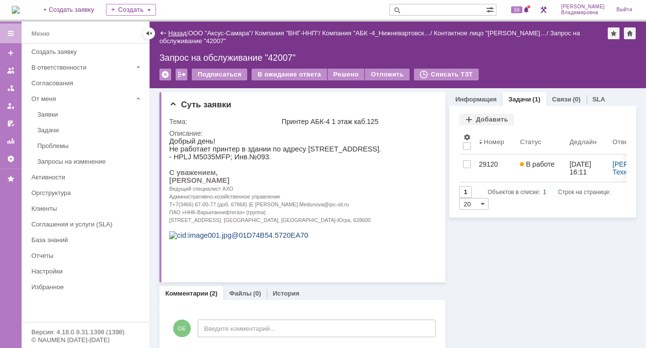
click at [177, 33] on link "Назад" at bounding box center [177, 32] width 18 height 7
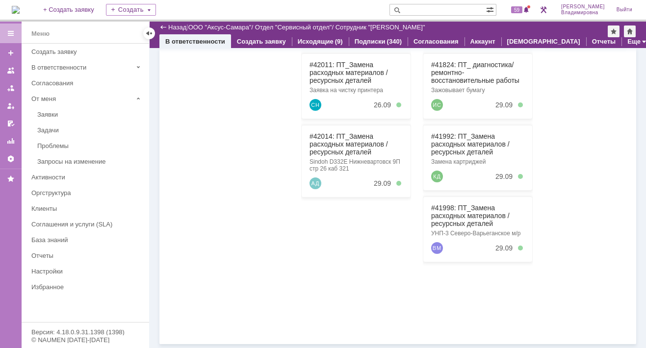
scroll to position [227, 0]
click at [20, 8] on img at bounding box center [16, 10] width 8 height 8
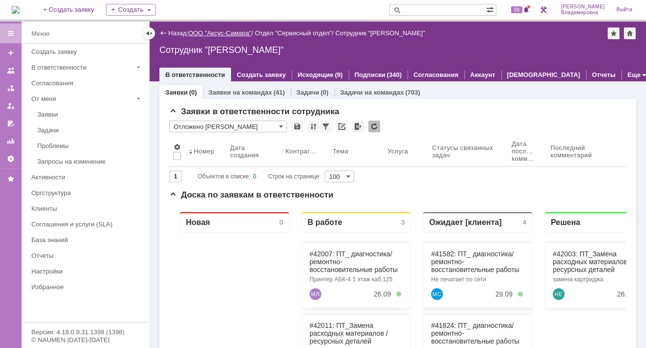
click at [232, 32] on link "ООО "Аксус-Самара"" at bounding box center [219, 32] width 63 height 7
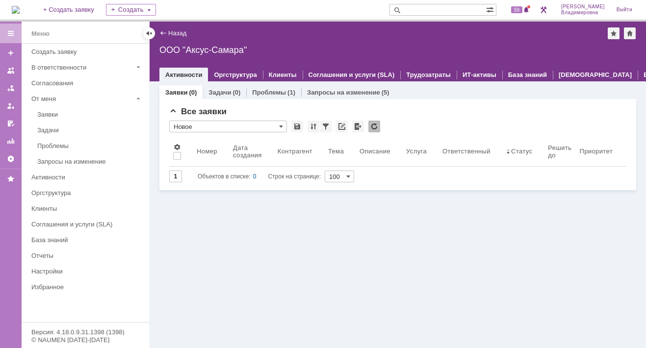
click at [238, 219] on div "Заявки (0) Задачи (0) Проблемы (1) Запросы на изменение (5) Все заявки * Новое …" at bounding box center [398, 214] width 496 height 267
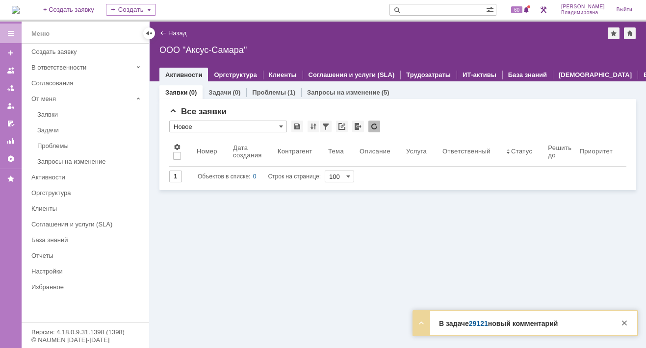
click at [481, 324] on link "29121" at bounding box center [478, 324] width 19 height 8
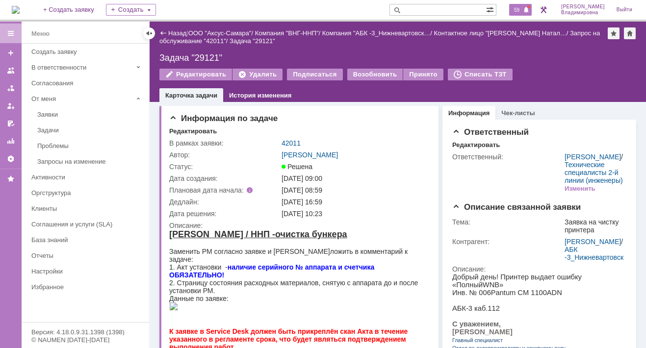
click at [518, 6] on span "59" at bounding box center [516, 9] width 11 height 7
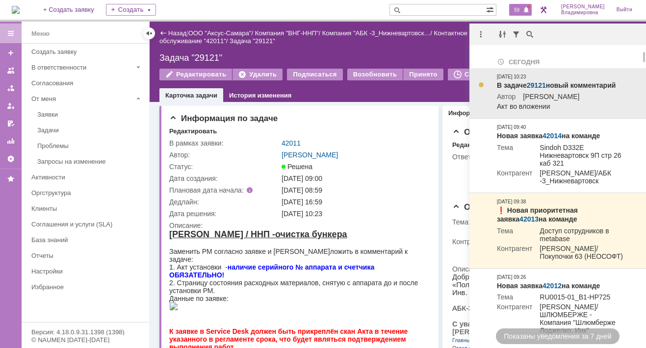
click at [534, 88] on link "29121" at bounding box center [536, 85] width 19 height 8
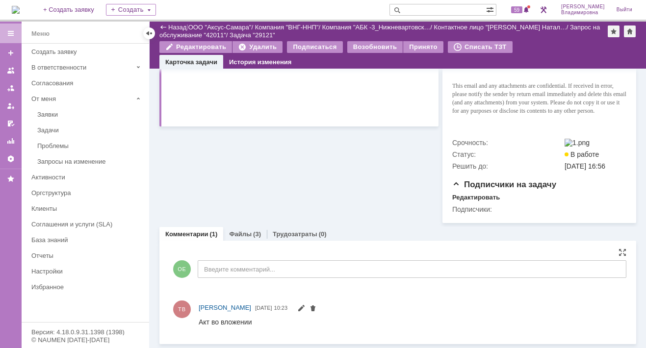
scroll to position [423, 0]
click at [236, 231] on link "Файлы" at bounding box center [240, 234] width 23 height 7
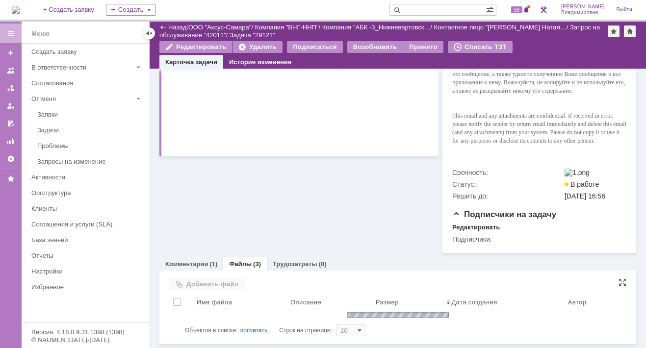
scroll to position [423, 0]
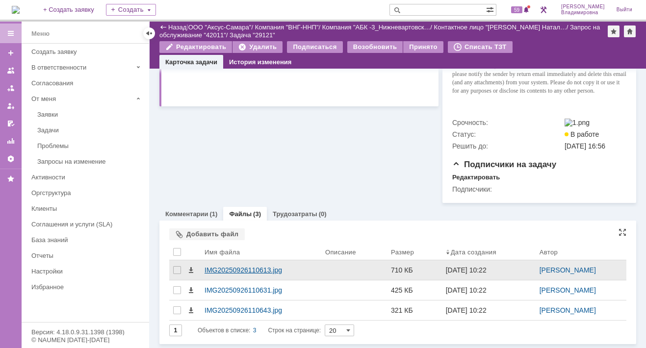
click at [228, 274] on div "IMG20250926110613.jpg" at bounding box center [261, 270] width 113 height 8
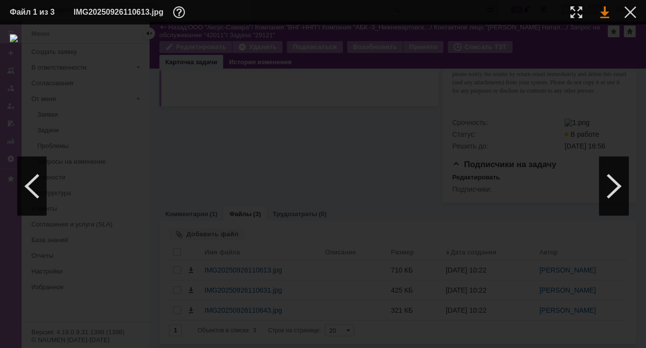
click at [603, 15] on link at bounding box center [604, 12] width 9 height 12
click at [628, 11] on div at bounding box center [630, 12] width 12 height 12
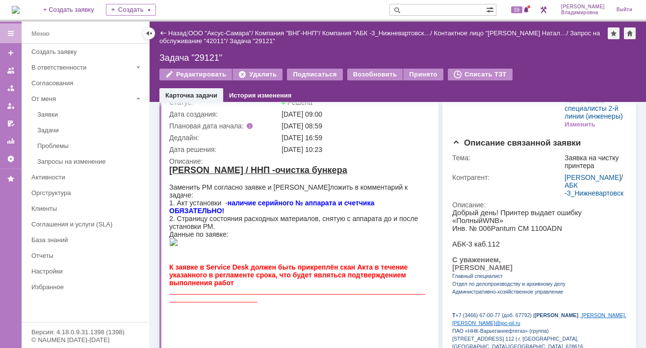
scroll to position [0, 0]
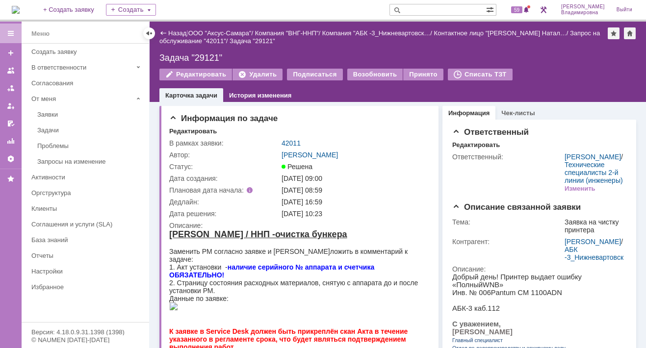
click at [289, 143] on link "42011" at bounding box center [291, 143] width 19 height 8
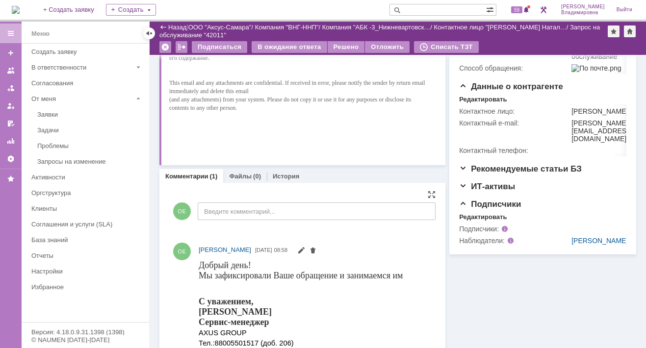
scroll to position [310, 0]
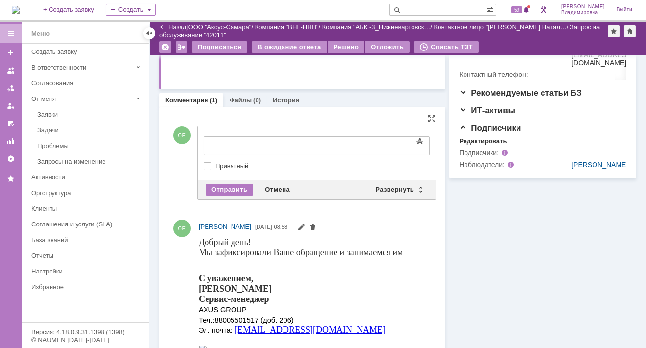
drag, startPoint x: 206, startPoint y: 135, endPoint x: 213, endPoint y: 136, distance: 7.4
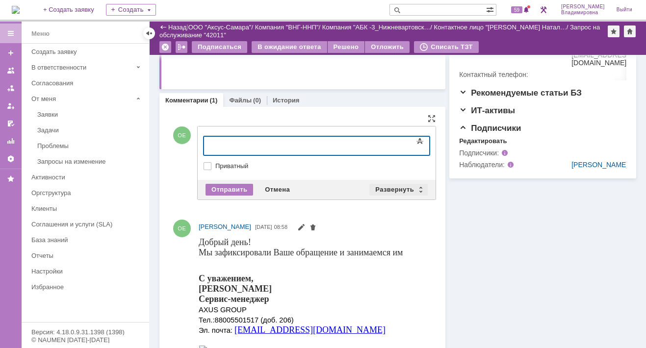
click at [389, 184] on div "Развернуть" at bounding box center [398, 190] width 58 height 12
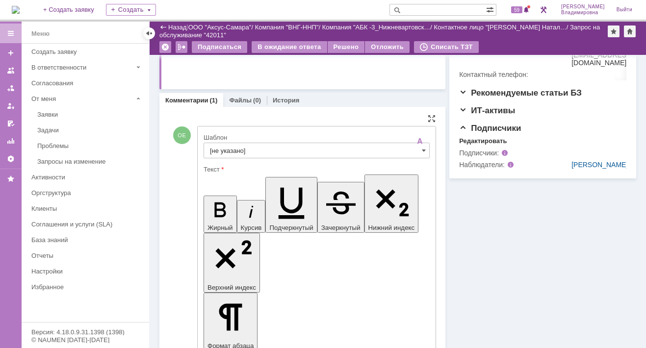
click at [221, 145] on input "[не указано]" at bounding box center [317, 151] width 226 height 16
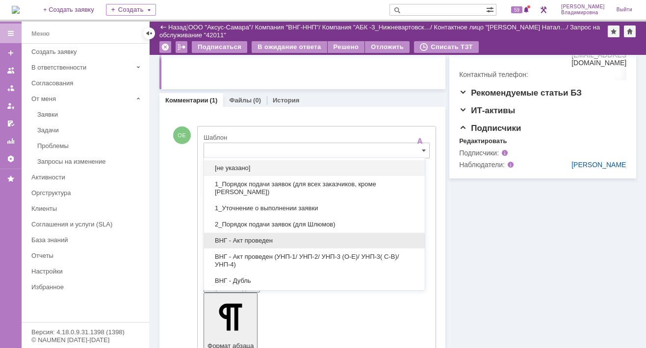
click at [241, 241] on span "ВНГ - Акт проведен" at bounding box center [314, 241] width 209 height 8
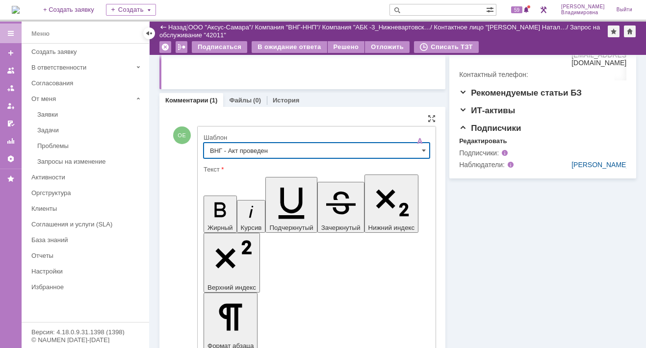
type input "ВНГ - Акт проведен"
drag, startPoint x: 325, startPoint y: 2195, endPoint x: 346, endPoint y: 2212, distance: 27.2
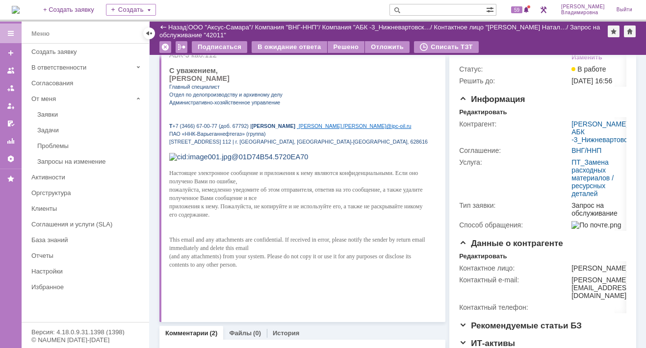
scroll to position [0, 0]
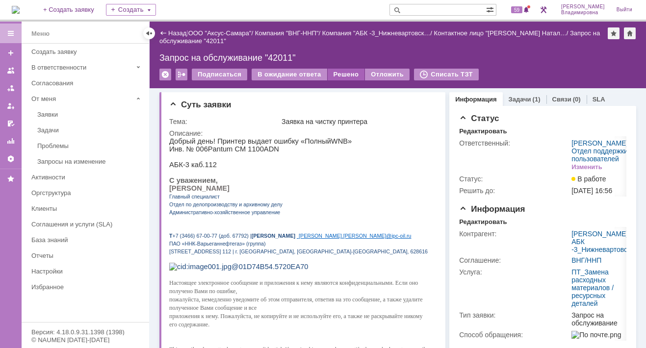
click at [339, 73] on div "Решено" at bounding box center [346, 75] width 37 height 12
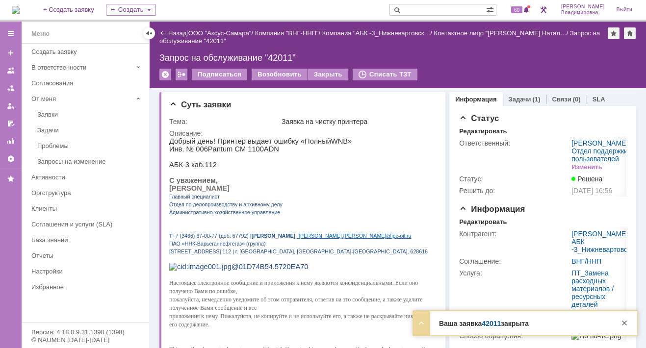
click at [500, 322] on link "42011" at bounding box center [491, 324] width 19 height 8
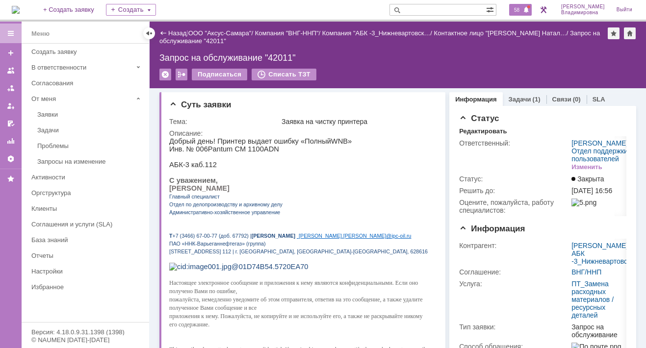
click at [517, 7] on span "58" at bounding box center [516, 9] width 11 height 7
click at [402, 119] on div "Заявка на чистку принтера" at bounding box center [358, 122] width 152 height 8
click at [511, 99] on link "Задачи" at bounding box center [520, 99] width 23 height 7
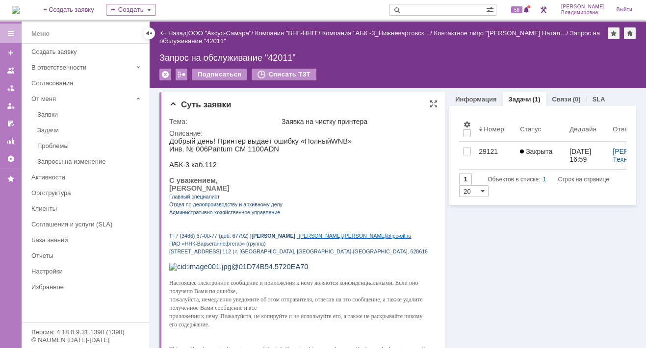
click at [323, 177] on p at bounding box center [299, 173] width 261 height 8
click at [432, 9] on input "text" at bounding box center [437, 10] width 97 height 12
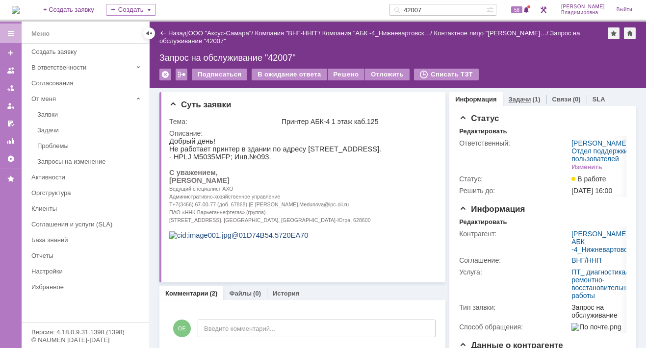
click at [511, 98] on link "Задачи" at bounding box center [520, 99] width 23 height 7
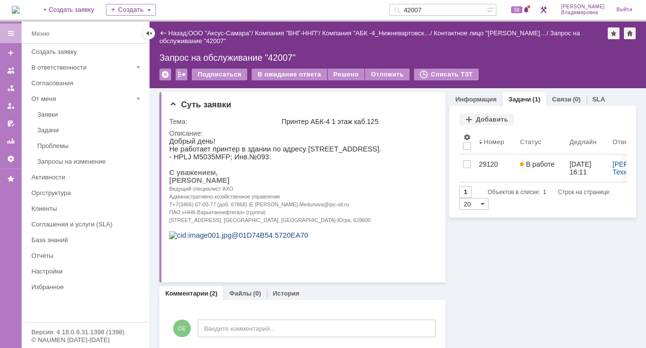
click at [442, 10] on input "42007" at bounding box center [437, 10] width 97 height 12
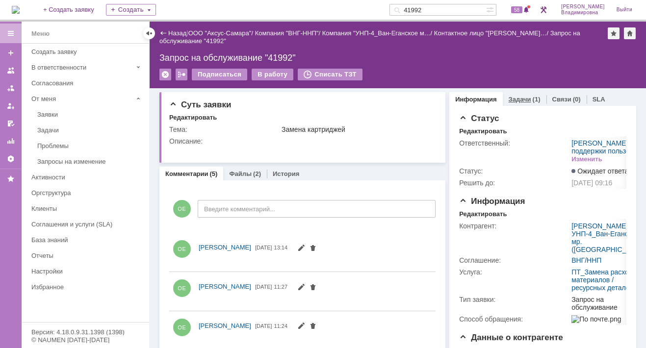
click at [509, 99] on link "Задачи" at bounding box center [520, 99] width 23 height 7
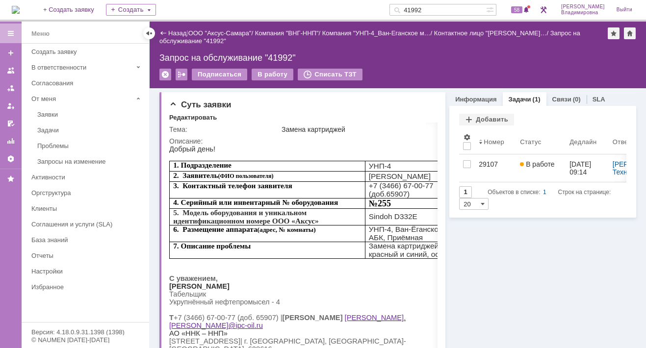
drag, startPoint x: 442, startPoint y: 8, endPoint x: 408, endPoint y: 6, distance: 34.4
click at [408, 6] on div "41992" at bounding box center [437, 10] width 97 height 12
type input "41998"
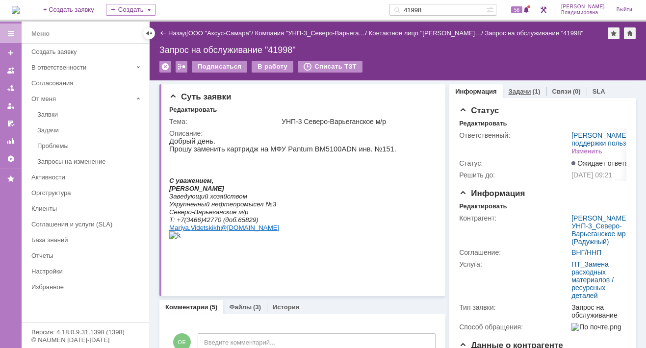
click at [518, 88] on link "Задачи" at bounding box center [520, 91] width 23 height 7
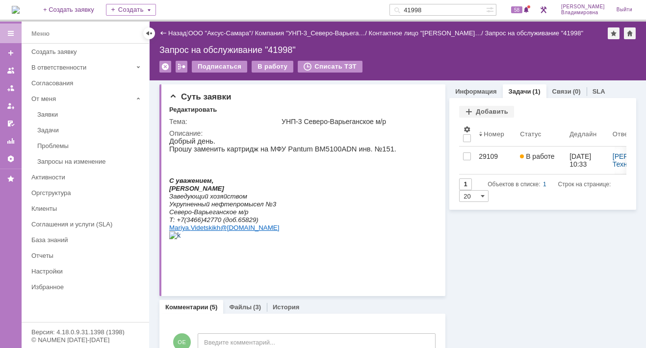
click at [20, 10] on img at bounding box center [16, 10] width 8 height 8
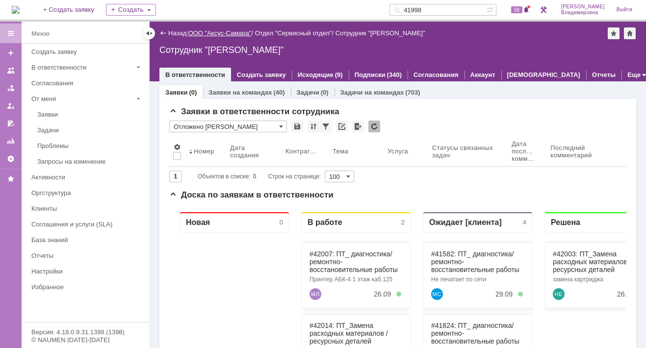
click at [214, 30] on link "ООО "Аксус-Самара"" at bounding box center [219, 32] width 63 height 7
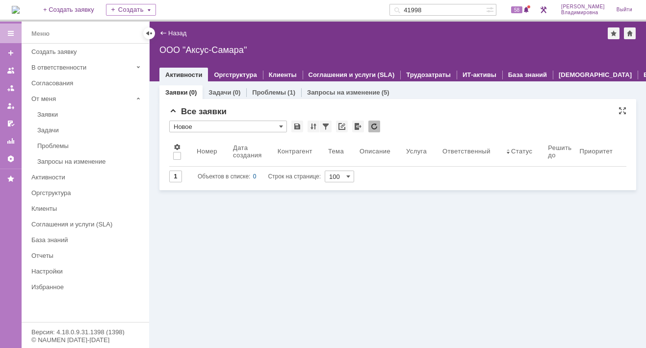
click at [277, 127] on input "Новое" at bounding box center [228, 127] width 118 height 12
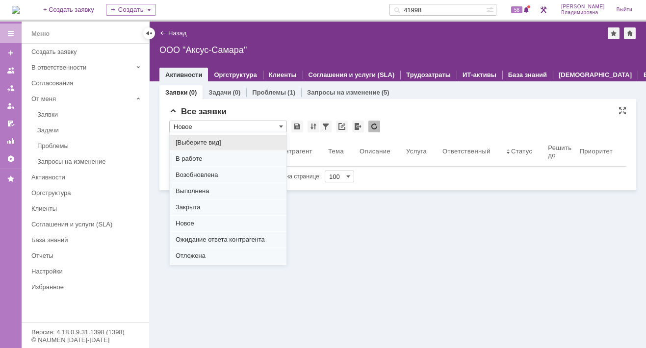
scroll to position [122, 0]
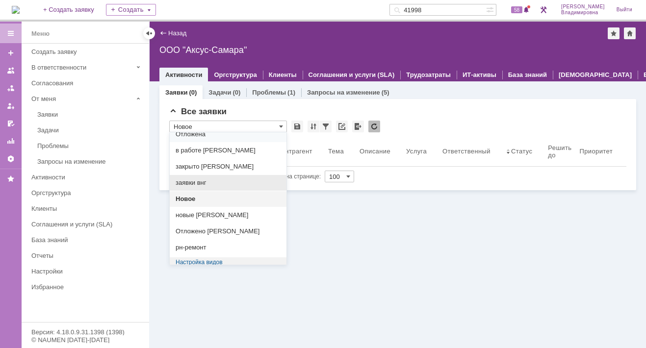
click at [197, 179] on span "заявки внг" at bounding box center [228, 183] width 105 height 8
type input "заявки внг"
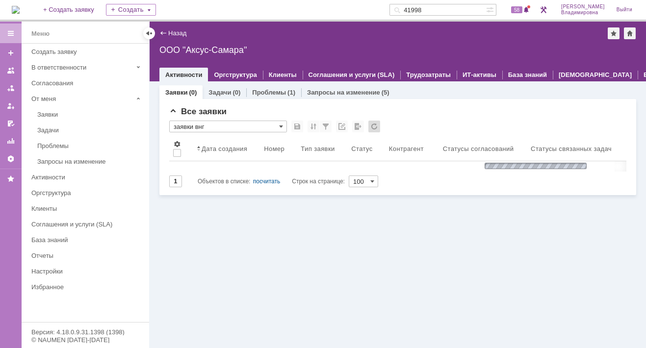
type input "20"
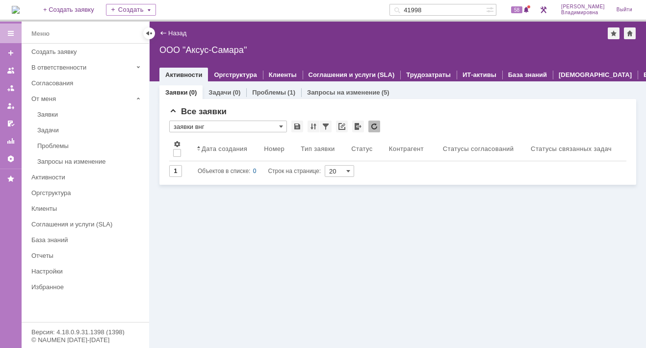
type input "заявки внг"
click at [233, 252] on div "Заявки (0) Задачи (0) Проблемы (1) Запросы на изменение (5) Все заявки * заявки…" at bounding box center [398, 214] width 496 height 267
click at [242, 242] on div "Заявки (0) Задачи (0) Проблемы (1) Запросы на изменение (5) Все заявки * заявки…" at bounding box center [398, 214] width 496 height 267
click at [178, 33] on link "Назад" at bounding box center [177, 32] width 18 height 7
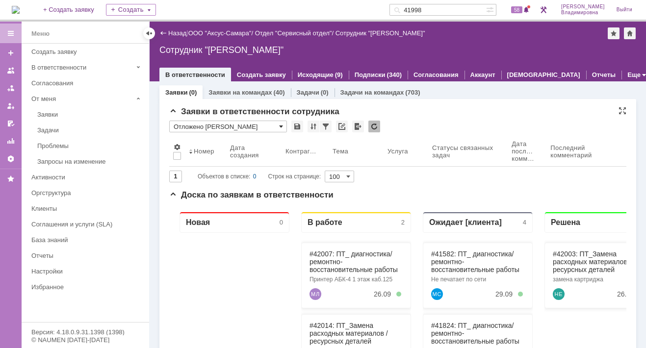
click at [283, 125] on span at bounding box center [281, 127] width 4 height 8
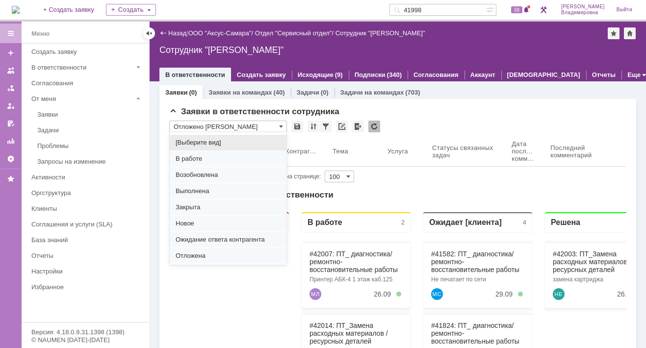
scroll to position [122, 0]
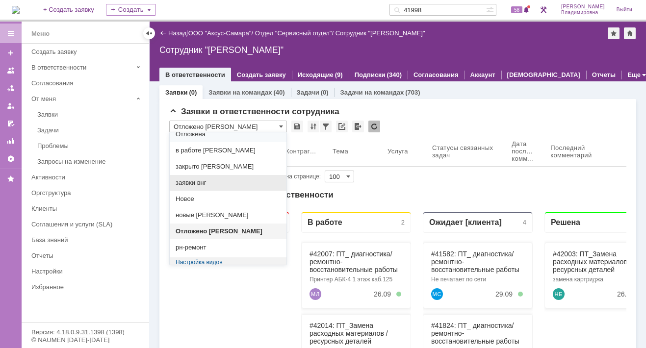
click at [209, 179] on span "заявки внг" at bounding box center [228, 183] width 105 height 8
type input "заявки внг"
type input "20"
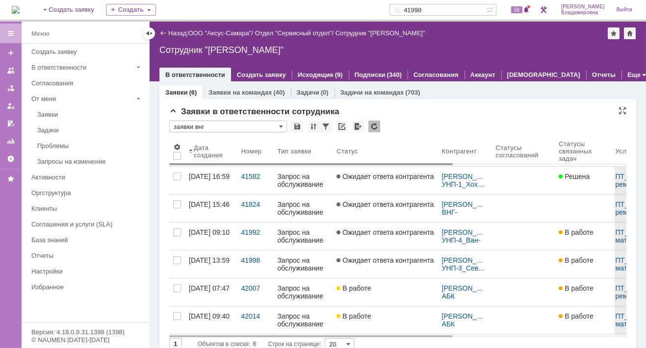
type input "заявки внг"
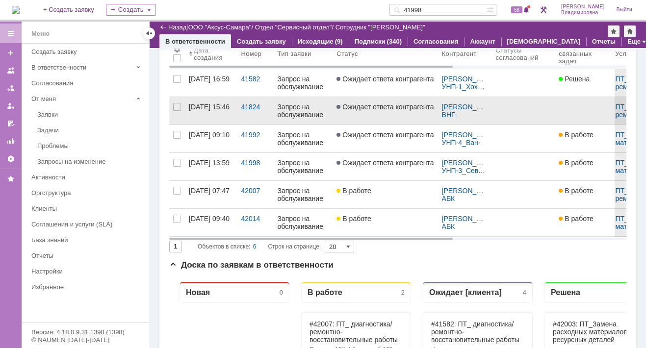
scroll to position [49, 0]
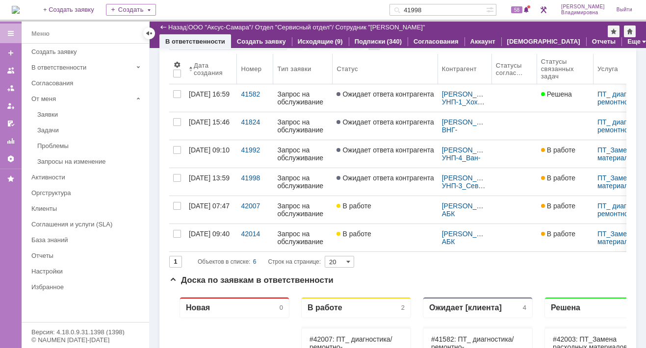
drag, startPoint x: 555, startPoint y: 54, endPoint x: 539, endPoint y: 58, distance: 17.3
click at [539, 58] on body "Идет загрузка, пожалуйста, подождите. На домашнюю + Создать заявку Создать 4199…" at bounding box center [323, 174] width 646 height 348
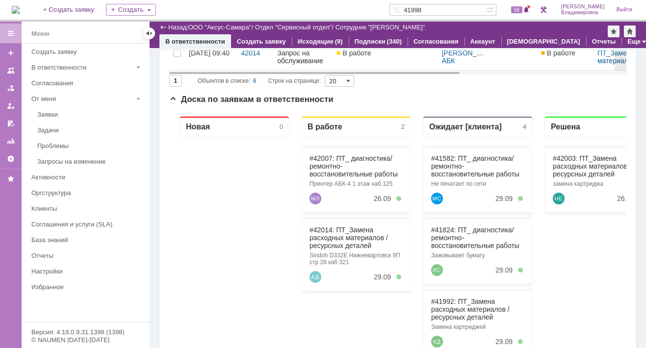
scroll to position [245, 0]
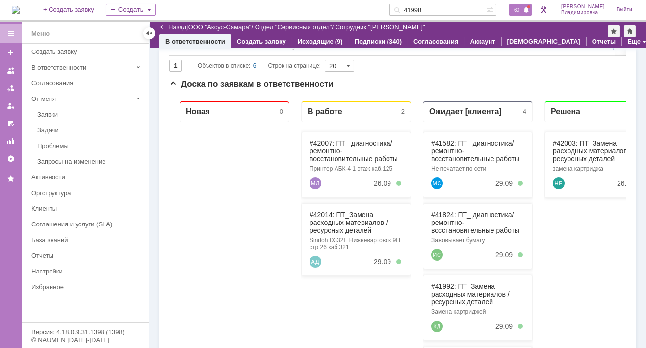
click at [518, 7] on span "60" at bounding box center [516, 9] width 11 height 7
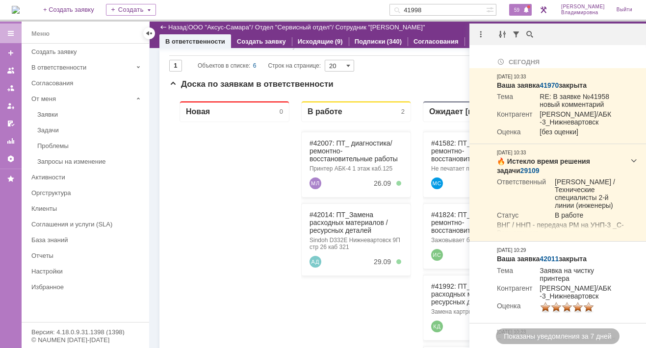
drag, startPoint x: 228, startPoint y: 208, endPoint x: 270, endPoint y: 289, distance: 91.3
click at [228, 208] on div at bounding box center [235, 300] width 110 height 356
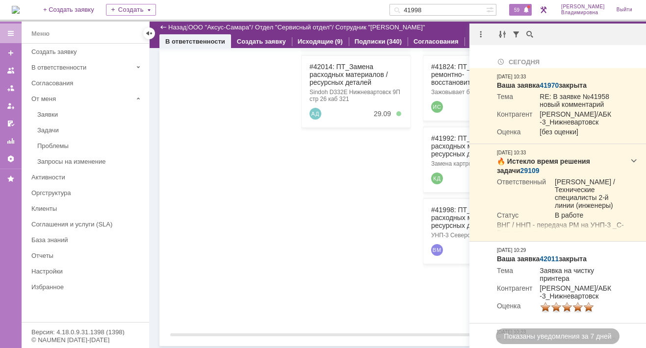
scroll to position [197, 0]
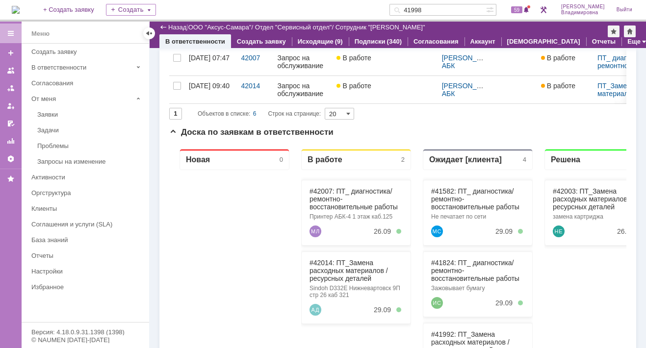
drag, startPoint x: 443, startPoint y: 9, endPoint x: 405, endPoint y: 9, distance: 38.8
click at [405, 9] on div "На домашнюю + Создать заявку Создать 41998 59 Орлова Елена Владимировна Выйти" at bounding box center [323, 11] width 646 height 22
type input "3"
type input "28463"
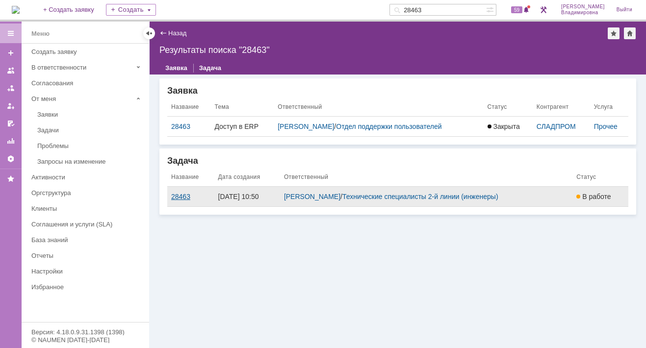
click at [181, 198] on div "28463" at bounding box center [190, 197] width 39 height 8
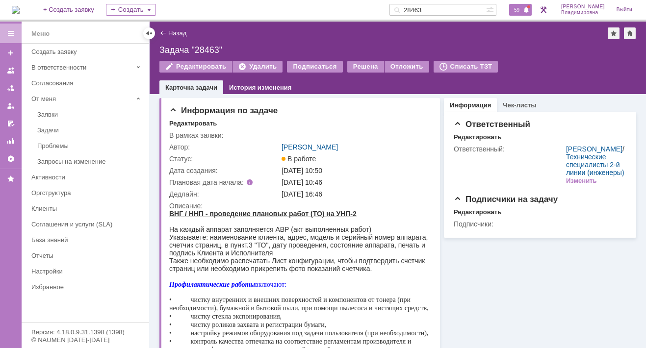
click at [522, 8] on span "59" at bounding box center [516, 9] width 11 height 7
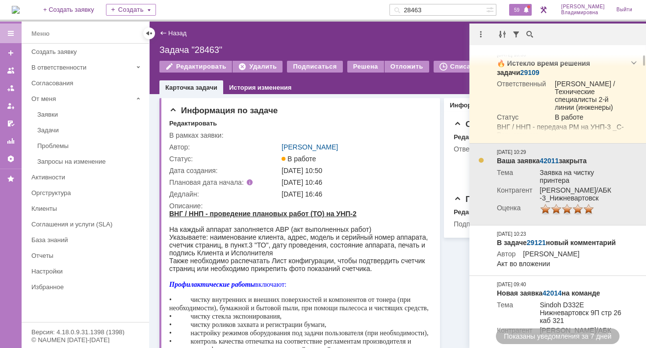
scroll to position [147, 0]
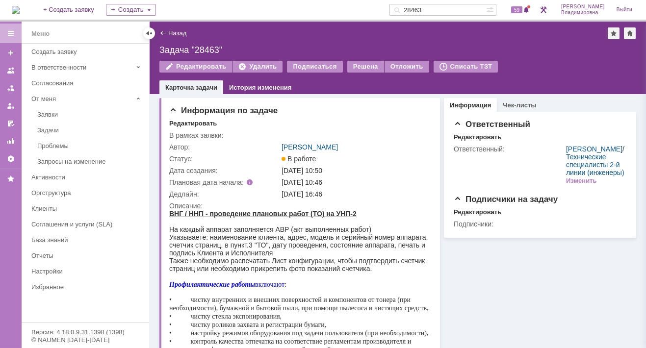
click at [380, 40] on div "Назад | Задача "28463" Задача "28463" Редактировать Удалить Подписаться Решена …" at bounding box center [398, 58] width 496 height 73
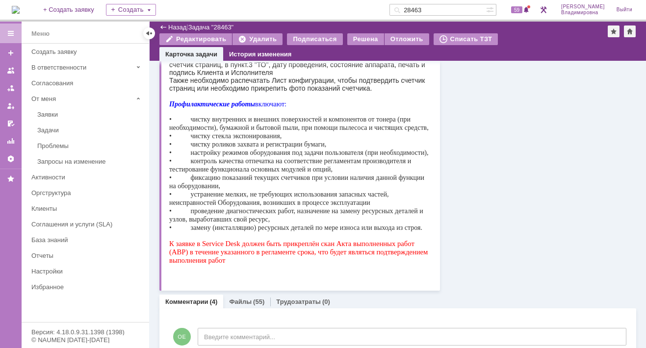
scroll to position [0, 0]
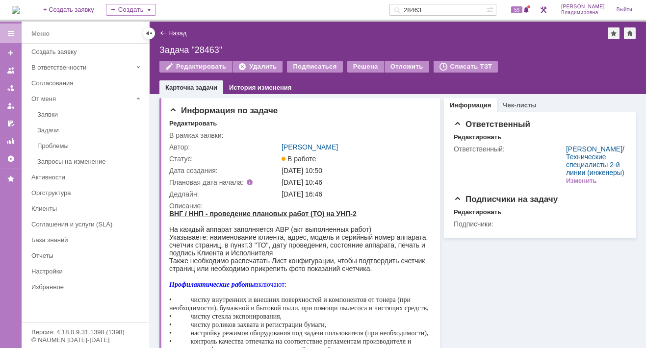
click at [20, 9] on img at bounding box center [16, 10] width 8 height 8
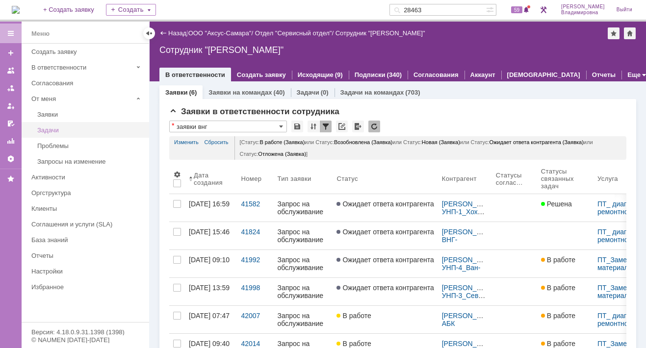
click at [66, 131] on div "Задачи" at bounding box center [90, 130] width 106 height 7
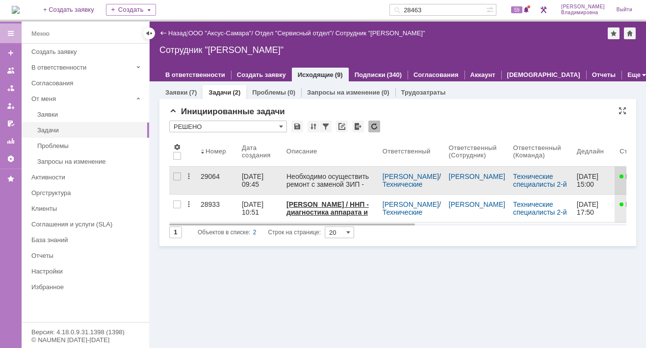
click at [212, 174] on div "29064" at bounding box center [217, 177] width 33 height 8
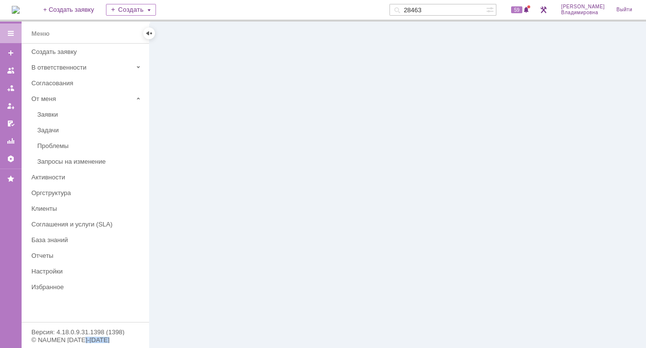
click at [212, 174] on div at bounding box center [398, 185] width 496 height 327
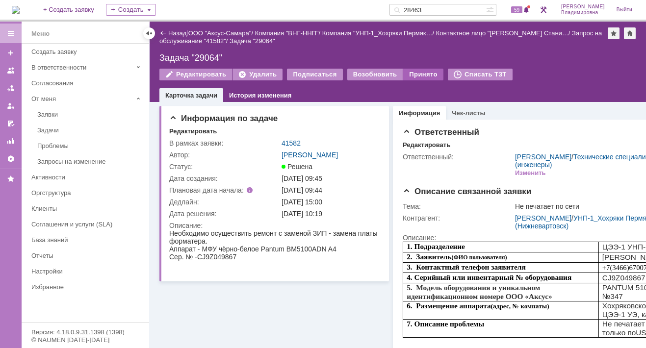
click at [414, 71] on div "Принято" at bounding box center [423, 75] width 40 height 12
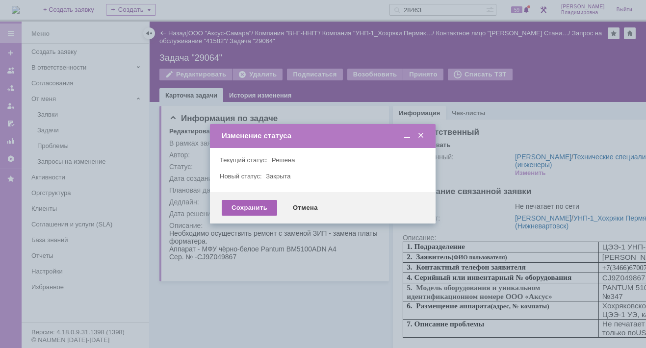
click at [257, 208] on div "Сохранить" at bounding box center [249, 208] width 55 height 16
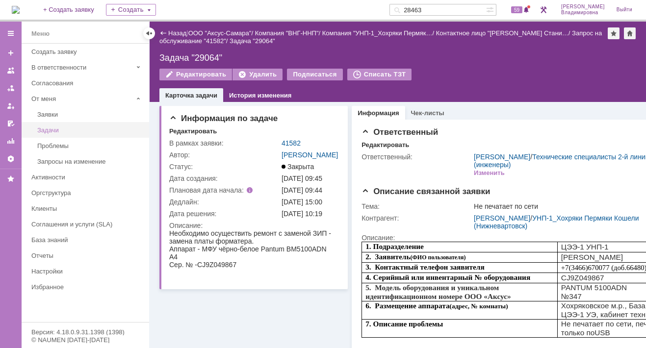
click at [56, 130] on div "Задачи" at bounding box center [90, 130] width 106 height 7
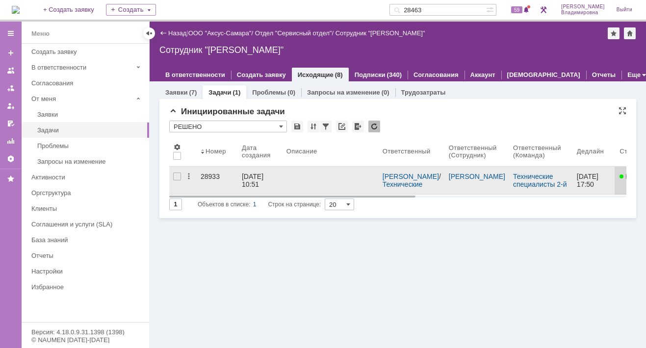
click at [209, 178] on div "28933" at bounding box center [217, 177] width 33 height 8
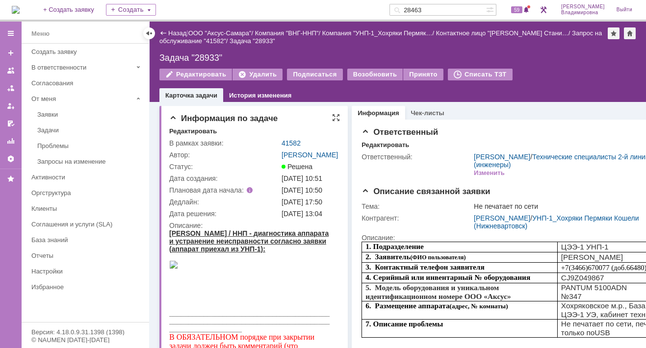
click at [252, 133] on div "Редактировать" at bounding box center [254, 132] width 171 height 9
click at [59, 127] on div "Задачи" at bounding box center [90, 130] width 106 height 7
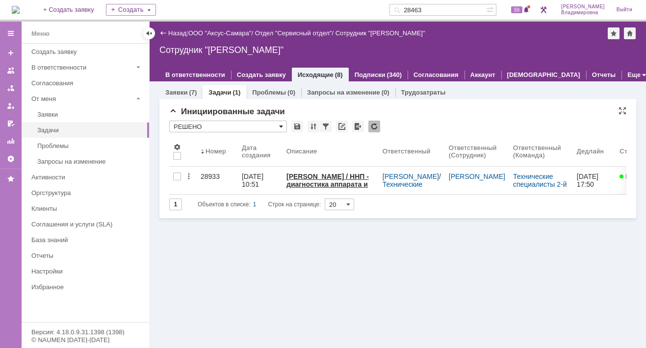
click at [282, 125] on span at bounding box center [281, 127] width 4 height 8
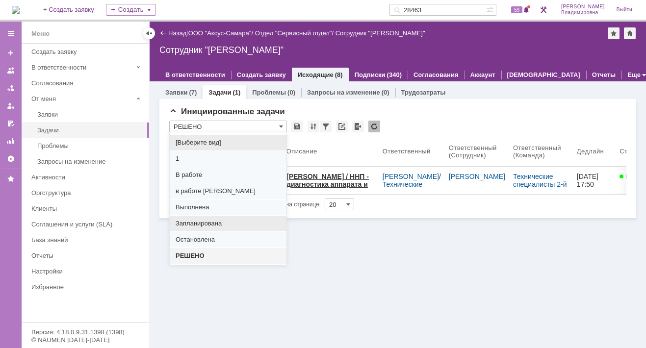
click at [204, 222] on span "Запланирована" at bounding box center [228, 224] width 105 height 8
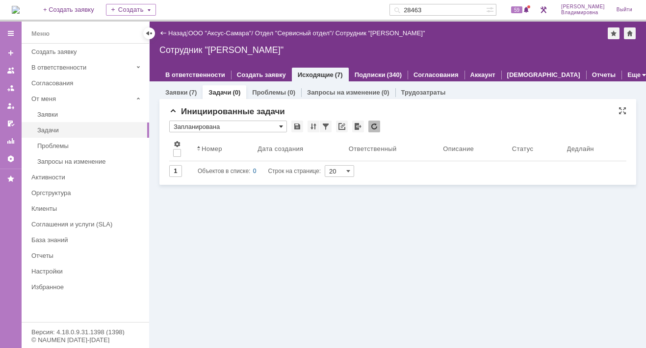
click at [280, 124] on span at bounding box center [281, 127] width 4 height 8
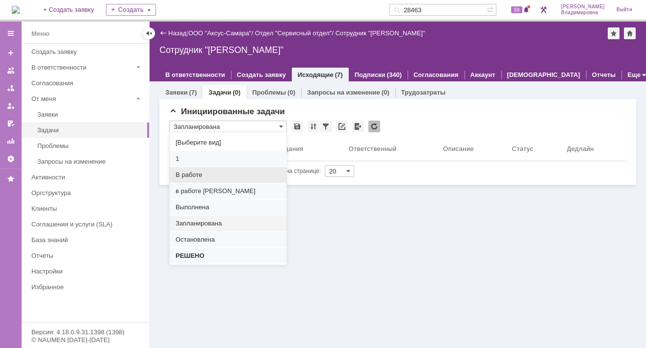
click at [199, 174] on span "В работе" at bounding box center [228, 175] width 105 height 8
type input "В работе"
type input "100"
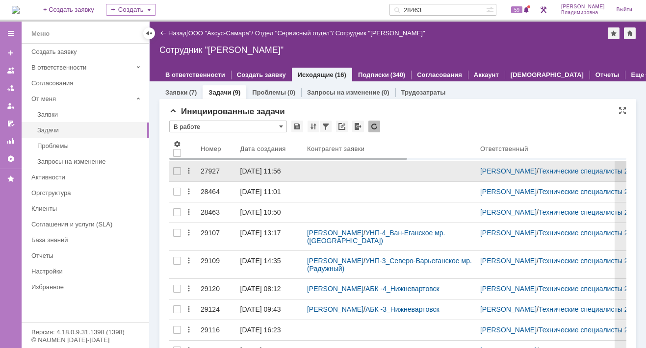
type input "В работе"
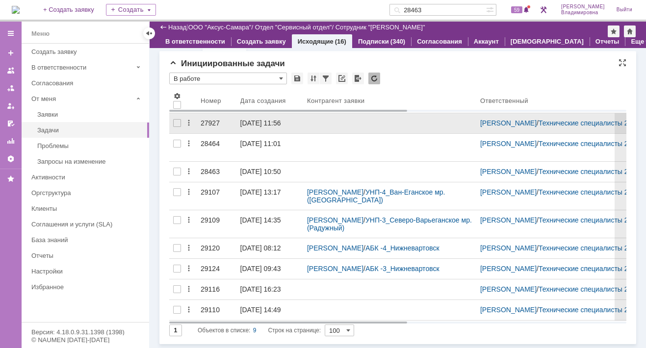
scroll to position [56, 0]
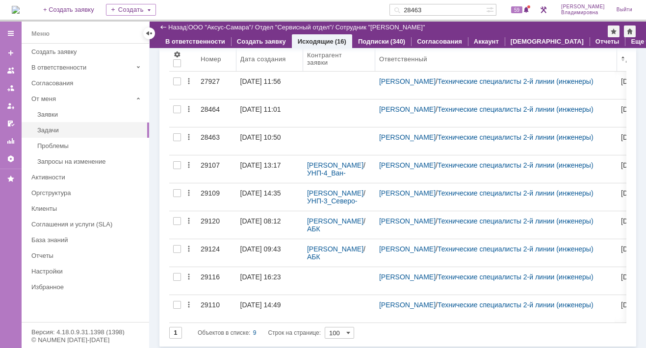
drag, startPoint x: 468, startPoint y: 58, endPoint x: 367, endPoint y: 65, distance: 100.8
click at [367, 65] on body "Идет загрузка, пожалуйста, подождите. На домашнюю + Создать заявку Создать 2846…" at bounding box center [323, 174] width 646 height 348
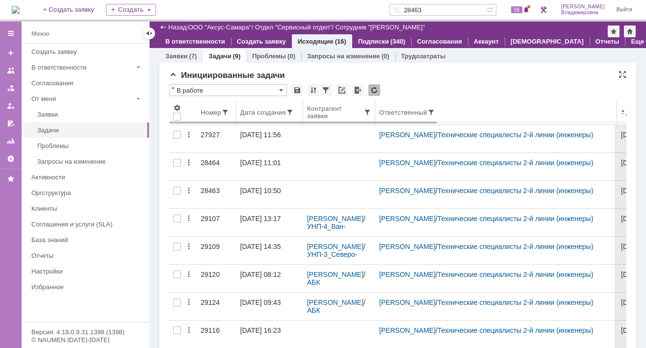
scroll to position [0, 0]
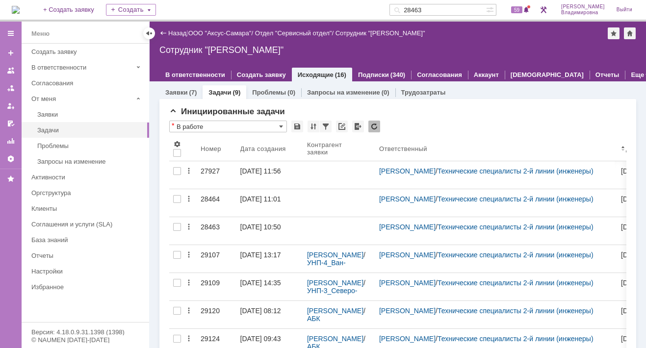
click at [240, 3] on div "На домашнюю + Создать заявку Создать 28463 59 Орлова Елена Владимировна Выйти" at bounding box center [323, 11] width 646 height 22
click at [264, 5] on div "На домашнюю + Создать заявку Создать 28463 59 Орлова Елена Владимировна Выйти" at bounding box center [323, 11] width 646 height 22
click at [153, 9] on div "Создать" at bounding box center [131, 10] width 50 height 12
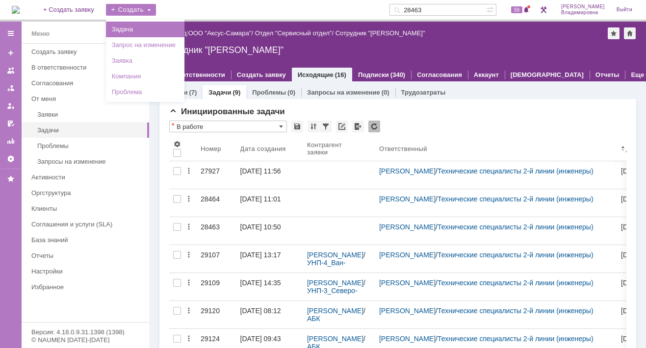
click at [143, 30] on link "Задача" at bounding box center [145, 30] width 75 height 12
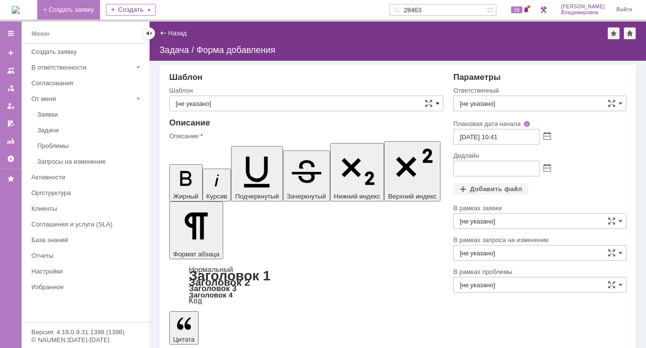
click at [437, 102] on span at bounding box center [438, 104] width 4 height 8
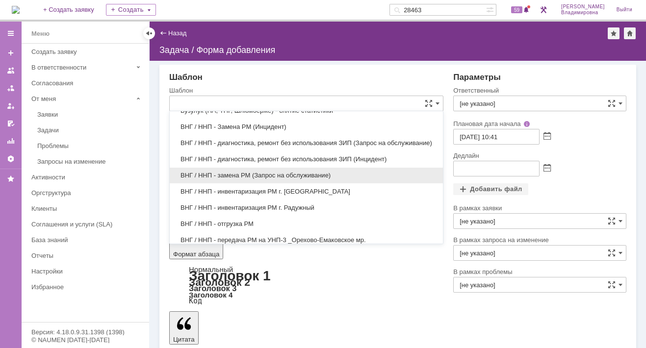
scroll to position [398, 0]
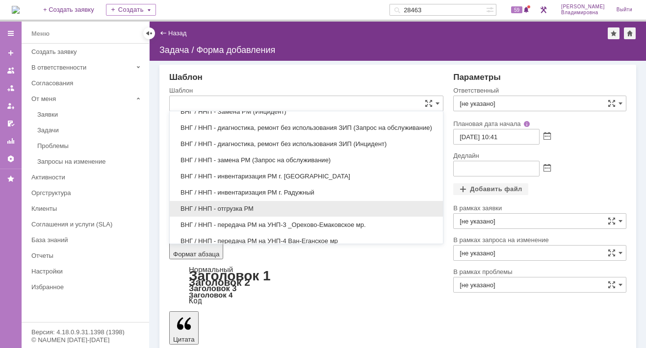
click at [230, 205] on span "ВНГ / ННП - отгрузка РМ" at bounding box center [306, 209] width 261 height 8
type input "ВНГ / ННП - отгрузка РМ"
type input "Сидоров Евгений"
type input "26.09.2025 11:41"
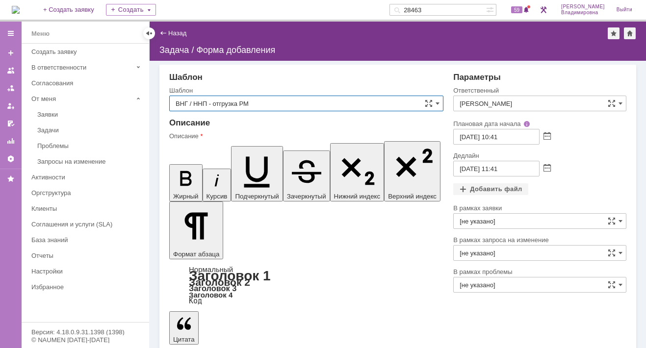
type input "ВНГ / ННП - отгрузка РМ"
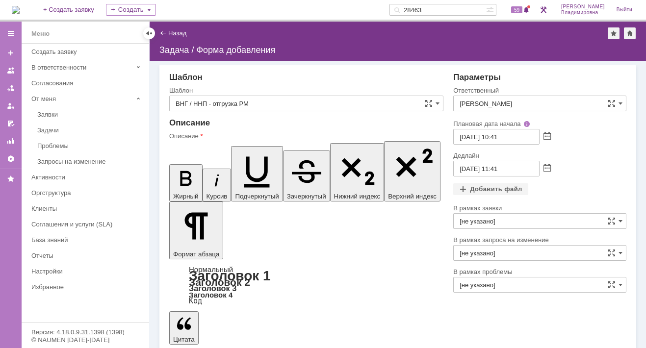
drag, startPoint x: 398, startPoint y: 2301, endPoint x: 396, endPoint y: 2307, distance: 6.5
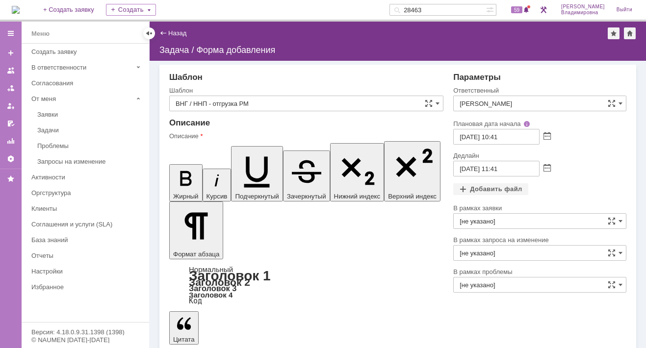
drag, startPoint x: 425, startPoint y: 2316, endPoint x: 439, endPoint y: 2317, distance: 13.3
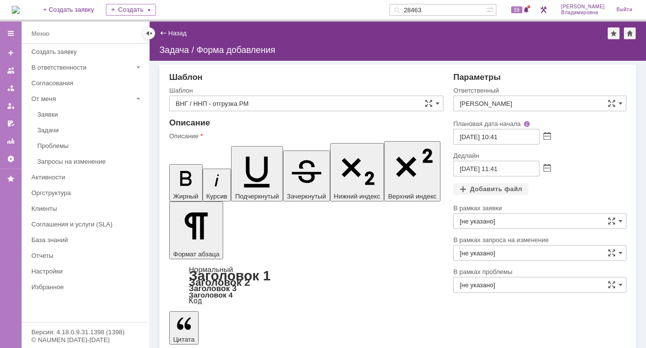
click at [516, 100] on input "Сидоров Евгений" at bounding box center [539, 104] width 173 height 16
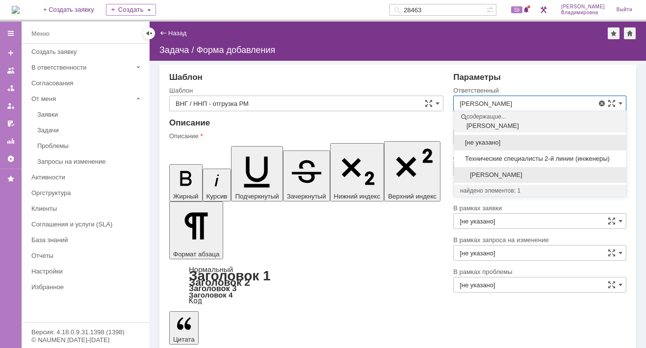
click at [499, 173] on span "[PERSON_NAME]" at bounding box center [540, 175] width 160 height 8
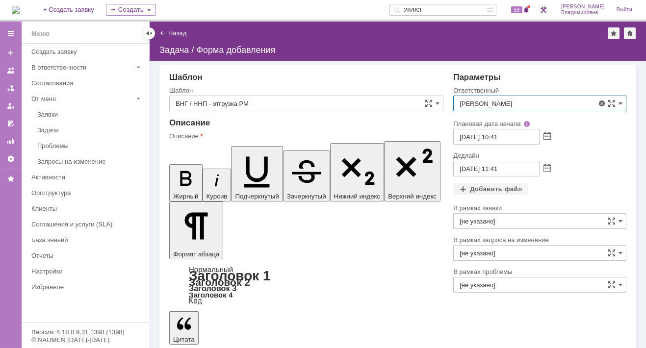
type input "[PERSON_NAME]"
click at [547, 167] on span at bounding box center [547, 169] width 7 height 8
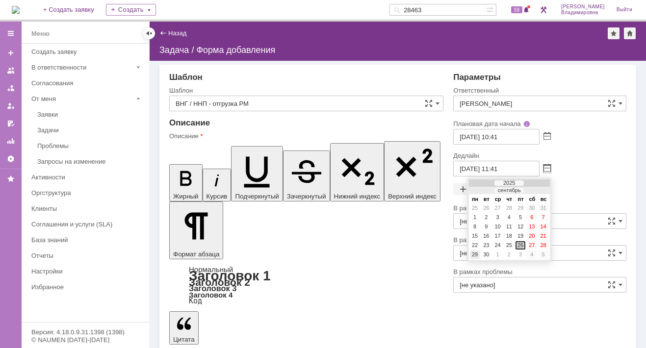
click at [472, 251] on div "29" at bounding box center [475, 255] width 10 height 8
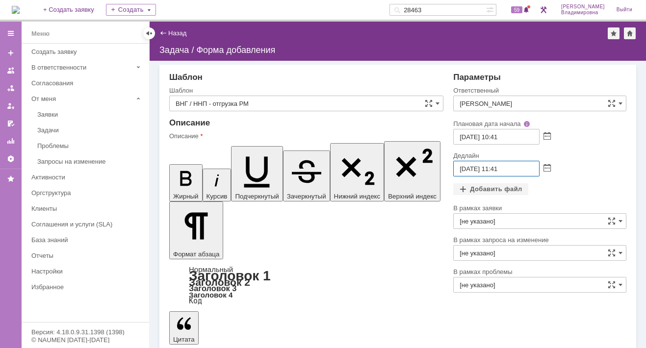
click at [499, 169] on input "29.09.2025 11:41" at bounding box center [496, 169] width 86 height 16
type input "29.09.2025 12:41"
click at [482, 187] on div "Добавить файл" at bounding box center [490, 189] width 75 height 12
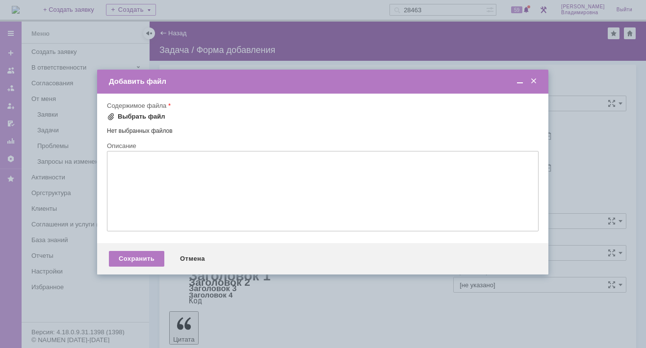
click at [137, 115] on div "Выбрать файл" at bounding box center [142, 117] width 48 height 8
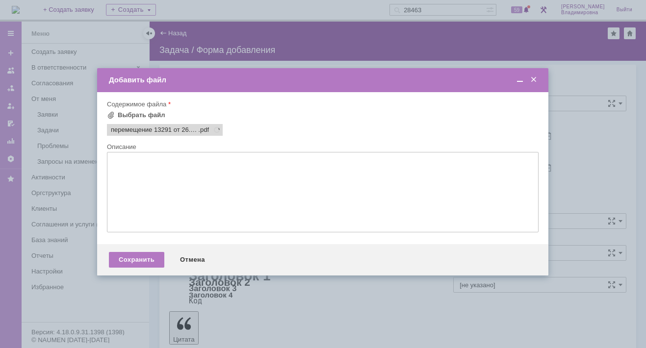
scroll to position [0, 0]
click at [133, 259] on div "Сохранить" at bounding box center [136, 260] width 55 height 16
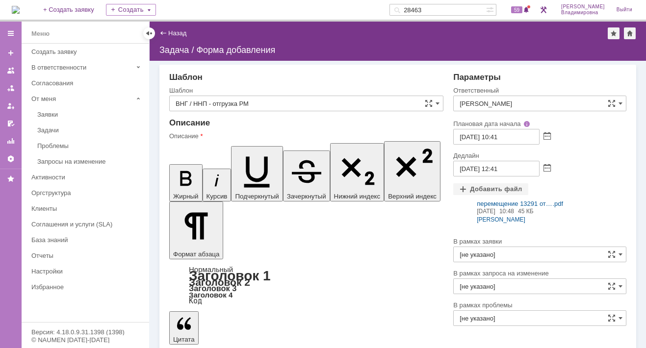
drag, startPoint x: 179, startPoint y: 2310, endPoint x: 225, endPoint y: 2310, distance: 46.1
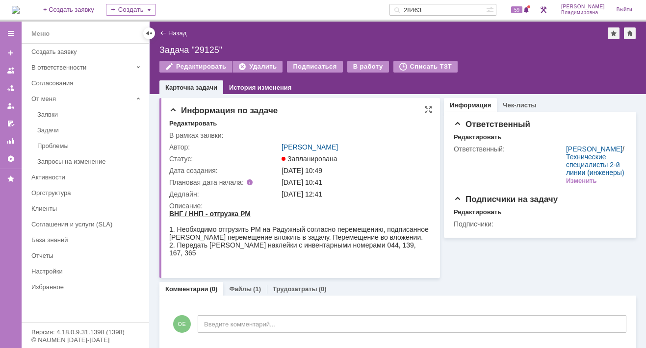
click at [400, 155] on div "Запланирована" at bounding box center [355, 159] width 147 height 8
click at [52, 133] on link "Задачи" at bounding box center [90, 130] width 114 height 15
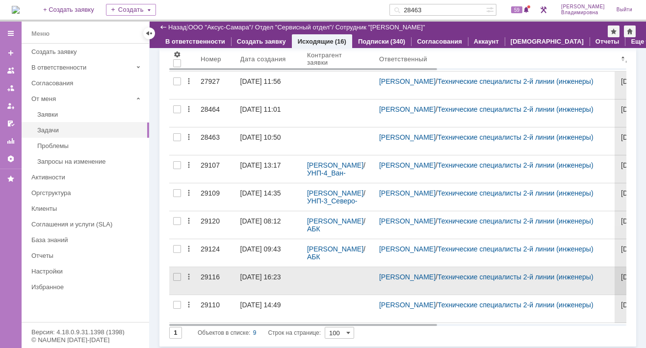
click at [207, 274] on div "29116" at bounding box center [217, 277] width 32 height 8
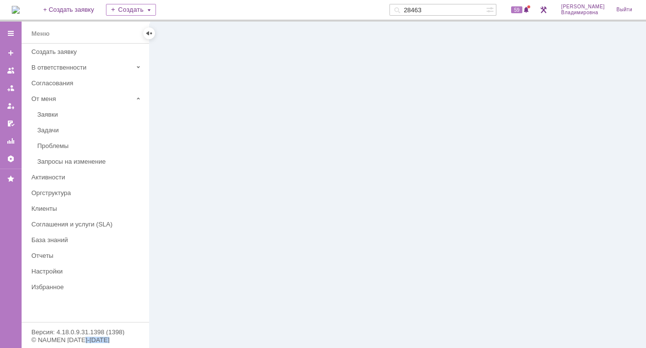
click at [207, 274] on div at bounding box center [398, 185] width 496 height 327
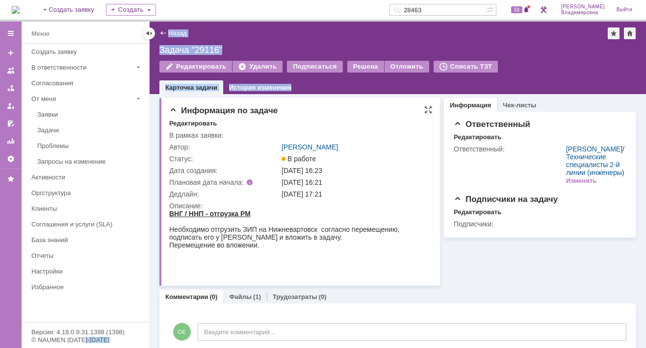
scroll to position [19, 0]
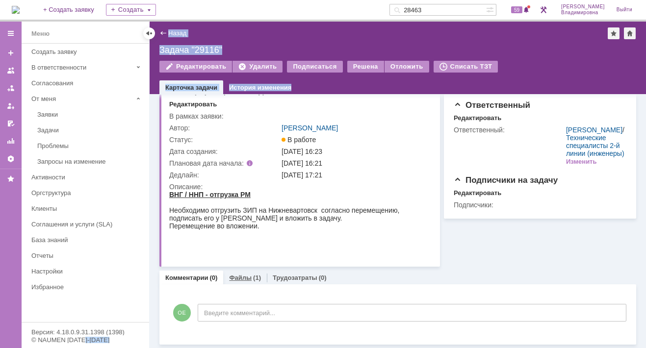
click at [239, 274] on link "Файлы" at bounding box center [240, 277] width 23 height 7
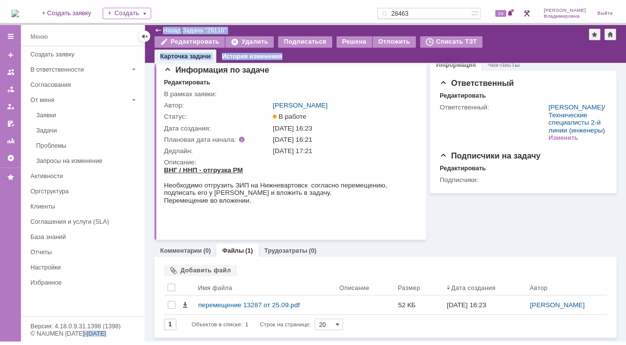
scroll to position [8, 0]
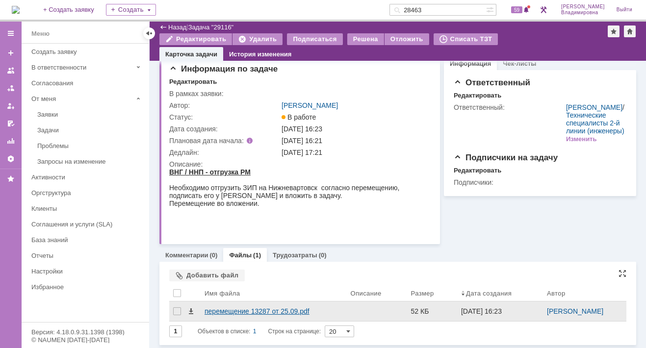
click at [219, 308] on div "перемещение 13287 от 25.09.pdf" at bounding box center [274, 312] width 138 height 8
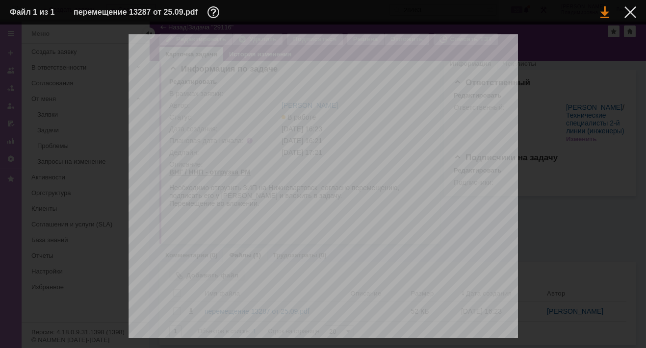
click at [602, 10] on link at bounding box center [604, 12] width 9 height 12
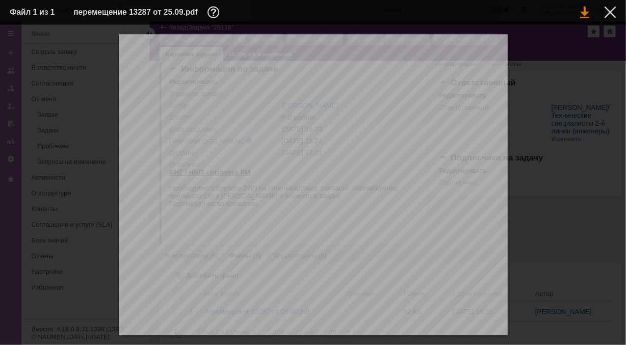
click at [584, 12] on link at bounding box center [584, 12] width 9 height 12
click at [607, 8] on div at bounding box center [610, 12] width 12 height 12
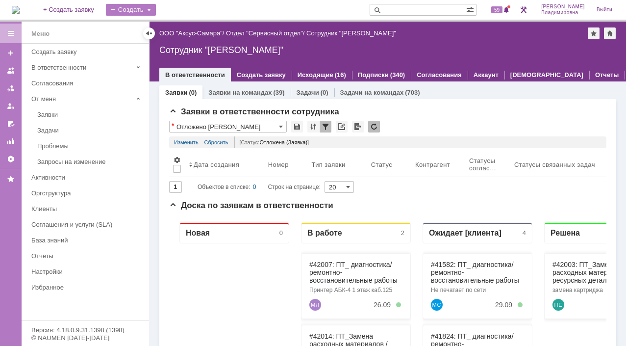
click at [154, 8] on div "Создать" at bounding box center [131, 10] width 50 height 12
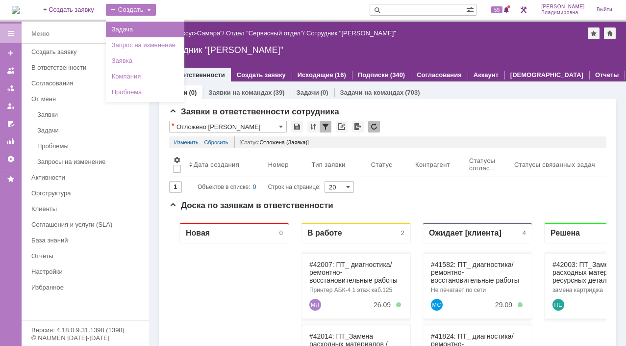
click at [139, 29] on link "Задача" at bounding box center [145, 30] width 75 height 12
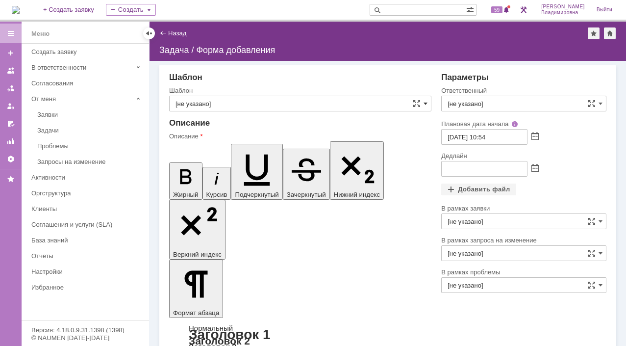
click at [424, 101] on span at bounding box center [426, 104] width 4 height 8
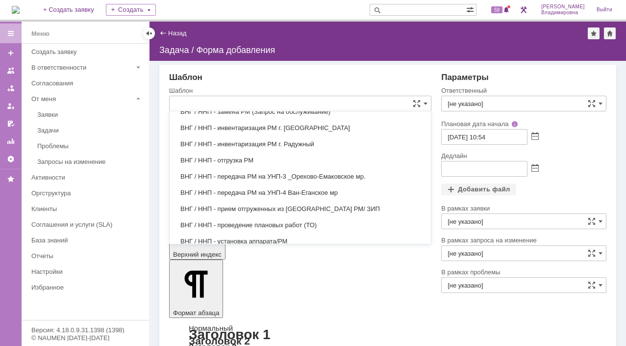
scroll to position [455, 0]
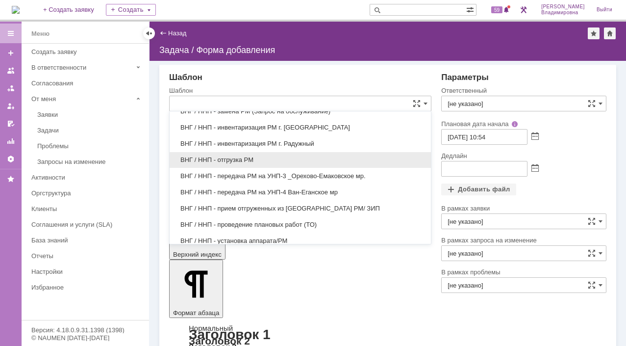
click at [236, 158] on span "ВНГ / ННП - отгрузка РМ" at bounding box center [301, 160] width 250 height 8
type input "ВНГ / ННП - отгрузка РМ"
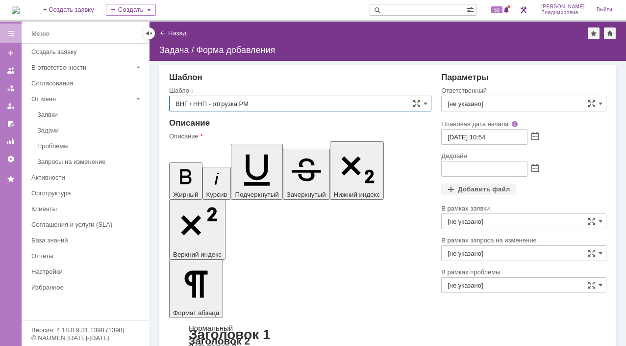
type input "[PERSON_NAME]"
type input "[DATE] 11:54"
type input "ВНГ / ННП - отгрузка РМ"
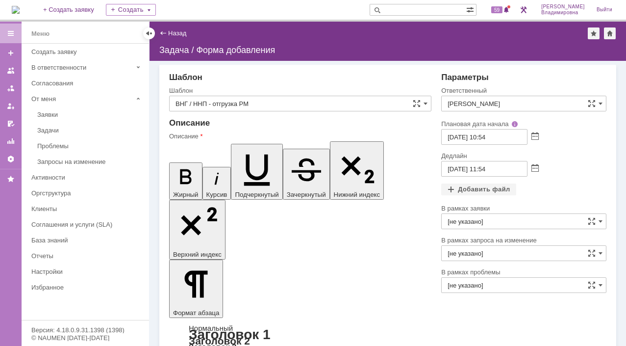
drag, startPoint x: 178, startPoint y: 2319, endPoint x: 282, endPoint y: 2336, distance: 104.9
click at [454, 167] on input "[DATE] 11:54" at bounding box center [484, 169] width 86 height 16
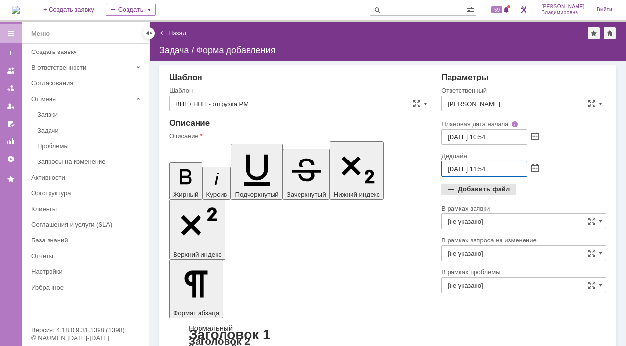
type input "[DATE] 11:54"
click at [477, 188] on div "Добавить файл" at bounding box center [478, 189] width 75 height 12
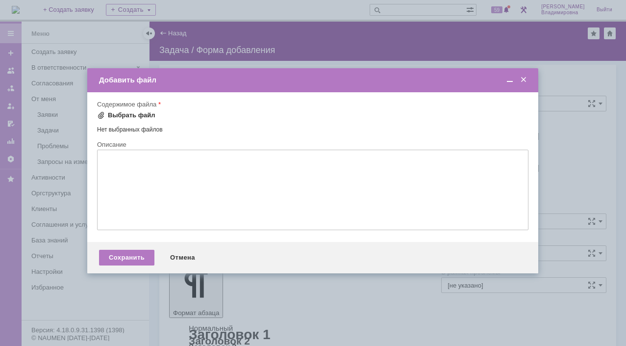
click at [103, 113] on span at bounding box center [101, 115] width 8 height 8
click at [101, 113] on span at bounding box center [101, 115] width 8 height 8
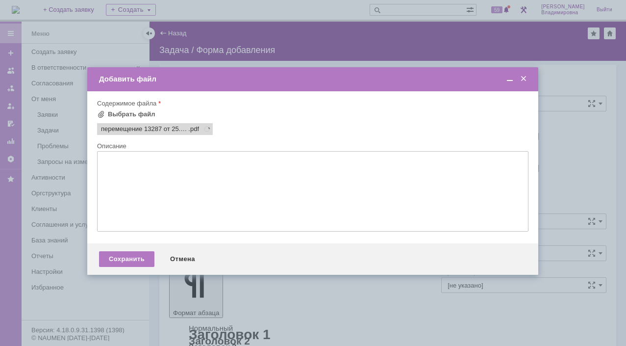
scroll to position [0, 0]
click at [130, 259] on div "Сохранить" at bounding box center [126, 259] width 55 height 16
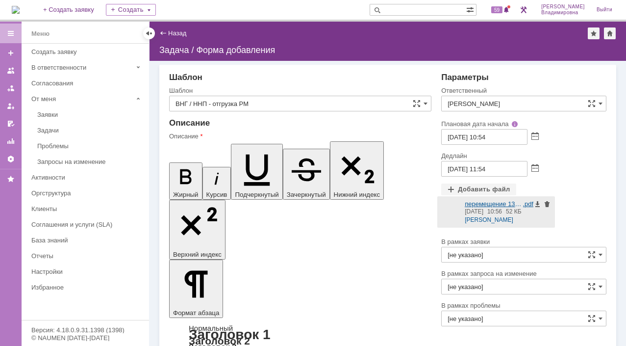
click at [447, 210] on div at bounding box center [451, 212] width 20 height 24
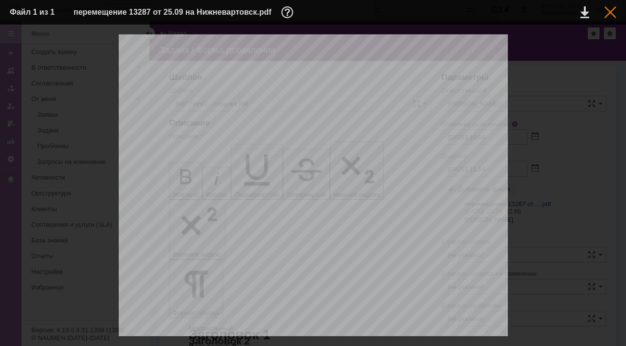
click at [615, 8] on div at bounding box center [611, 12] width 12 height 12
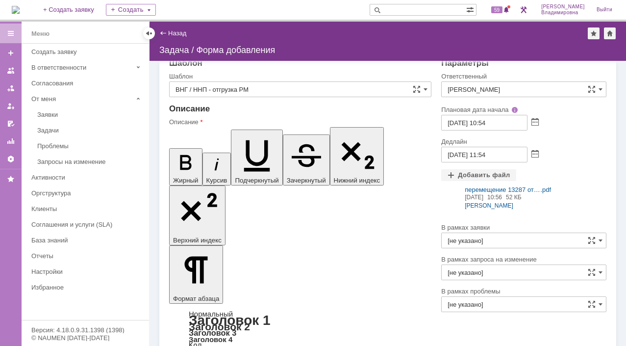
scroll to position [22, 0]
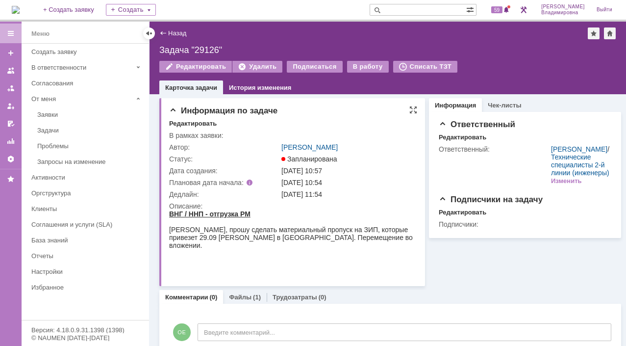
click at [369, 111] on div "Информация по задаче" at bounding box center [293, 111] width 248 height 10
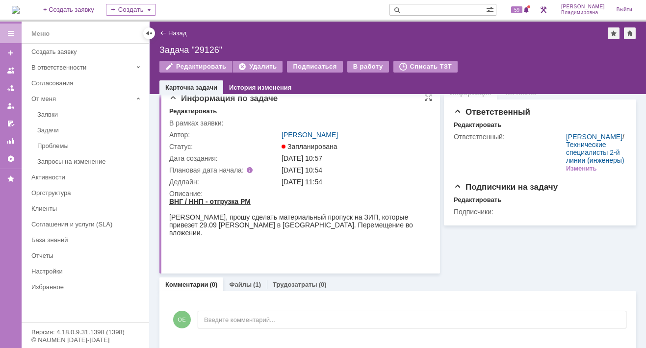
scroll to position [19, 0]
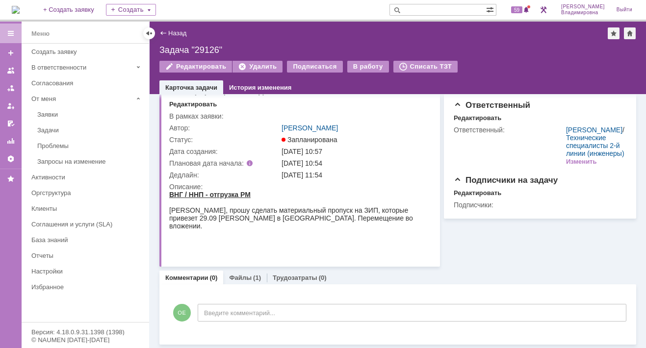
click at [20, 12] on img at bounding box center [16, 10] width 8 height 8
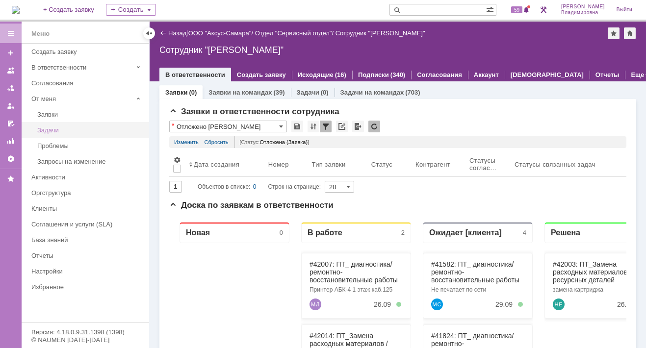
click at [49, 130] on div "Задачи" at bounding box center [90, 130] width 106 height 7
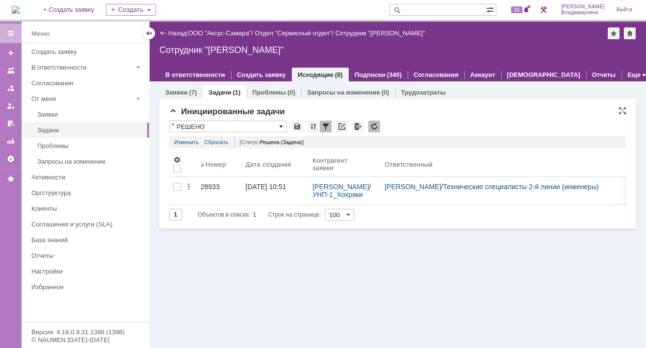
click at [281, 125] on span at bounding box center [281, 127] width 4 height 8
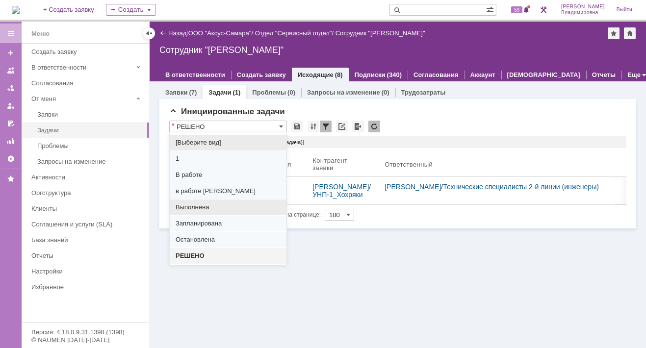
click at [199, 207] on span "Выполнена" at bounding box center [228, 208] width 105 height 8
type input "Выполнена"
type input "20"
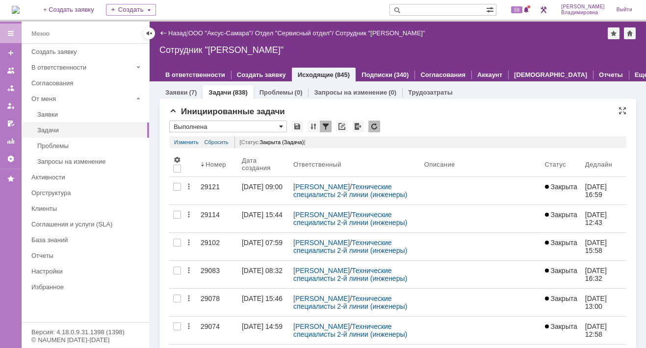
click at [282, 125] on span at bounding box center [281, 127] width 4 height 8
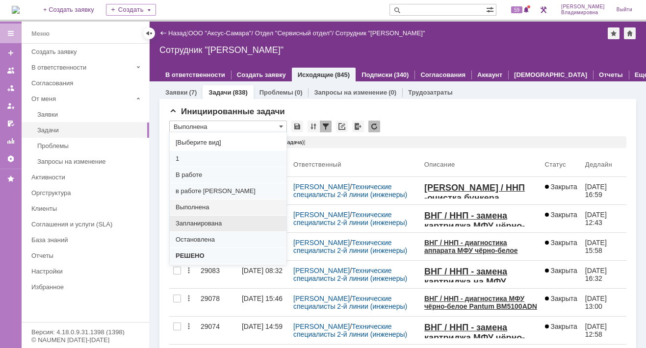
click at [193, 221] on span "Запланирована" at bounding box center [228, 224] width 105 height 8
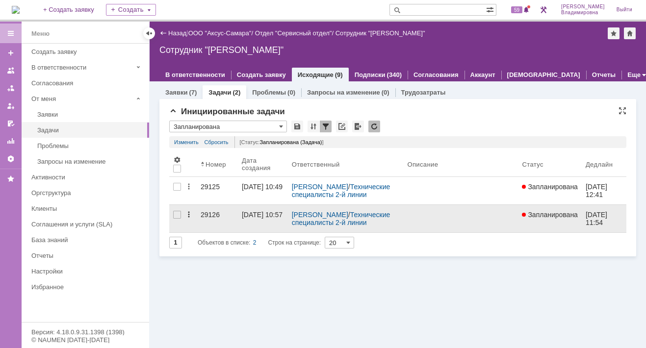
type input "Запланирована"
click at [207, 215] on div "29126" at bounding box center [217, 215] width 33 height 8
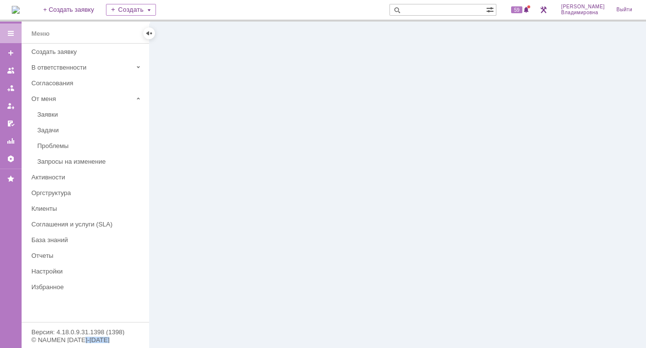
click at [207, 215] on div at bounding box center [398, 185] width 496 height 327
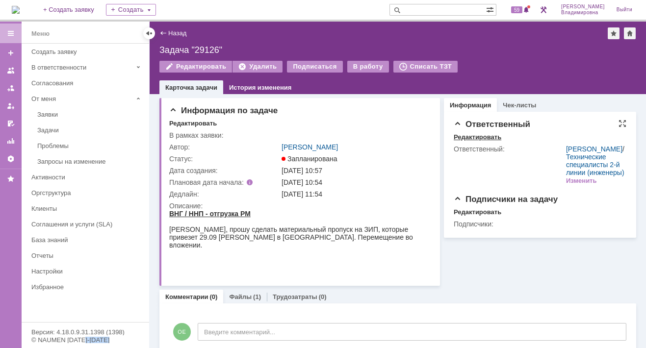
click at [484, 138] on div "Редактировать" at bounding box center [478, 137] width 48 height 8
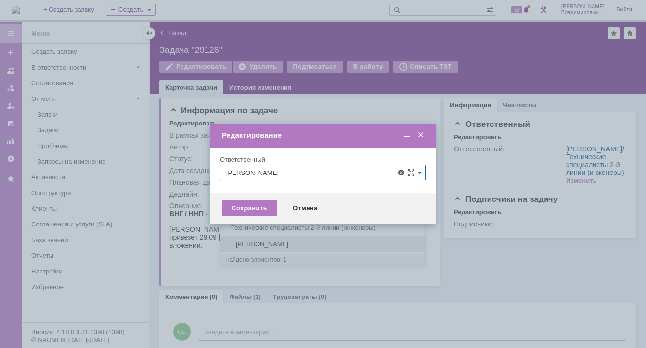
click at [266, 241] on span "[PERSON_NAME]" at bounding box center [322, 244] width 193 height 8
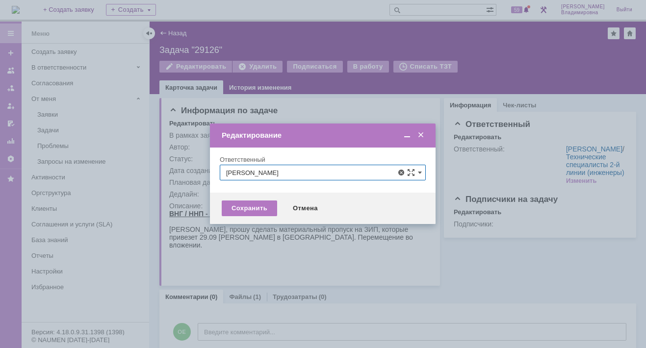
type input "[PERSON_NAME]"
click at [256, 212] on div "Сохранить" at bounding box center [249, 209] width 55 height 16
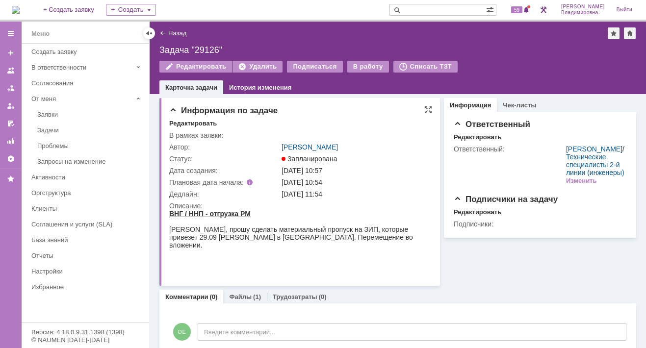
scroll to position [19, 0]
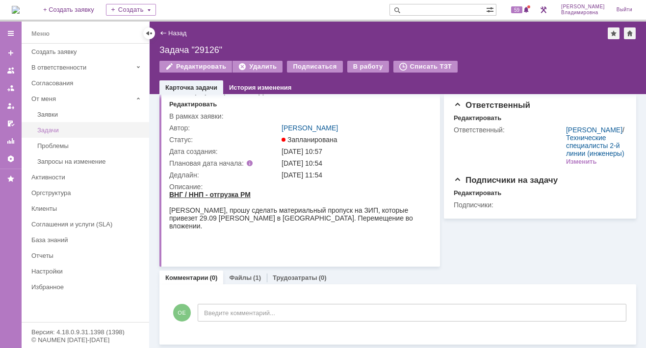
click at [52, 129] on div "Задачи" at bounding box center [90, 130] width 106 height 7
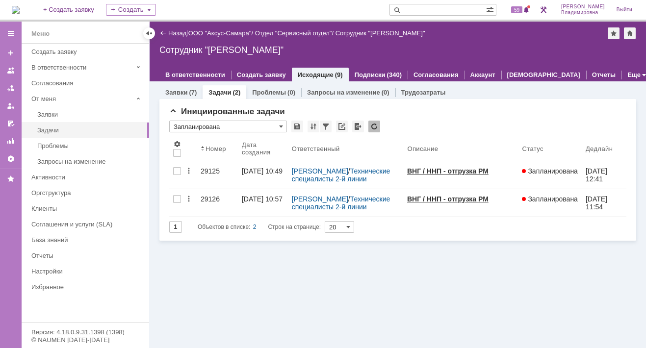
click at [250, 263] on div "Заявки (7) Задачи (2) Проблемы (0) Запросы на изменение (0) Трудозатраты Иниции…" at bounding box center [398, 214] width 496 height 267
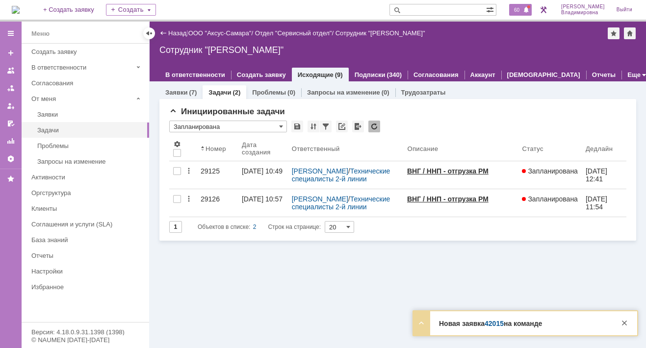
click at [522, 8] on span "60" at bounding box center [516, 9] width 11 height 7
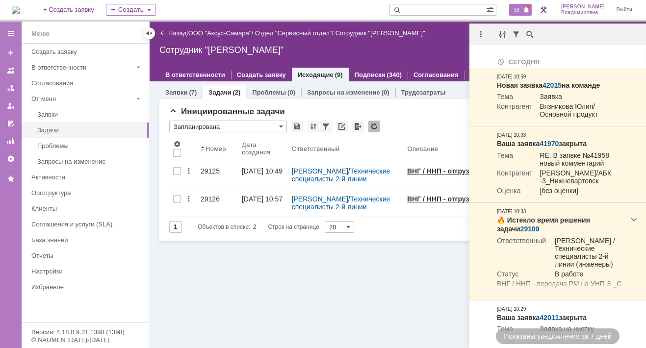
click at [315, 301] on div "Заявки (7) Задачи (2) Проблемы (0) Запросы на изменение (0) Трудозатраты Иниции…" at bounding box center [398, 214] width 496 height 267
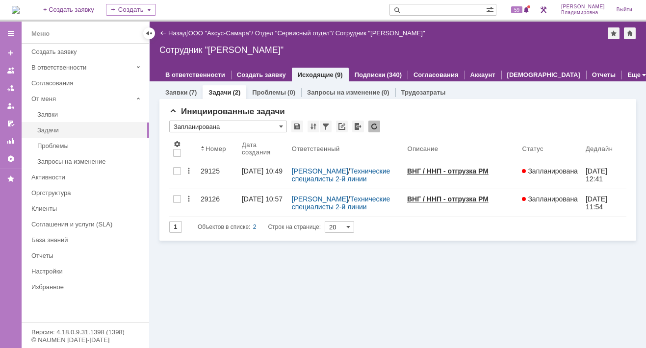
drag, startPoint x: 21, startPoint y: 9, endPoint x: 45, endPoint y: 41, distance: 39.9
click at [20, 10] on img at bounding box center [16, 10] width 8 height 8
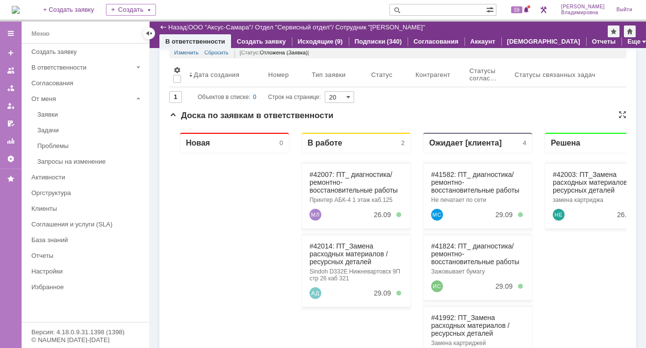
scroll to position [147, 0]
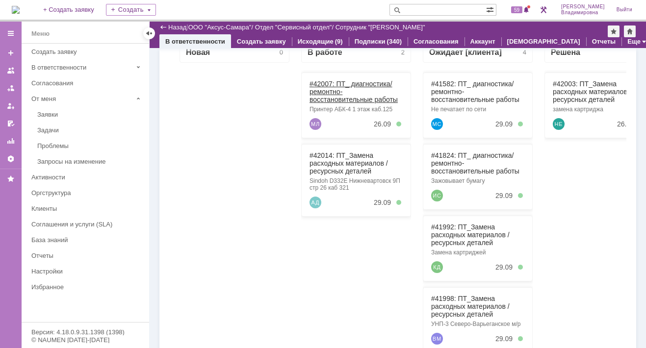
click at [322, 84] on link "#42007: ПТ_ диагностика/ ремонтно-восстановительные работы" at bounding box center [354, 92] width 88 height 24
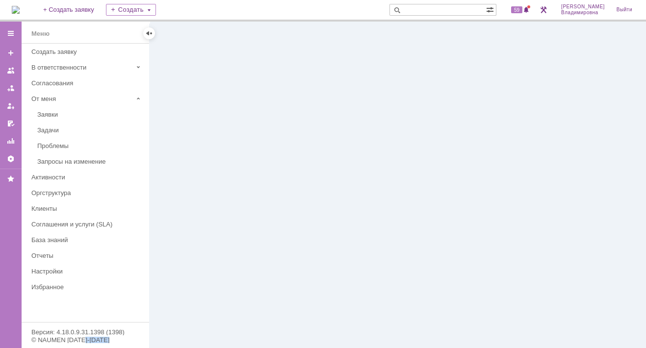
click at [322, 83] on div at bounding box center [398, 185] width 496 height 327
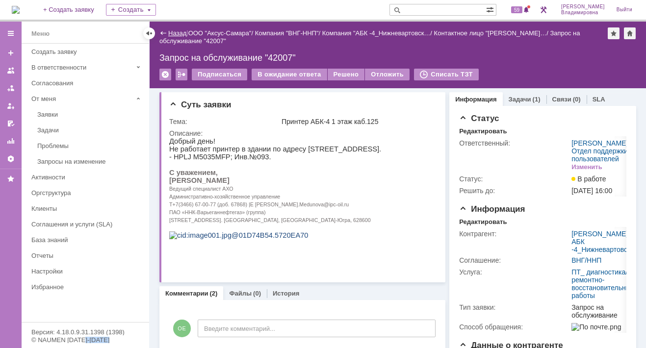
click at [168, 33] on link "Назад" at bounding box center [177, 32] width 18 height 7
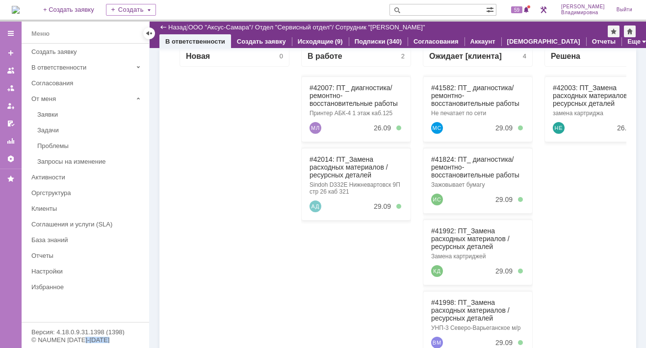
scroll to position [147, 0]
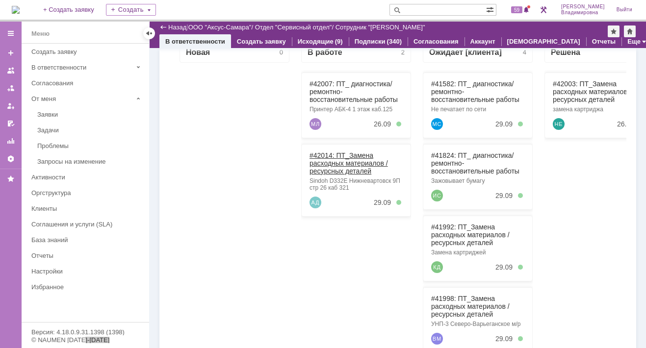
click at [322, 155] on link "#42014: ПТ_Замена расходных материалов / ресурсных деталей" at bounding box center [349, 164] width 78 height 24
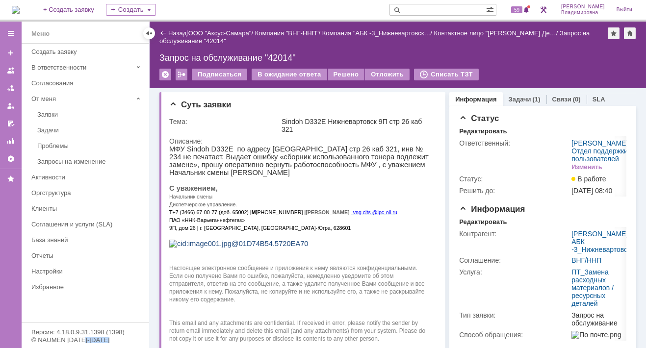
click at [177, 31] on link "Назад" at bounding box center [177, 32] width 18 height 7
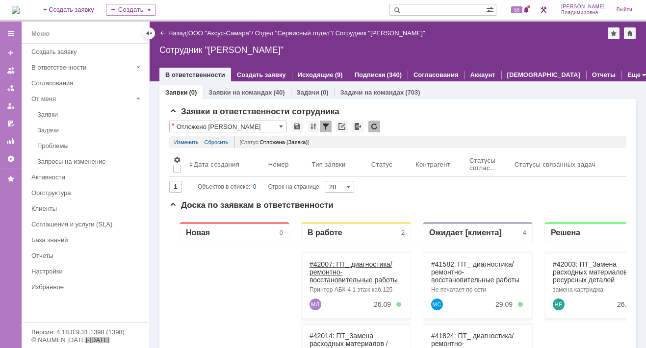
click at [327, 263] on link "#42007: ПТ_ диагностика/ ремонтно-восстановительные работы" at bounding box center [354, 272] width 88 height 24
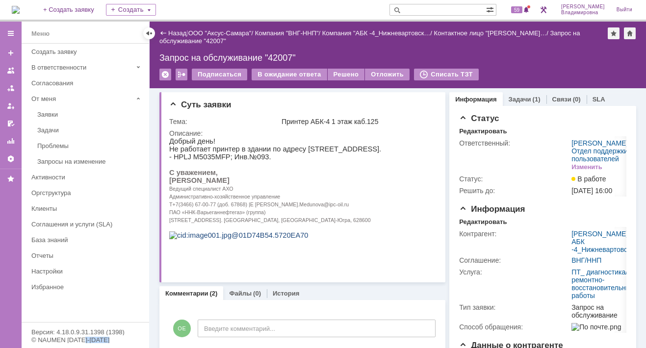
click at [20, 11] on img at bounding box center [16, 10] width 8 height 8
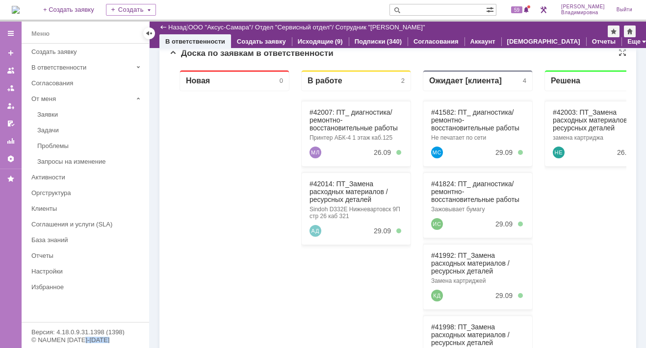
scroll to position [49, 0]
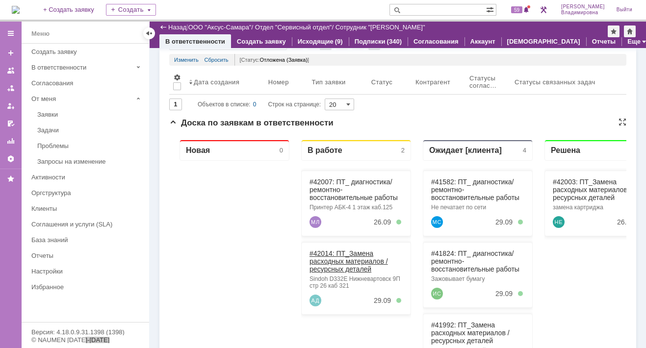
click at [329, 252] on link "#42014: ПТ_Замена расходных материалов / ресурсных деталей" at bounding box center [349, 262] width 78 height 24
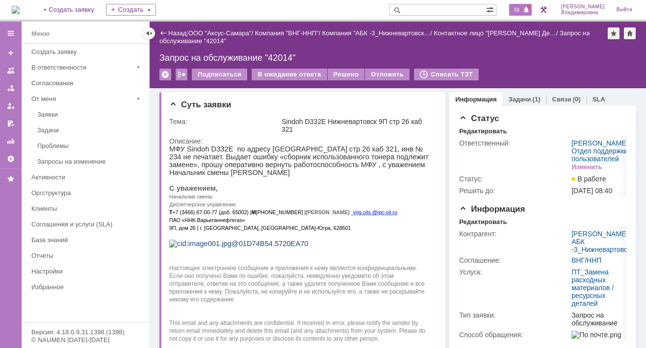
click at [522, 11] on span "59" at bounding box center [516, 9] width 11 height 7
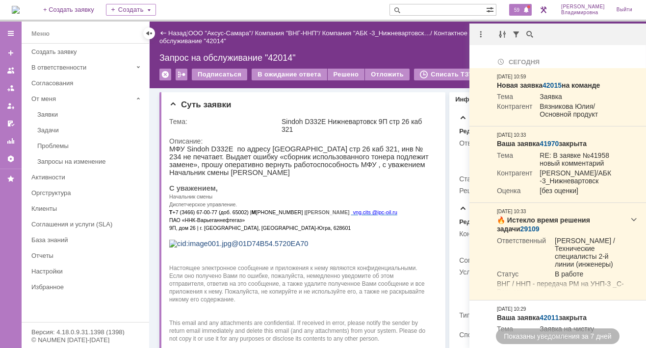
click at [338, 6] on div "На домашнюю + Создать заявку Создать 59 Орлова Елена Владимировна Выйти" at bounding box center [323, 11] width 646 height 22
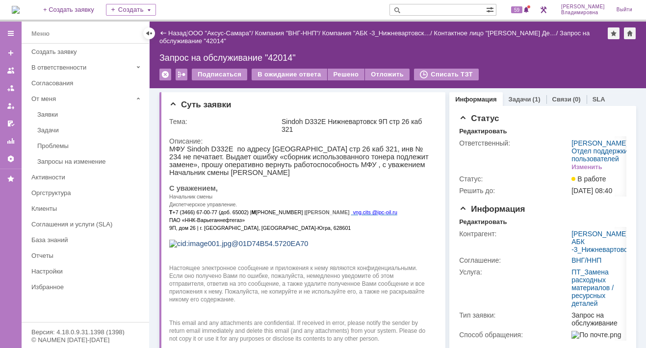
click at [335, 45] on div "Назад | ООО "Аксус-Самара" / Компания "ВНГ-ННП" / Компания "АБК -3_Нижневартовс…" at bounding box center [397, 37] width 477 height 20
click at [442, 10] on input "text" at bounding box center [437, 10] width 97 height 12
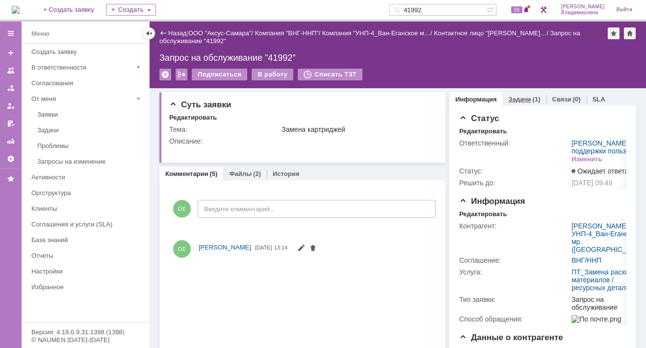
click at [517, 97] on link "Задачи" at bounding box center [520, 99] width 23 height 7
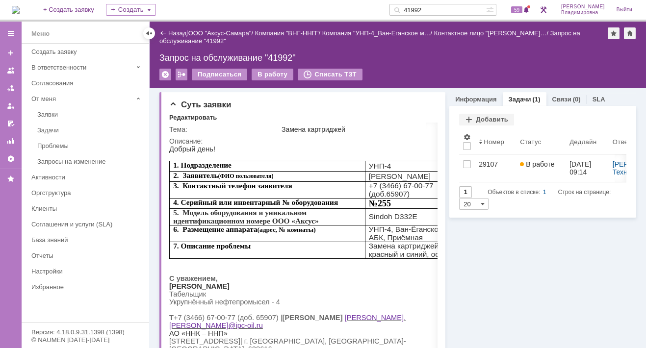
drag, startPoint x: 442, startPoint y: 7, endPoint x: 406, endPoint y: 10, distance: 36.4
click at [406, 10] on div "41992" at bounding box center [437, 10] width 97 height 12
type input "41582"
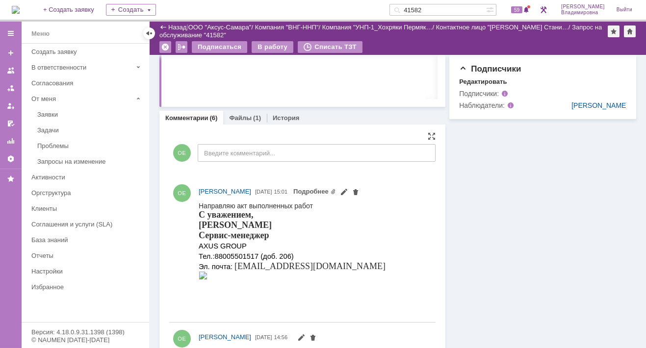
scroll to position [490, 0]
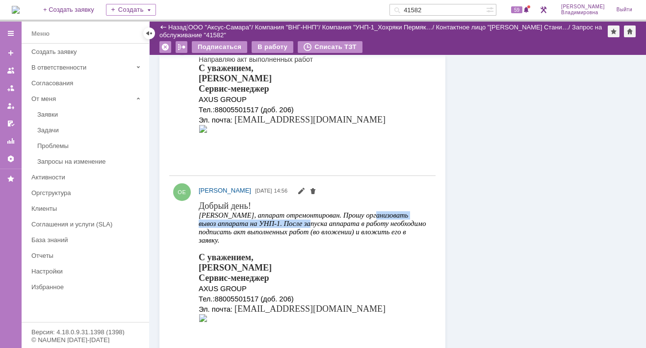
drag, startPoint x: 377, startPoint y: 214, endPoint x: 330, endPoint y: 223, distance: 48.4
click at [330, 223] on span "[PERSON_NAME], аппарат отремонтирован. Прошу организовать вывоз аппарата на УНП…" at bounding box center [313, 227] width 228 height 33
copy span "Прошу организовать вывоз аппарата на УНП-1."
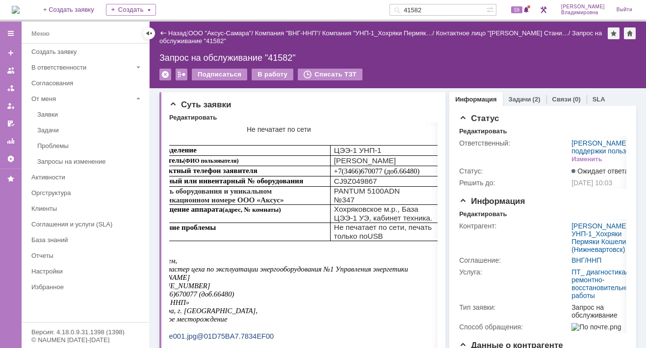
scroll to position [0, 0]
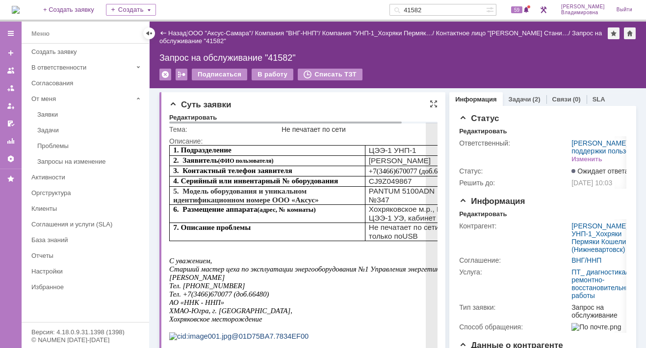
click at [396, 307] on p "АО «ННК - ННП»" at bounding box center [322, 303] width 306 height 8
click at [359, 307] on p "АО «ННК - ННП»" at bounding box center [322, 303] width 306 height 8
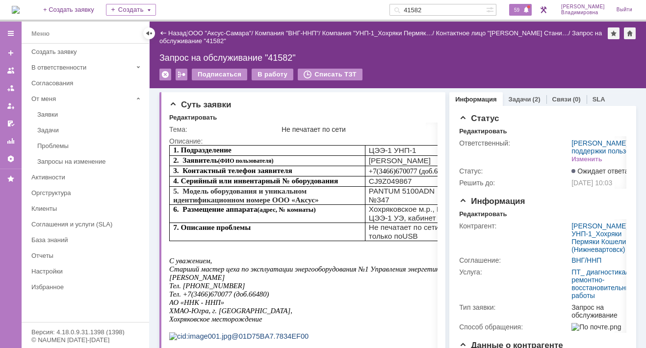
click at [530, 13] on span at bounding box center [526, 10] width 7 height 8
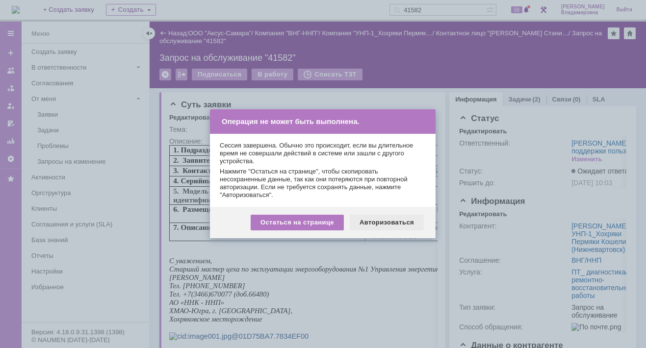
drag, startPoint x: 378, startPoint y: 224, endPoint x: 209, endPoint y: 77, distance: 223.8
click at [378, 224] on div "Авторизоваться" at bounding box center [387, 223] width 74 height 16
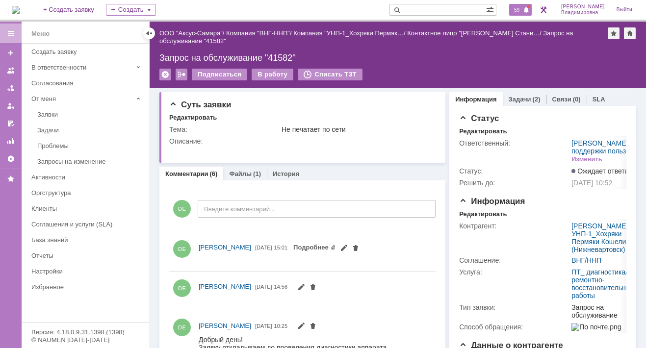
click at [519, 7] on span "59" at bounding box center [516, 9] width 11 height 7
